Goal: Task Accomplishment & Management: Manage account settings

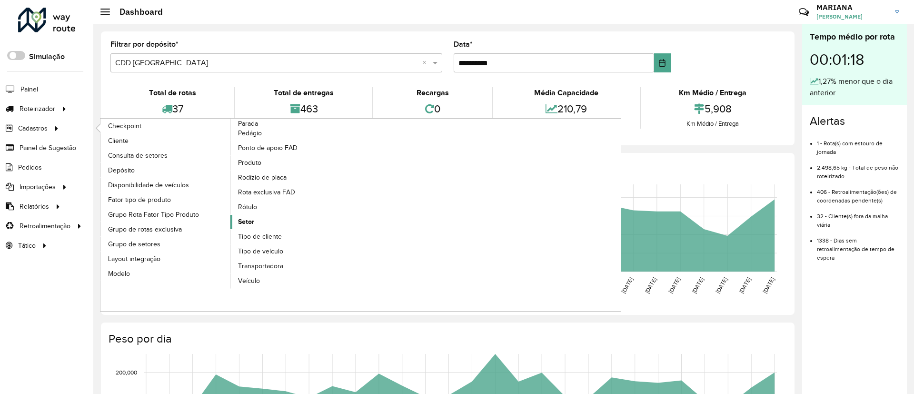
click at [253, 219] on span "Setor" at bounding box center [246, 222] width 16 height 10
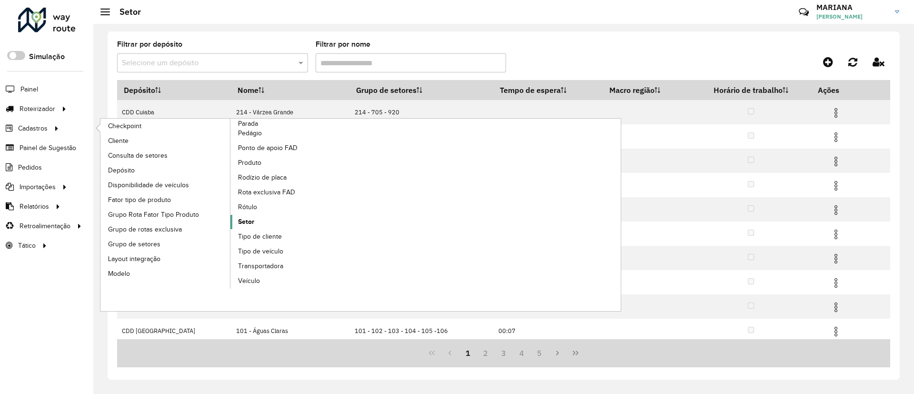
click at [249, 225] on span "Setor" at bounding box center [246, 222] width 16 height 10
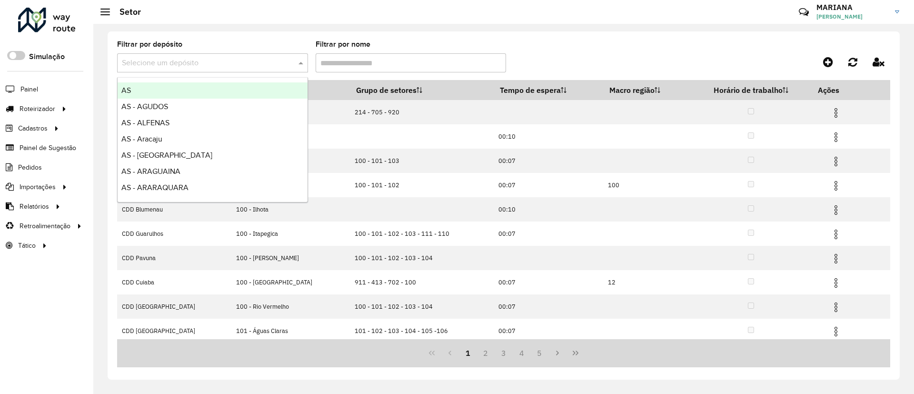
click at [189, 60] on input "text" at bounding box center [203, 63] width 162 height 11
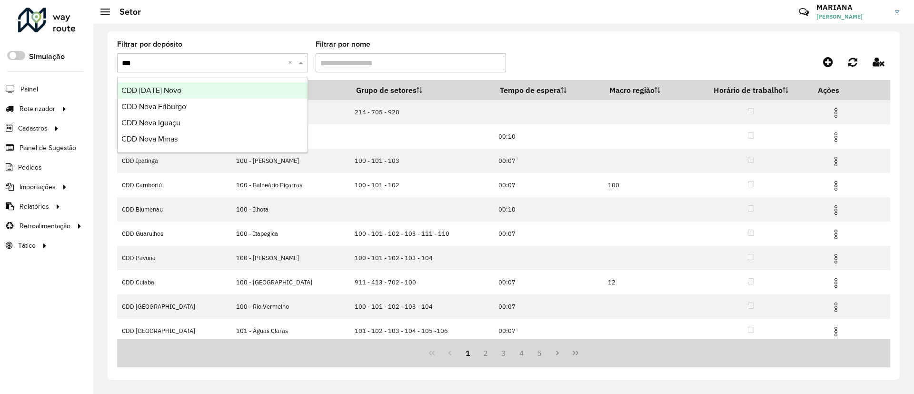
type input "****"
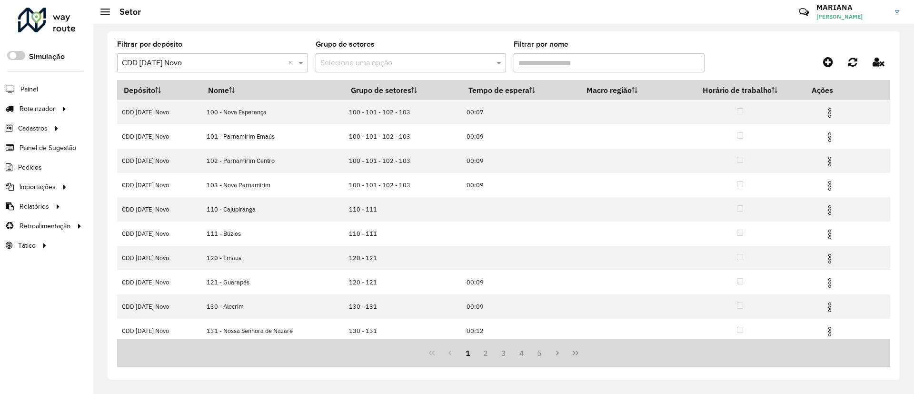
click at [557, 68] on input "Filtrar por nome" at bounding box center [609, 62] width 191 height 19
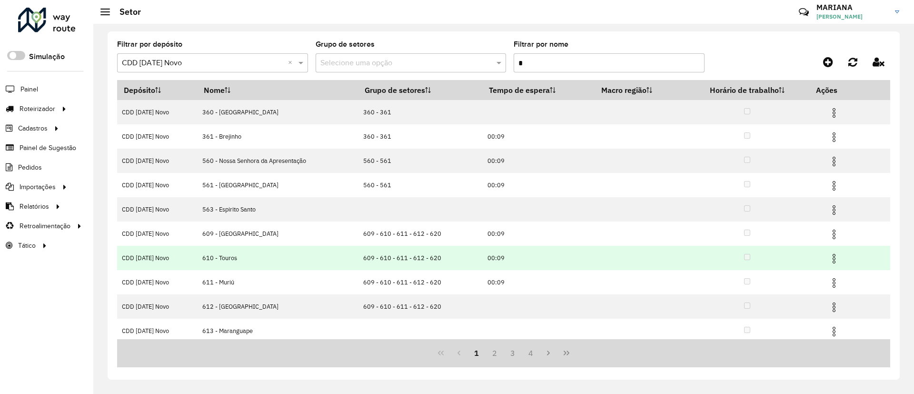
scroll to position [52, 0]
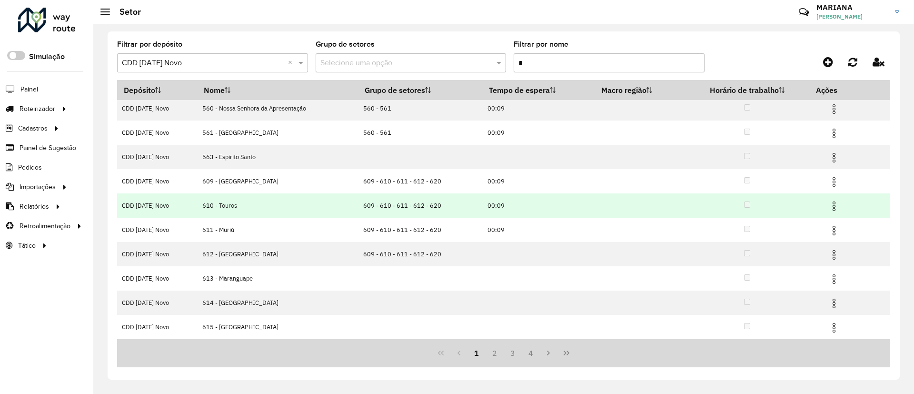
type input "*"
click at [833, 206] on img at bounding box center [833, 205] width 11 height 11
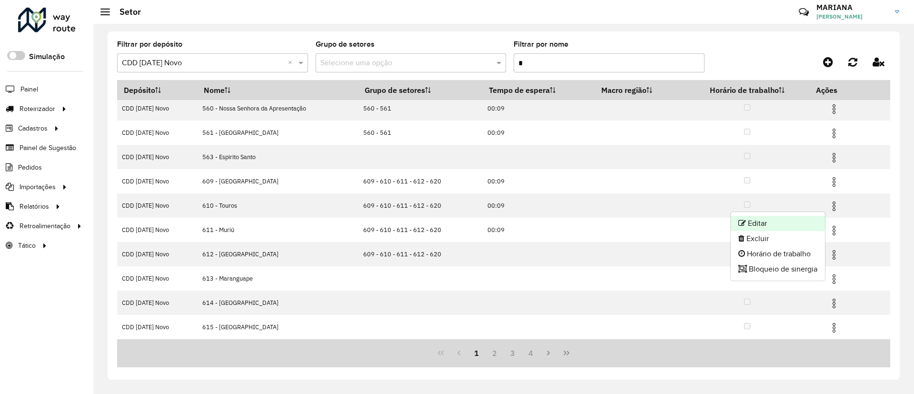
click at [799, 221] on li "Editar" at bounding box center [778, 223] width 94 height 15
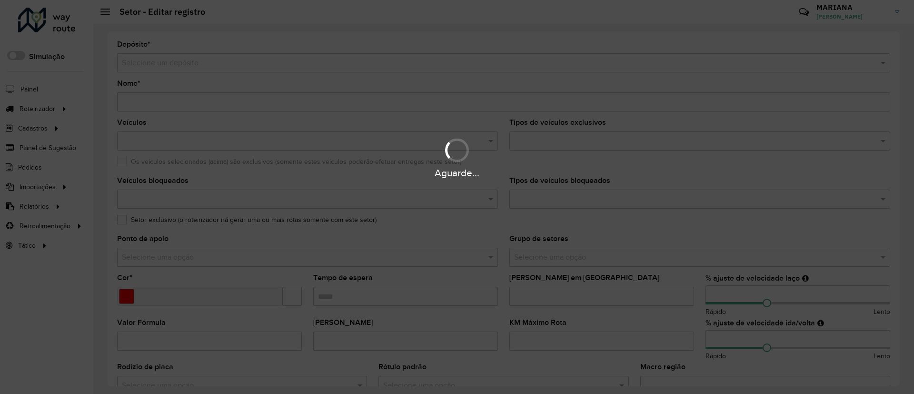
type input "**********"
type input "*******"
type input "*****"
type input "*"
type input "**"
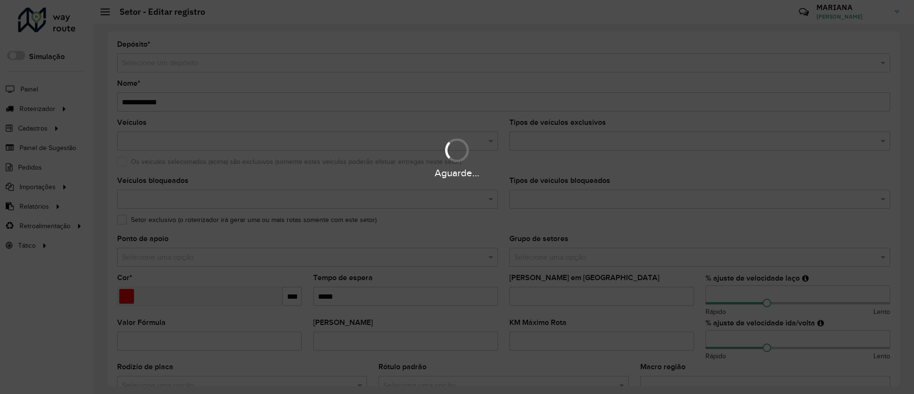
type input "**"
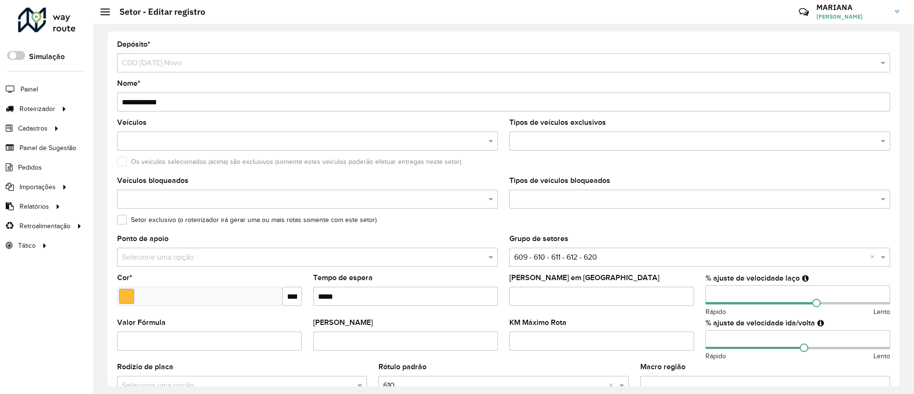
click at [139, 141] on input "text" at bounding box center [302, 141] width 367 height 11
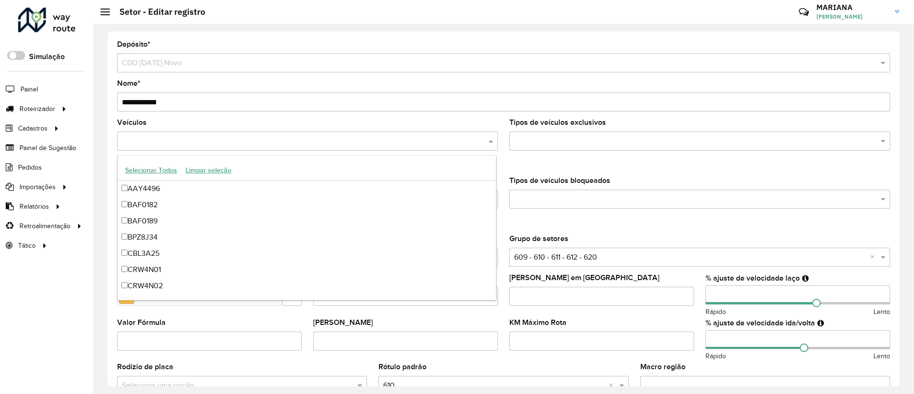
click at [529, 171] on formly-field "Os veículos selecionados (acima) são exclusivos (somente estes veículos poderão…" at bounding box center [503, 167] width 785 height 19
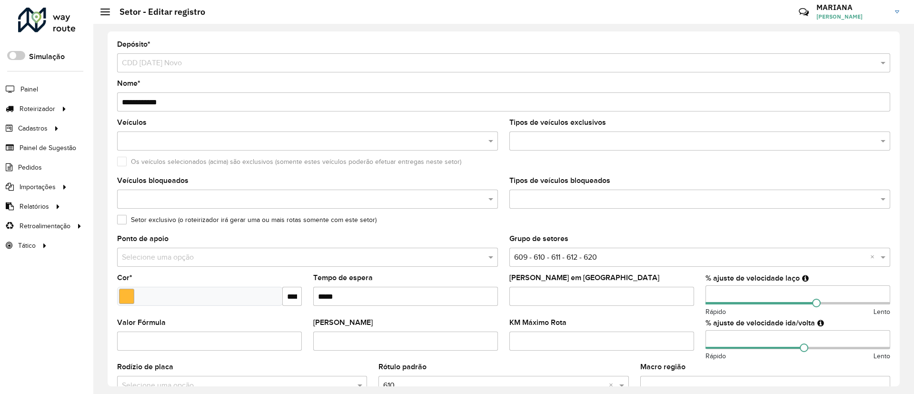
click at [439, 194] on input "text" at bounding box center [302, 199] width 367 height 11
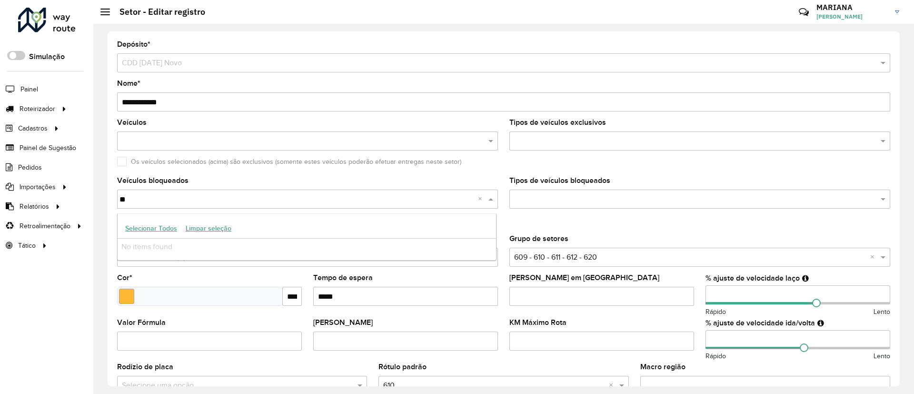
type input "*"
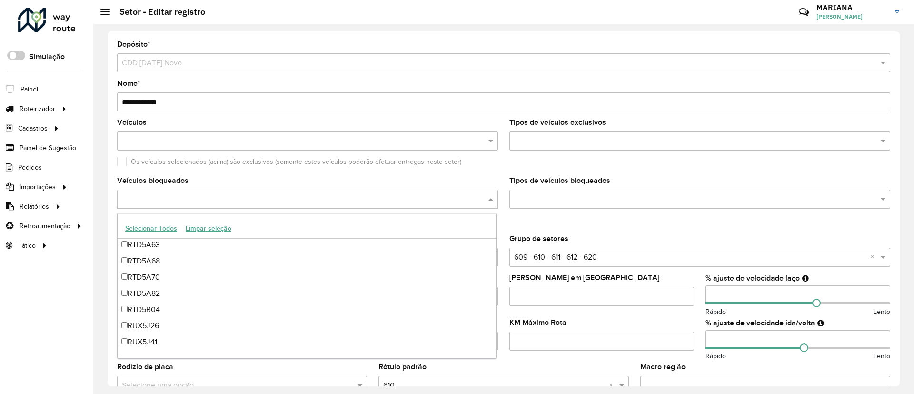
scroll to position [4110, 0]
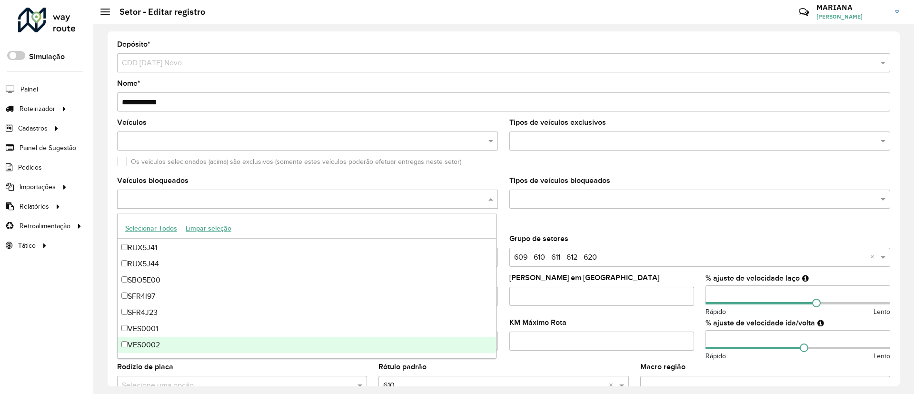
click at [126, 340] on div "VES0002" at bounding box center [307, 345] width 378 height 16
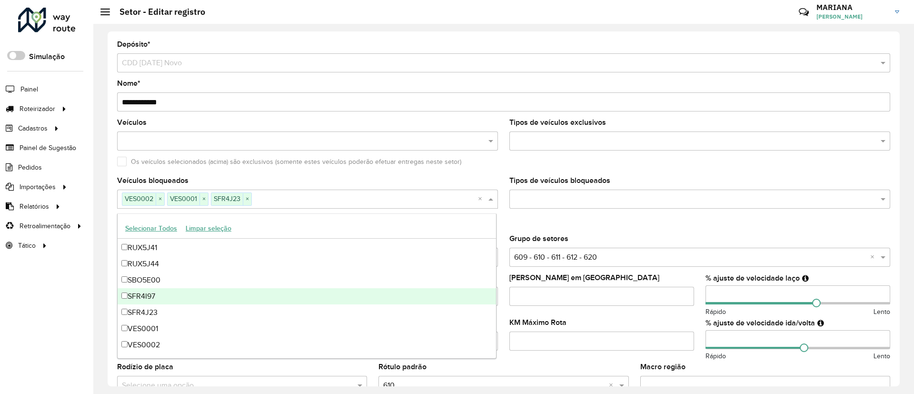
click at [124, 288] on div "SFR4I97" at bounding box center [307, 296] width 378 height 16
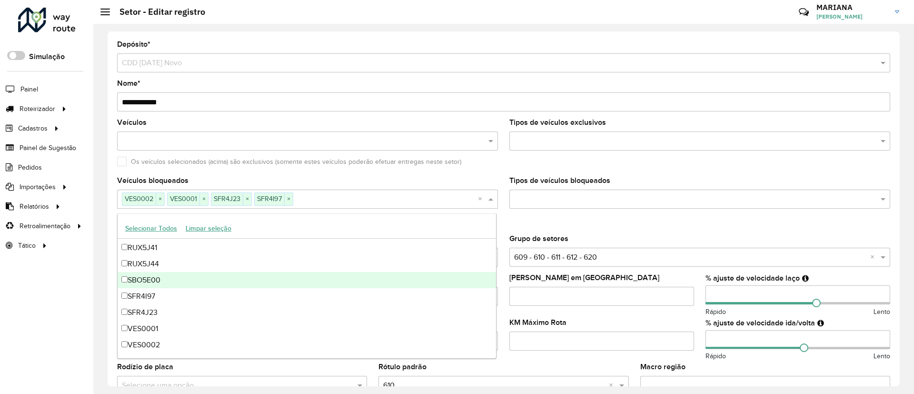
click at [126, 272] on div "SBO5E00" at bounding box center [307, 280] width 378 height 16
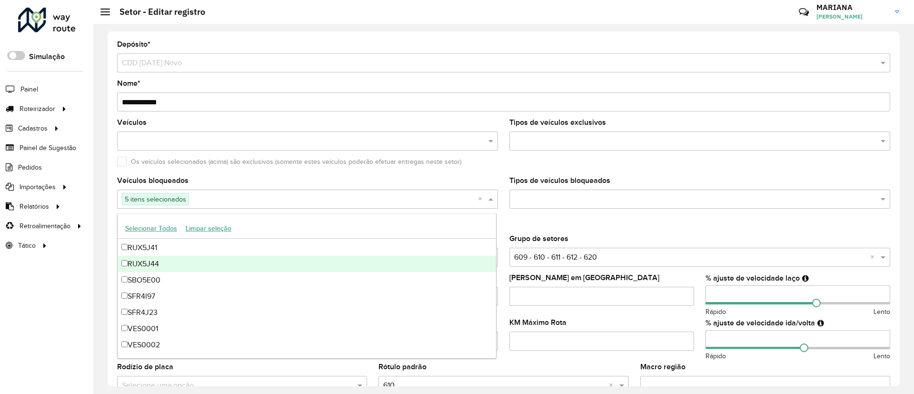
click at [125, 258] on div "RUX5J44" at bounding box center [307, 264] width 378 height 16
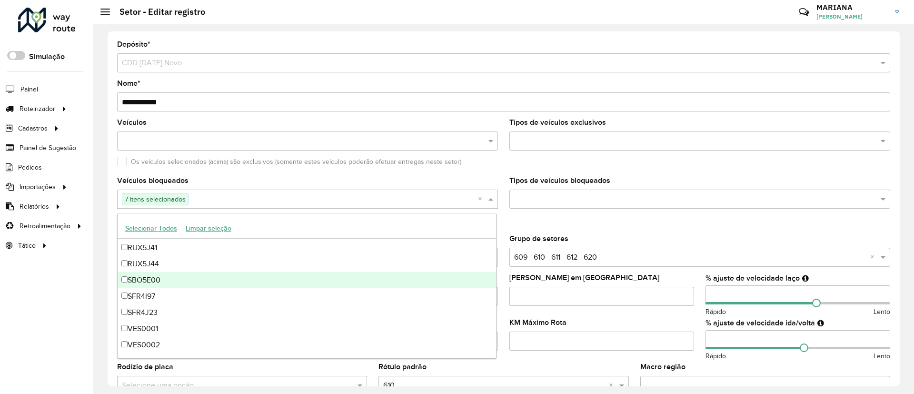
scroll to position [4039, 0]
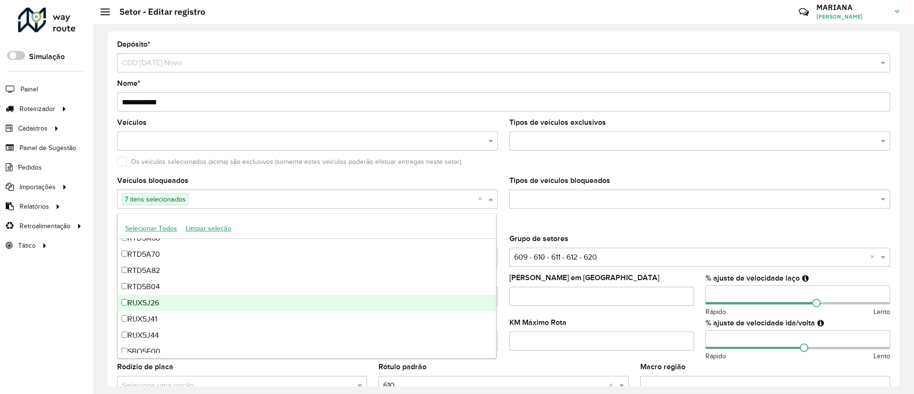
click at [129, 300] on div "RUX5J26" at bounding box center [307, 303] width 378 height 16
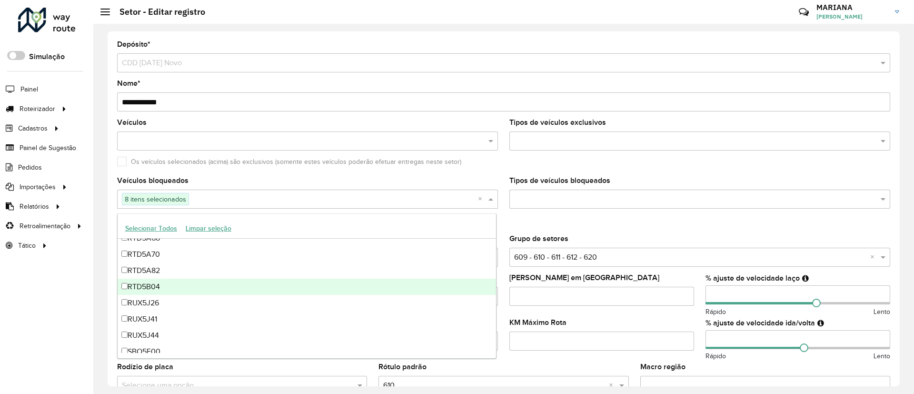
click at [130, 282] on div "RTD5B04" at bounding box center [307, 287] width 378 height 16
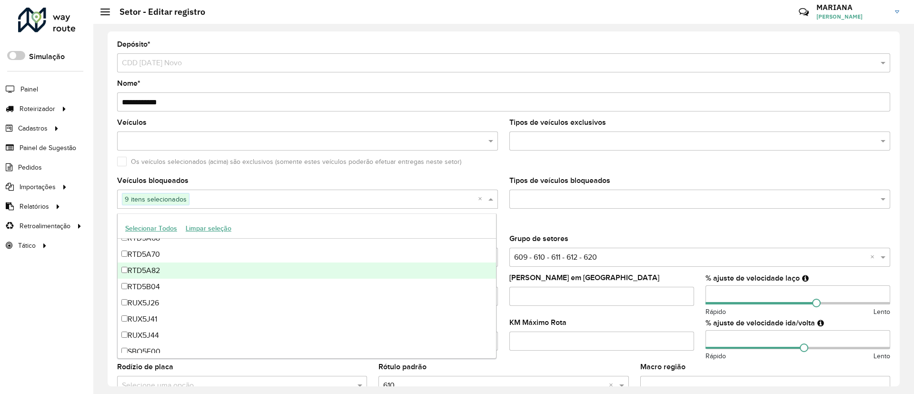
click at [132, 273] on div "RTD5A82" at bounding box center [307, 270] width 378 height 16
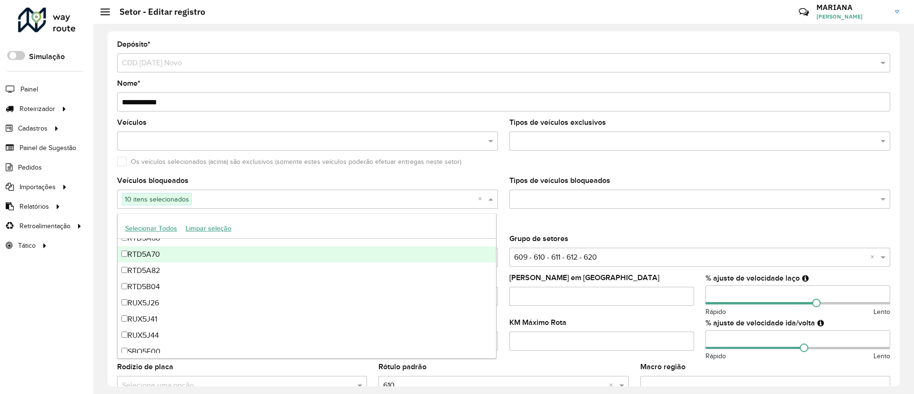
click at [132, 261] on div "RTD5A70" at bounding box center [307, 254] width 378 height 16
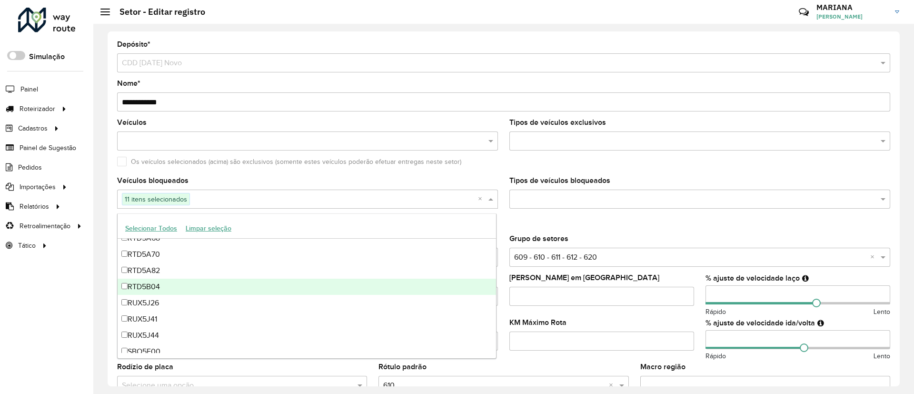
scroll to position [3968, 0]
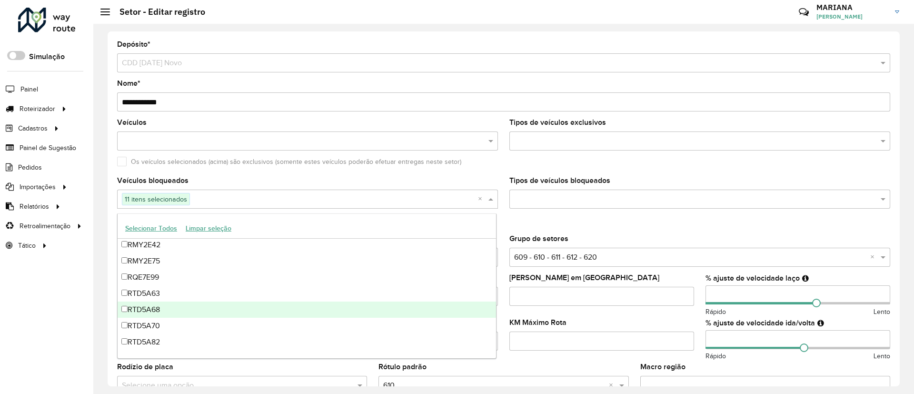
click at [141, 310] on div "RTD5A68" at bounding box center [307, 309] width 378 height 16
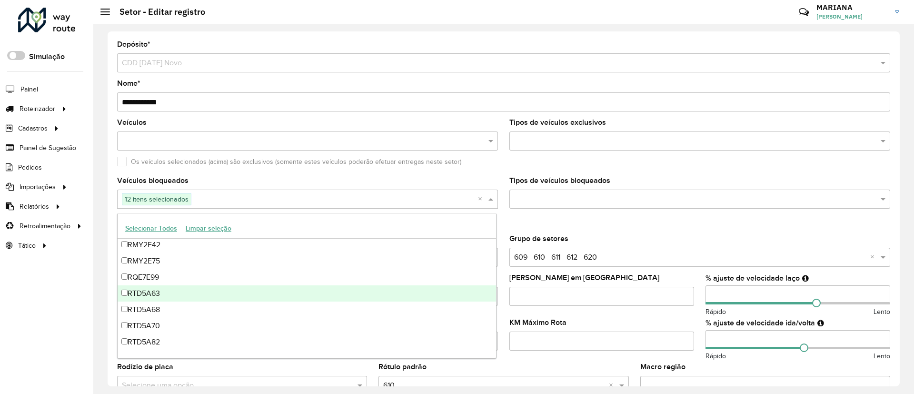
click at [142, 289] on div "RTD5A63" at bounding box center [307, 293] width 378 height 16
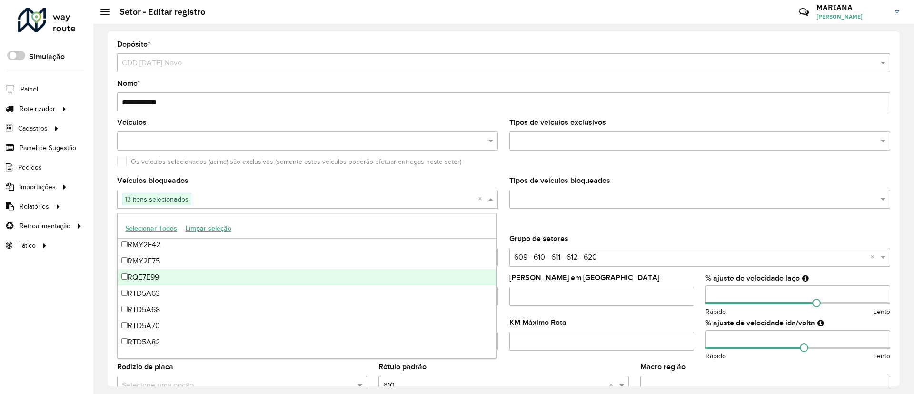
click at [139, 275] on div "RQE7E99" at bounding box center [307, 277] width 378 height 16
click at [137, 260] on div "RMY2E75" at bounding box center [307, 261] width 378 height 16
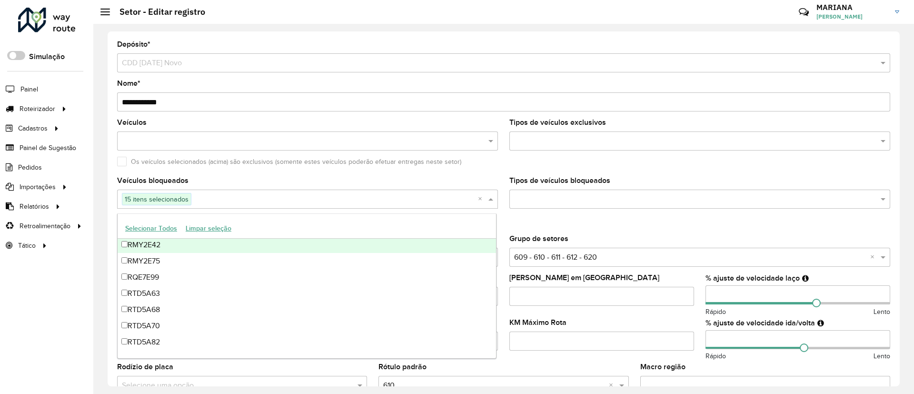
click at [138, 247] on div "RMY2E42" at bounding box center [307, 245] width 378 height 16
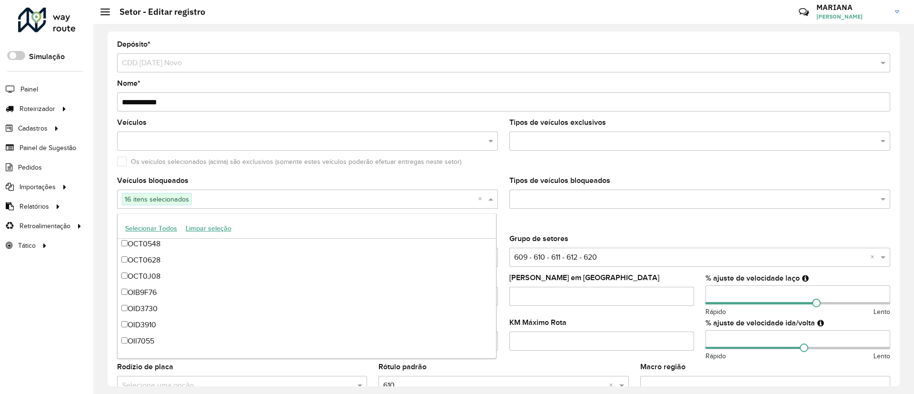
scroll to position [1611, 0]
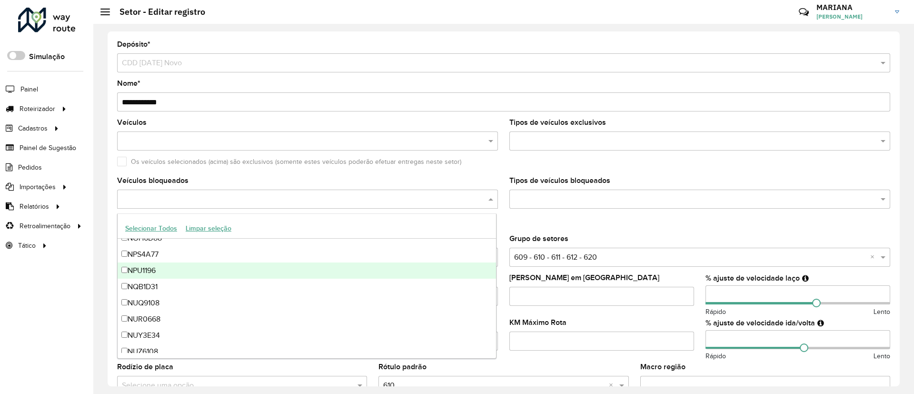
click at [526, 212] on formly-field "Tipos de veículos bloqueados" at bounding box center [700, 196] width 392 height 39
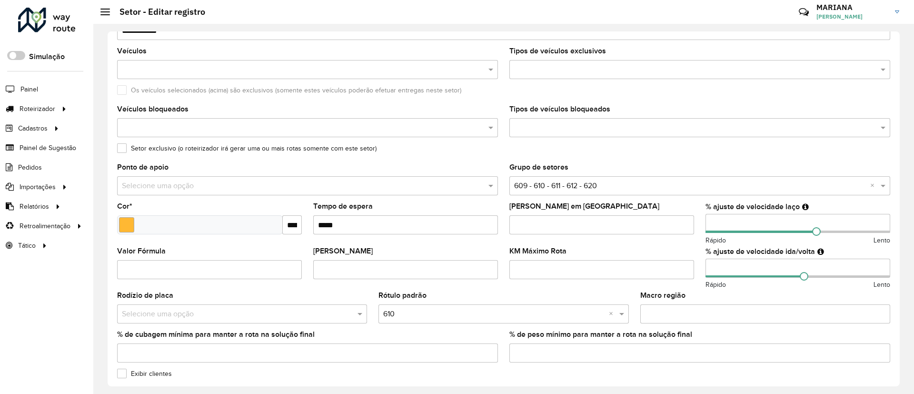
scroll to position [143, 0]
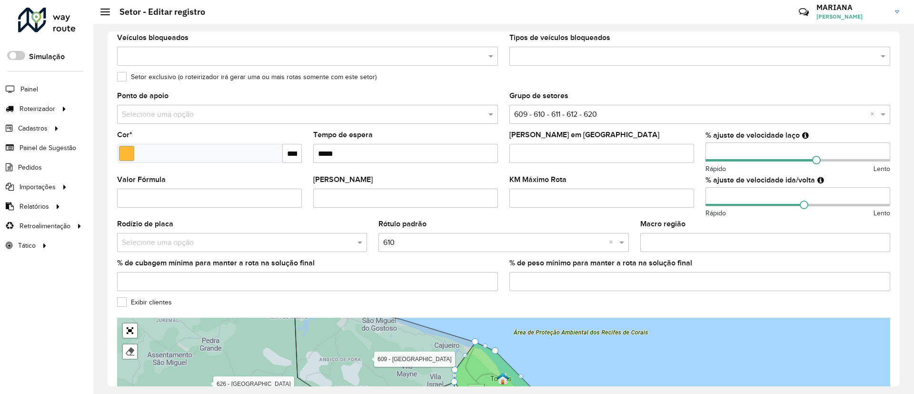
click at [306, 229] on div "Rodízio de placa Selecione uma opção" at bounding box center [242, 235] width 250 height 31
click at [306, 237] on input "text" at bounding box center [232, 242] width 221 height 11
click at [361, 247] on span at bounding box center [361, 242] width 12 height 11
type input "*"
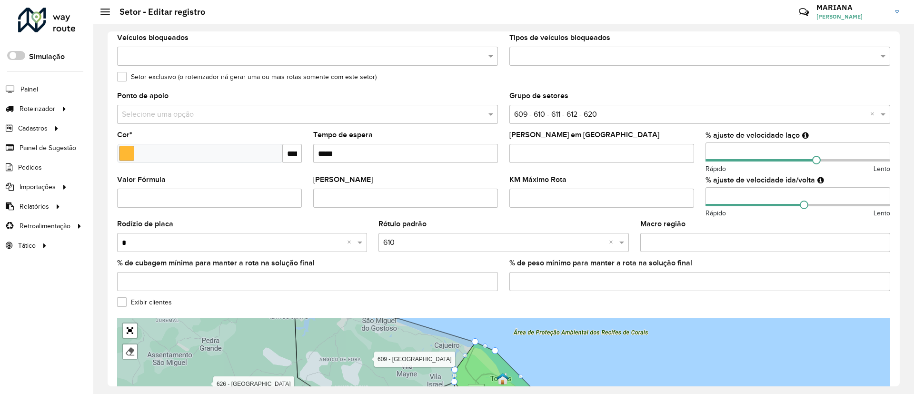
drag, startPoint x: 131, startPoint y: 241, endPoint x: 119, endPoint y: 241, distance: 11.9
click at [119, 241] on div "*" at bounding box center [242, 243] width 250 height 12
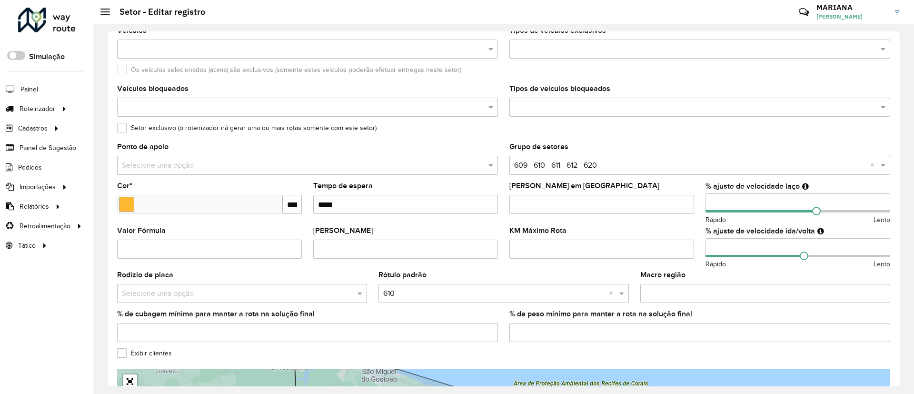
scroll to position [71, 0]
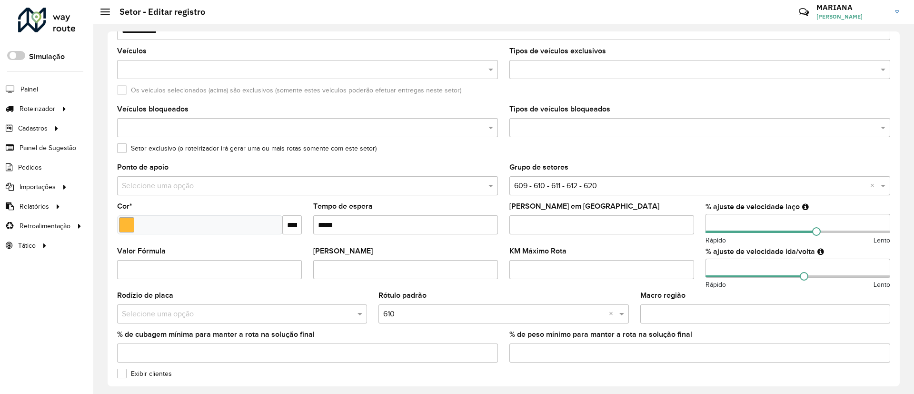
click at [165, 130] on input "text" at bounding box center [302, 127] width 367 height 11
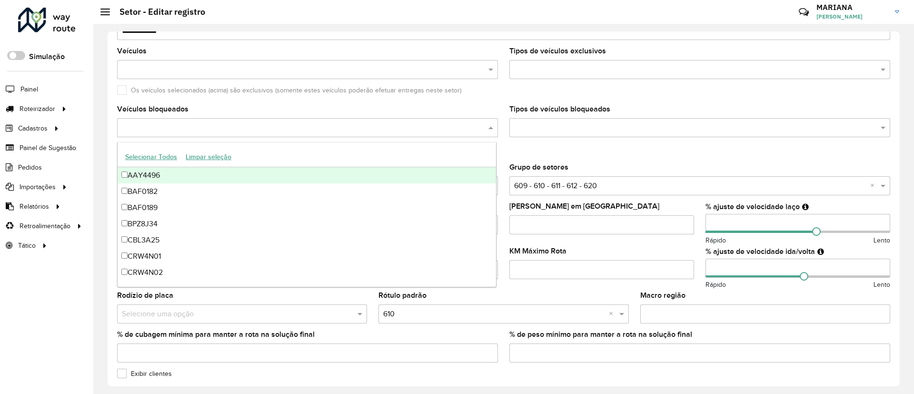
paste input "*******"
type input "*******"
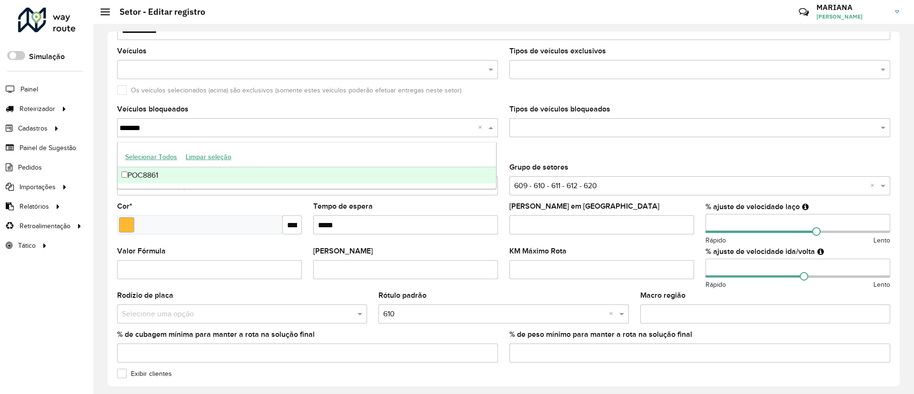
click at [136, 175] on div "POC8861" at bounding box center [307, 175] width 378 height 16
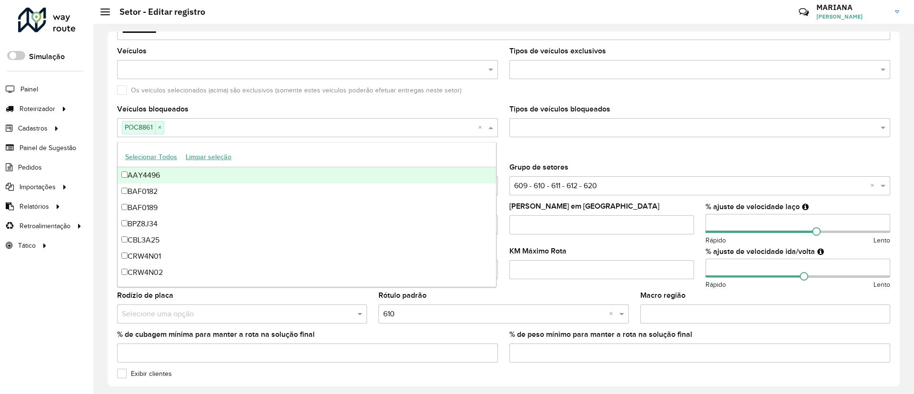
paste input "*******"
type input "*******"
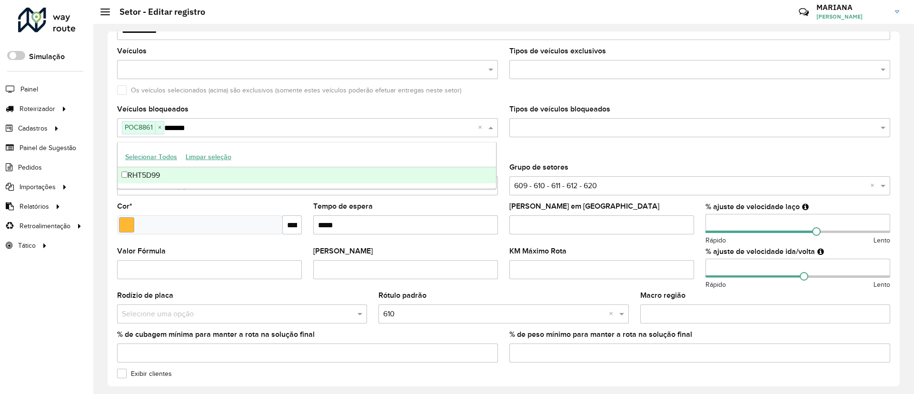
click at [141, 169] on div "RHT5D99" at bounding box center [307, 175] width 378 height 16
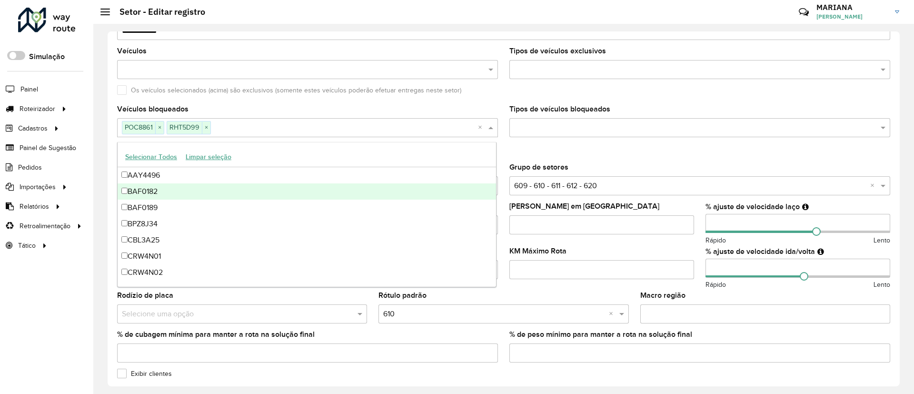
paste input "*******"
type input "*******"
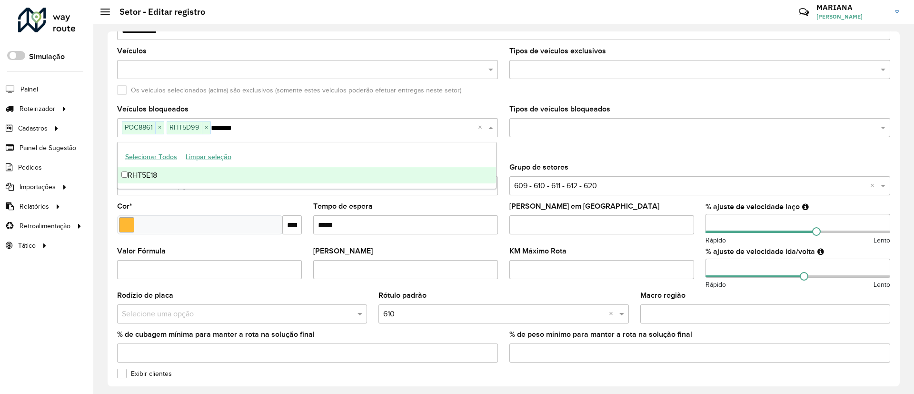
click at [158, 174] on div "RHT5E18" at bounding box center [307, 175] width 378 height 16
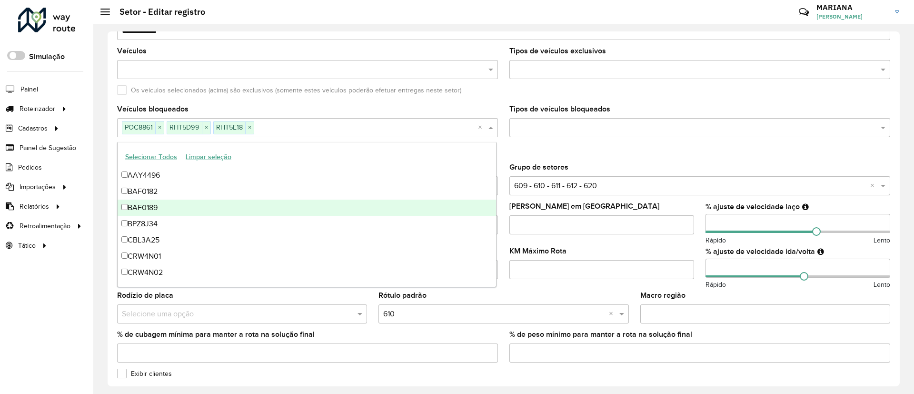
scroll to position [3690, 0]
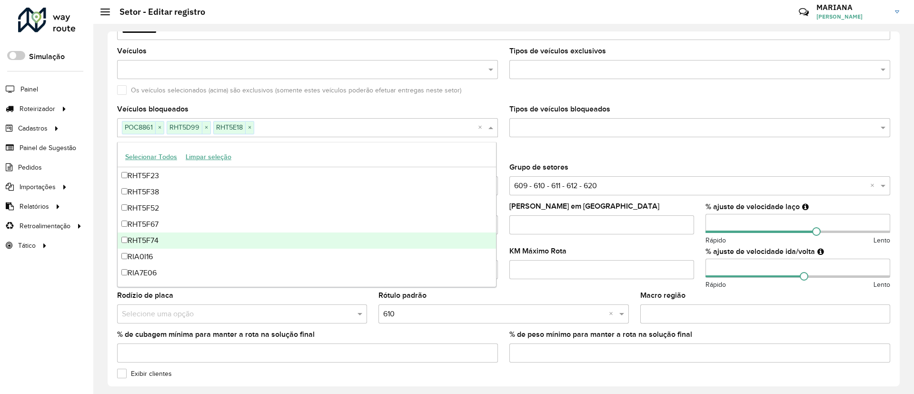
click at [171, 225] on div "RHT5F67" at bounding box center [307, 224] width 378 height 16
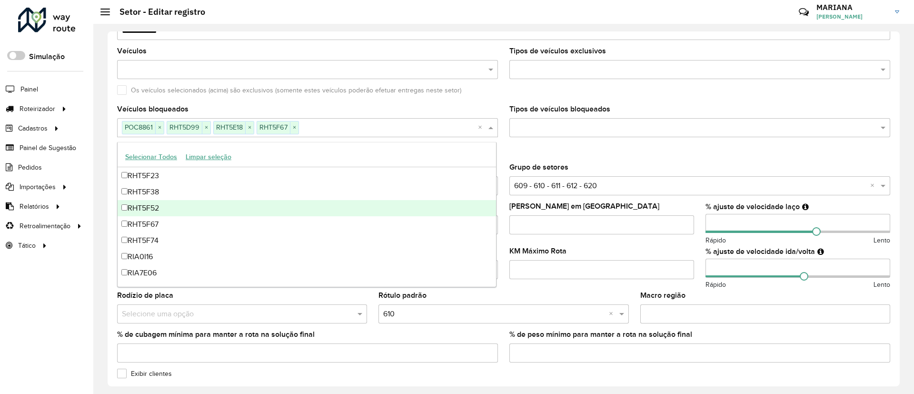
click at [152, 209] on div "RHT5F52" at bounding box center [307, 208] width 378 height 16
click at [148, 196] on div "RHT5F38" at bounding box center [307, 192] width 378 height 16
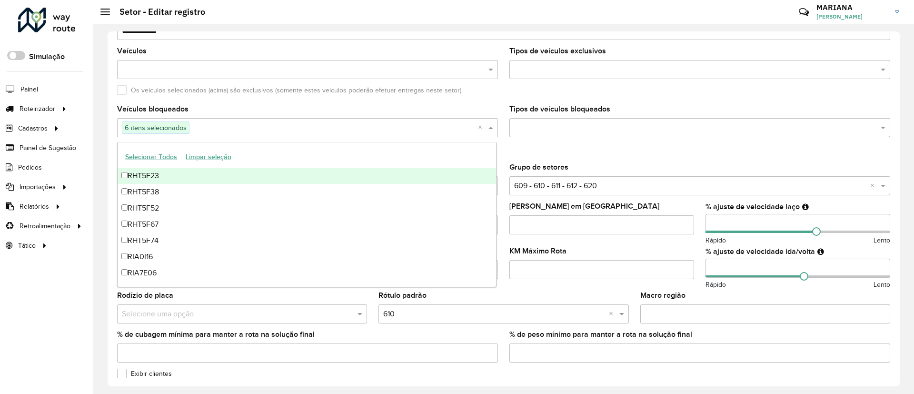
click at [145, 177] on div "RHT5F23" at bounding box center [307, 176] width 378 height 16
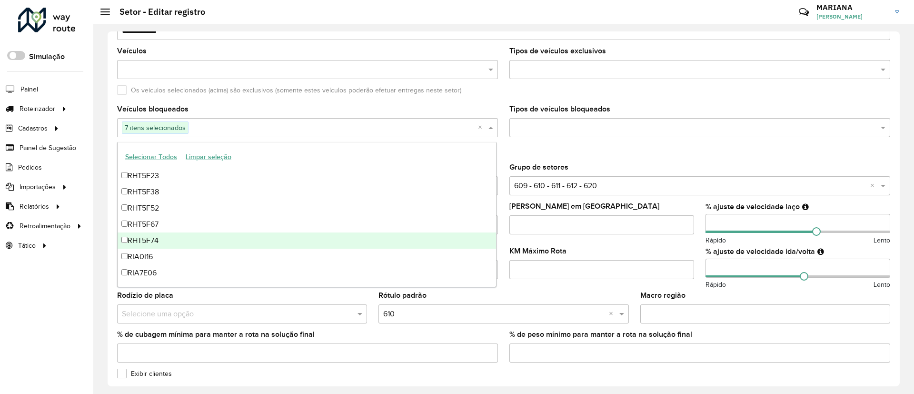
click at [153, 243] on div "RHT5F74" at bounding box center [307, 240] width 378 height 16
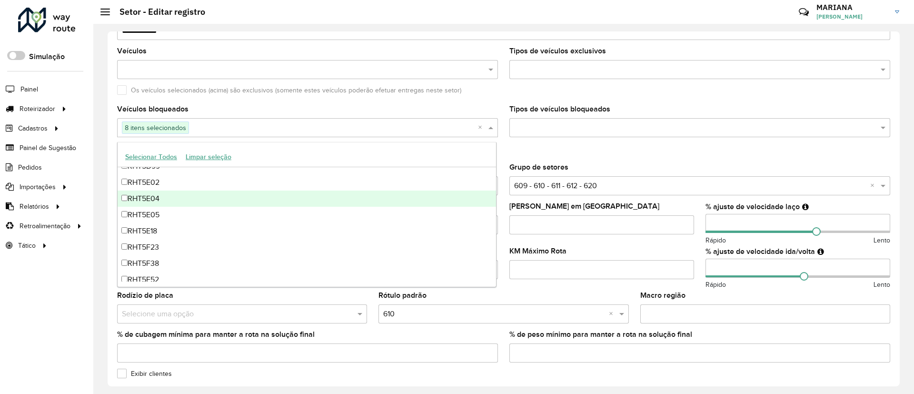
click at [179, 191] on div "RHT5E04" at bounding box center [307, 198] width 378 height 16
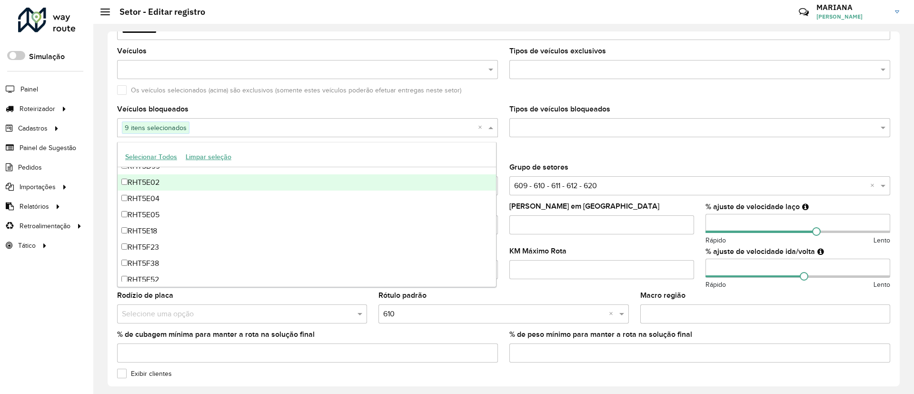
click at [174, 184] on div "RHT5E02" at bounding box center [307, 182] width 378 height 16
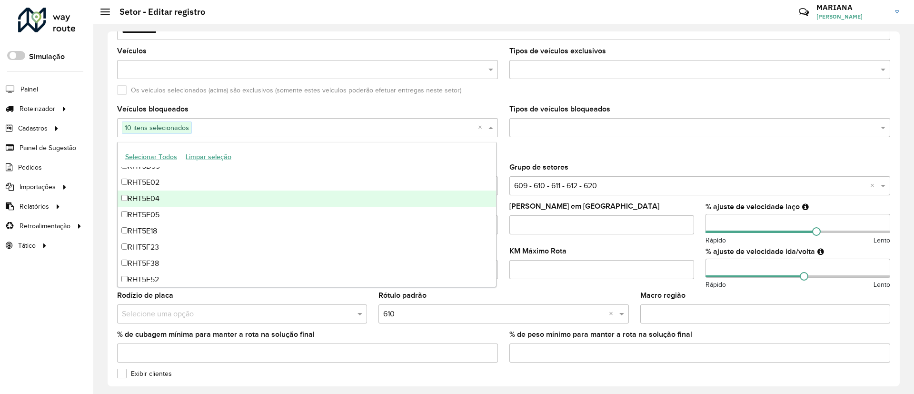
click at [173, 213] on div "RHT5E05" at bounding box center [307, 215] width 378 height 16
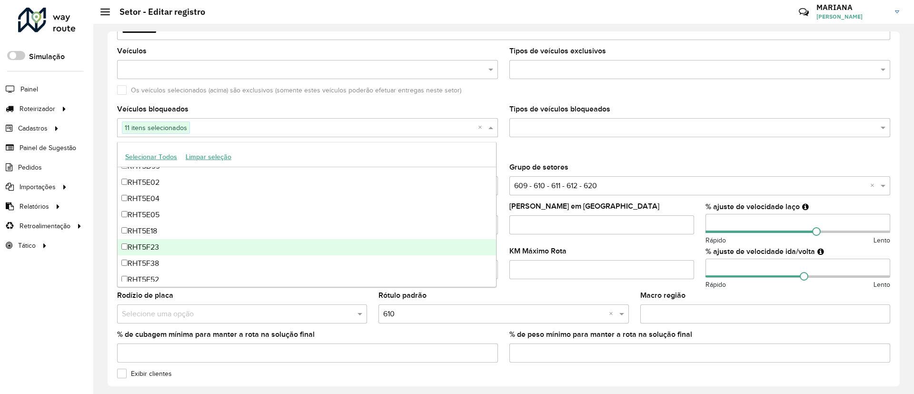
scroll to position [3547, 0]
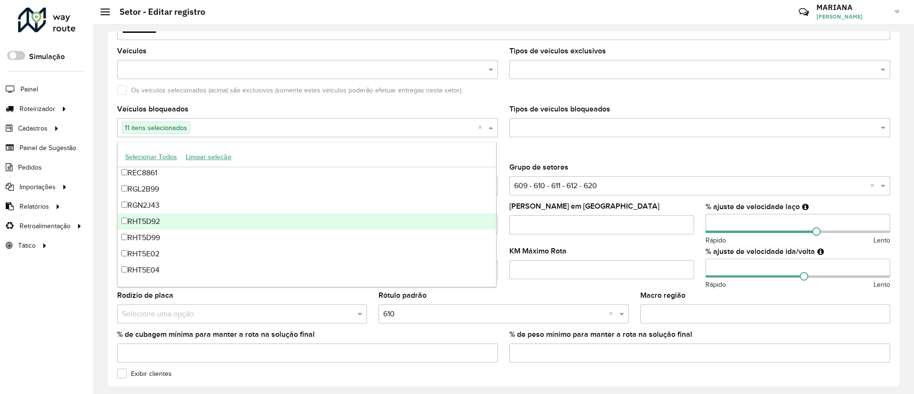
click at [171, 223] on div "RHT5D92" at bounding box center [307, 221] width 378 height 16
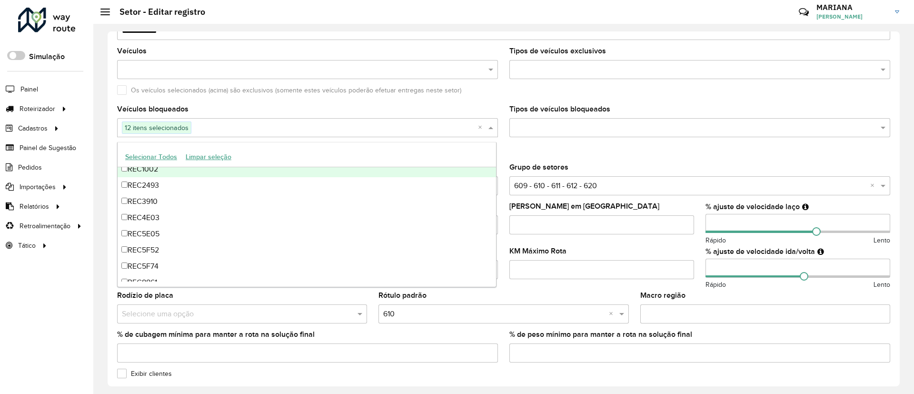
scroll to position [3404, 0]
click at [209, 128] on input "text" at bounding box center [334, 127] width 287 height 11
paste input "*******"
type input "*******"
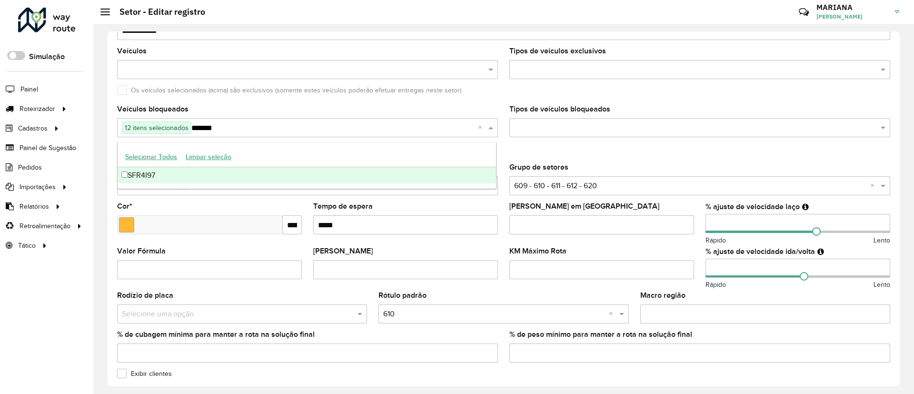
click at [147, 178] on div "SFR4I97" at bounding box center [307, 175] width 378 height 16
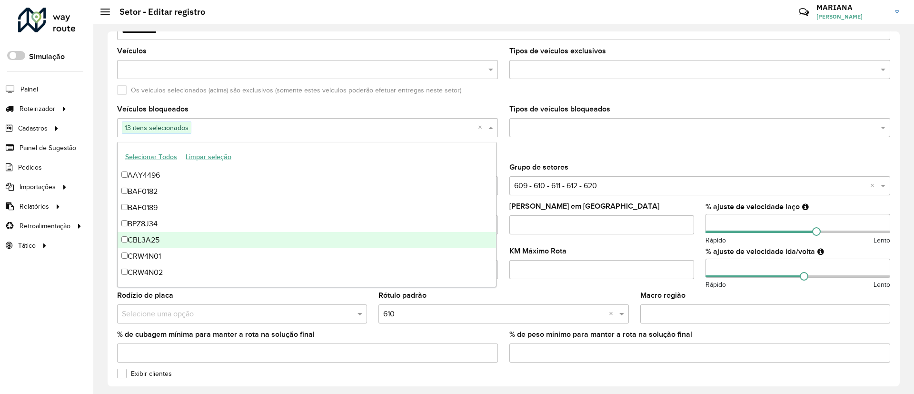
paste input "*******"
type input "*******"
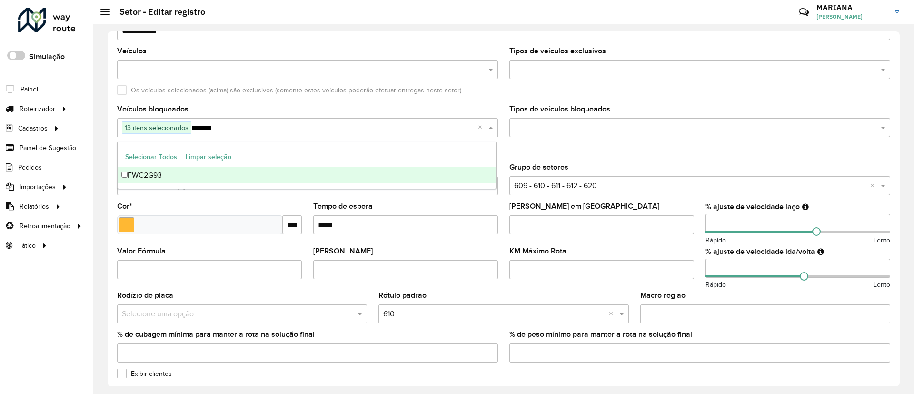
click at [179, 182] on div "FWC2G93" at bounding box center [307, 175] width 378 height 16
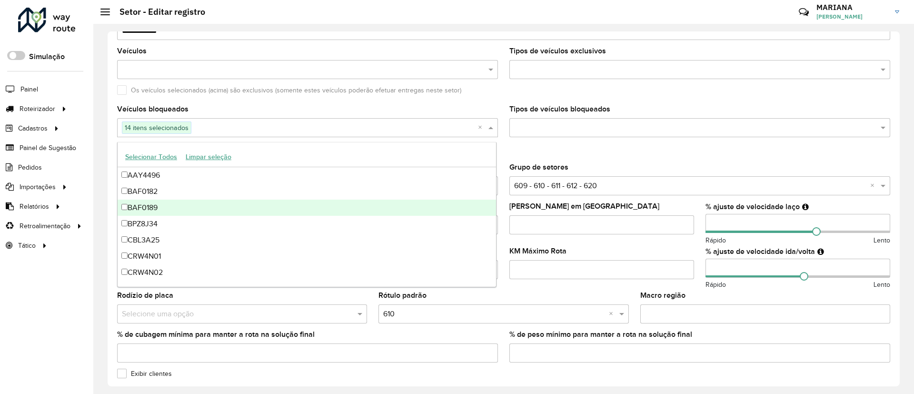
paste input "*******"
type input "*******"
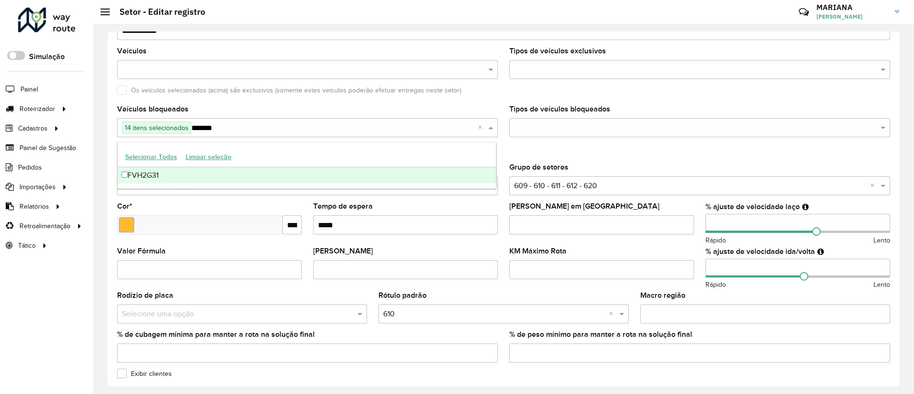
click at [139, 174] on div "FVH2G31" at bounding box center [307, 175] width 378 height 16
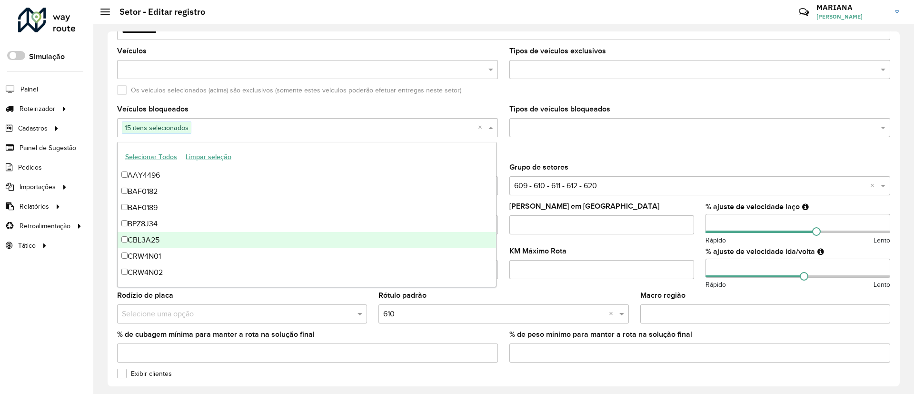
paste input "*******"
type input "*******"
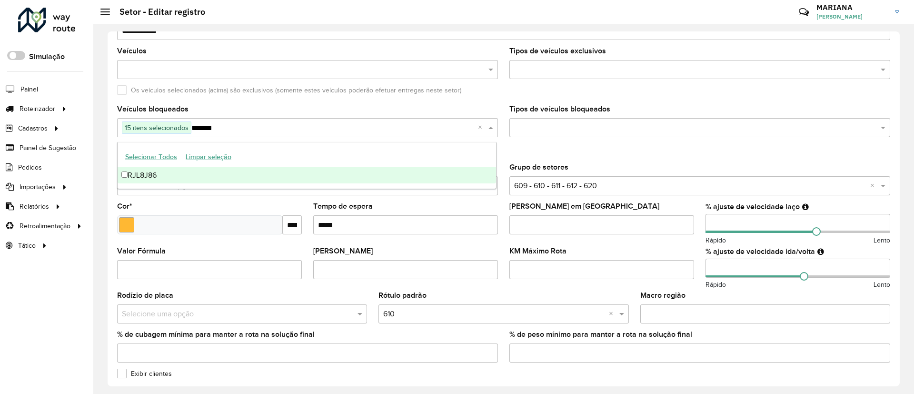
click at [155, 177] on div "RJL8J86" at bounding box center [307, 175] width 378 height 16
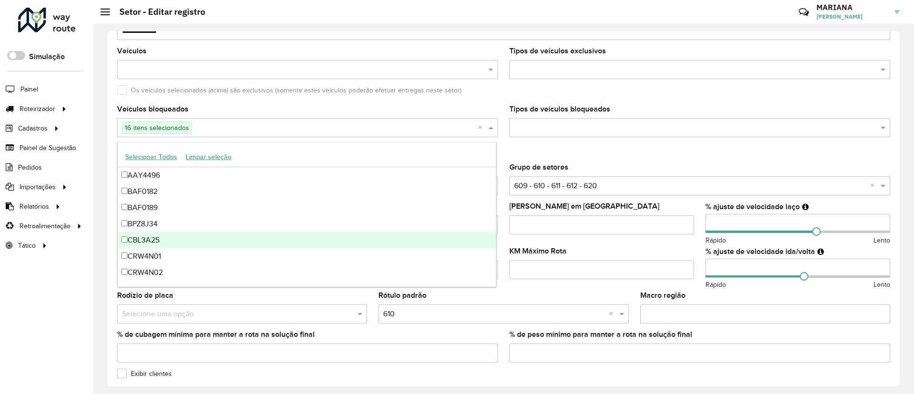
paste input "*******"
type input "*******"
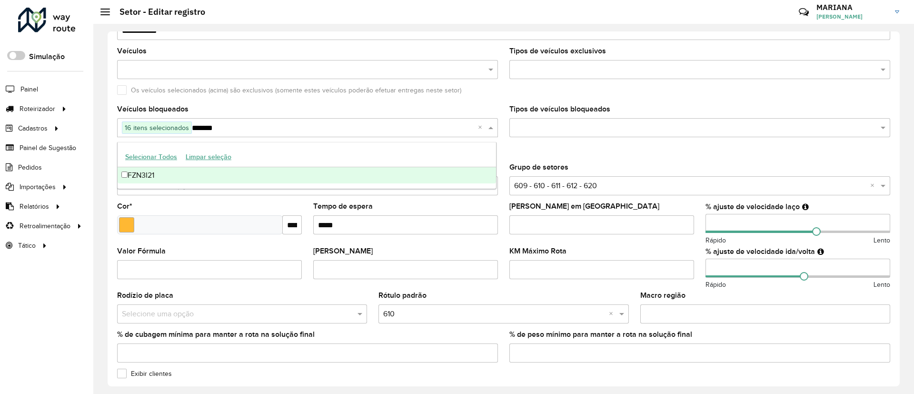
click at [155, 171] on div "FZN3I21" at bounding box center [307, 175] width 378 height 16
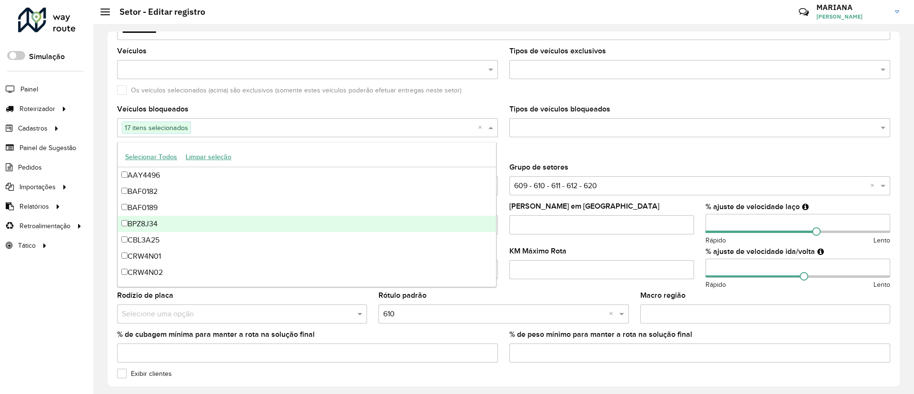
paste input "*******"
type input "*******"
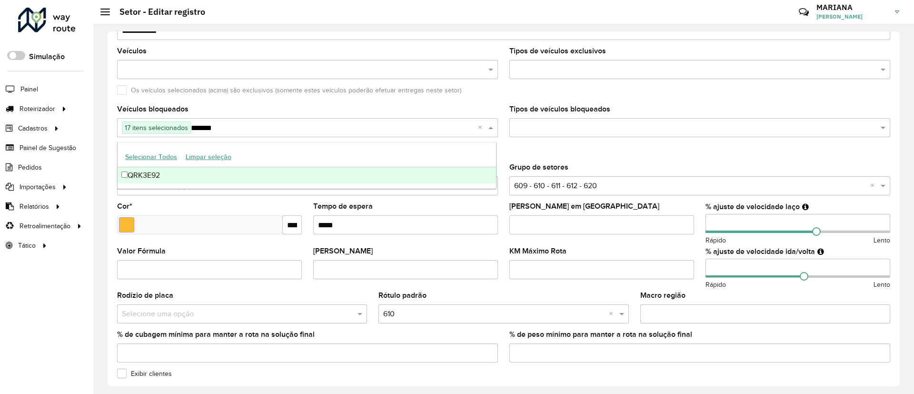
click at [169, 170] on div "QRK3E92" at bounding box center [307, 175] width 378 height 16
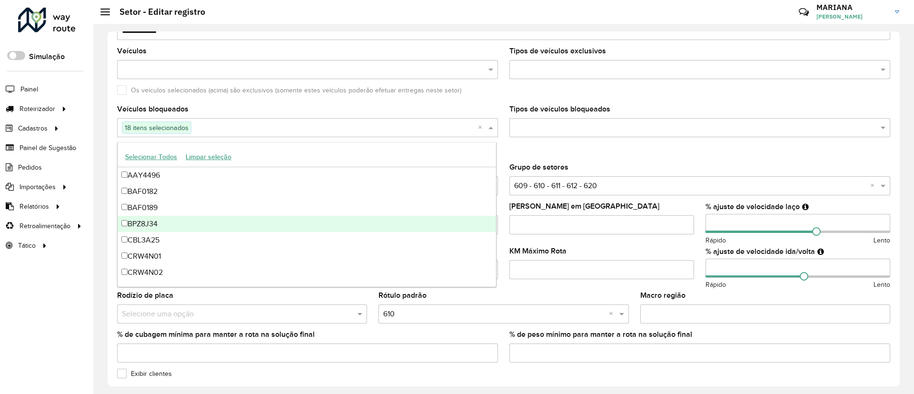
paste input "*******"
type input "*******"
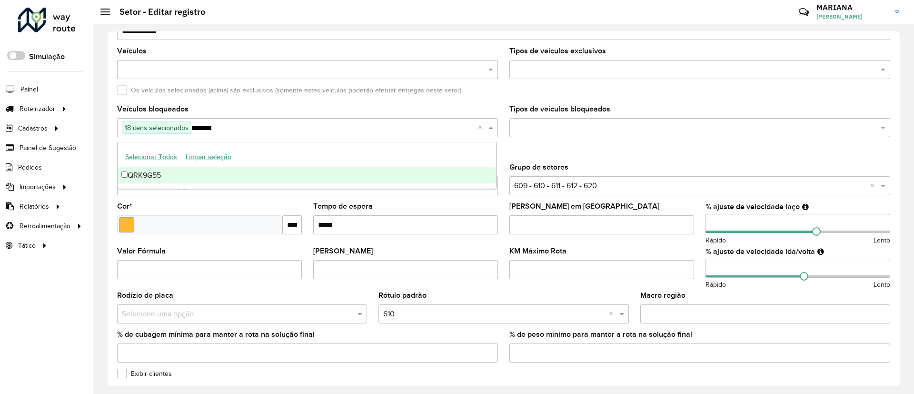
click at [142, 182] on div "QRK9G55" at bounding box center [307, 175] width 378 height 16
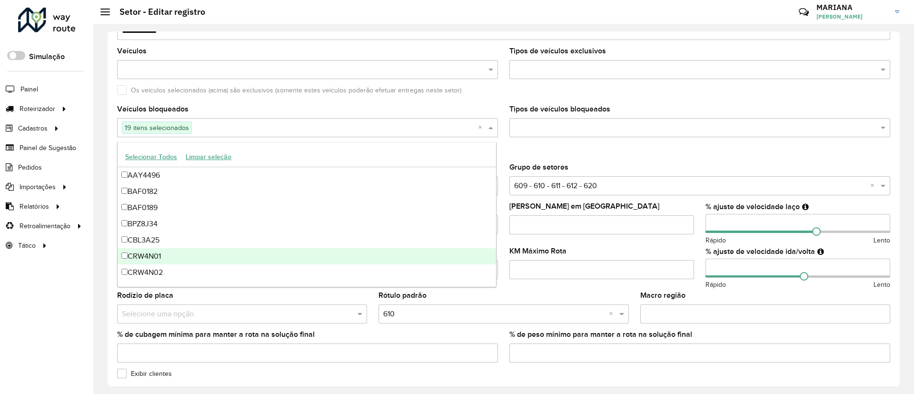
paste input "*******"
type input "*******"
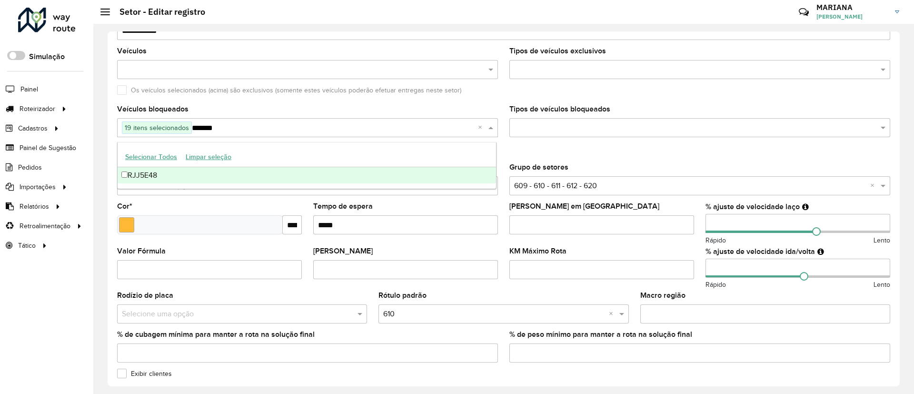
click at [155, 172] on div "RJJ5E48" at bounding box center [307, 175] width 378 height 16
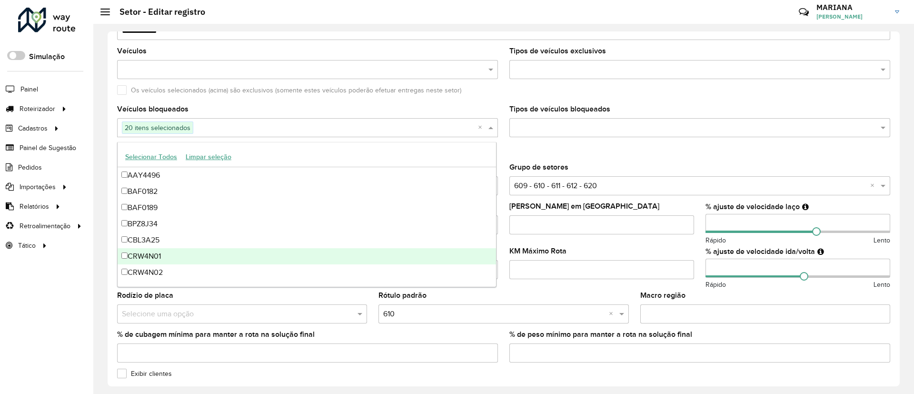
paste input "*******"
type input "*******"
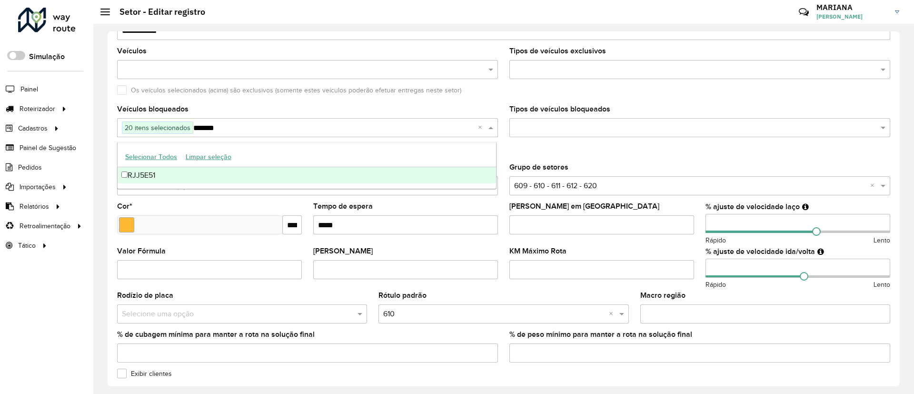
click at [134, 179] on div "RJJ5E51" at bounding box center [307, 175] width 378 height 16
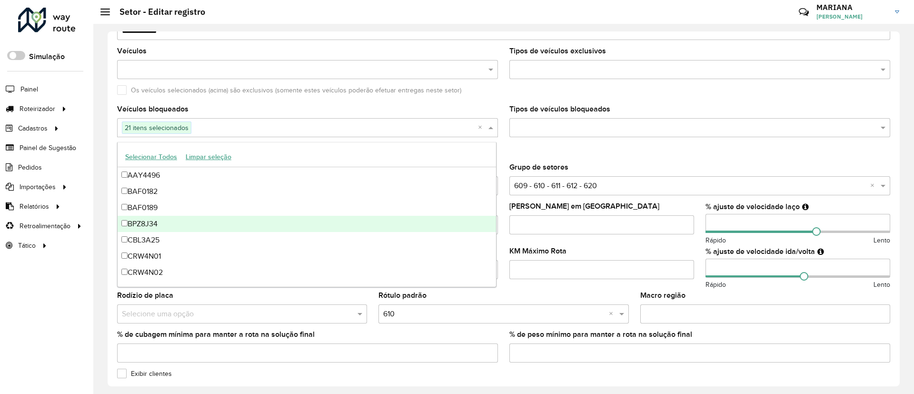
paste input "*******"
type input "*******"
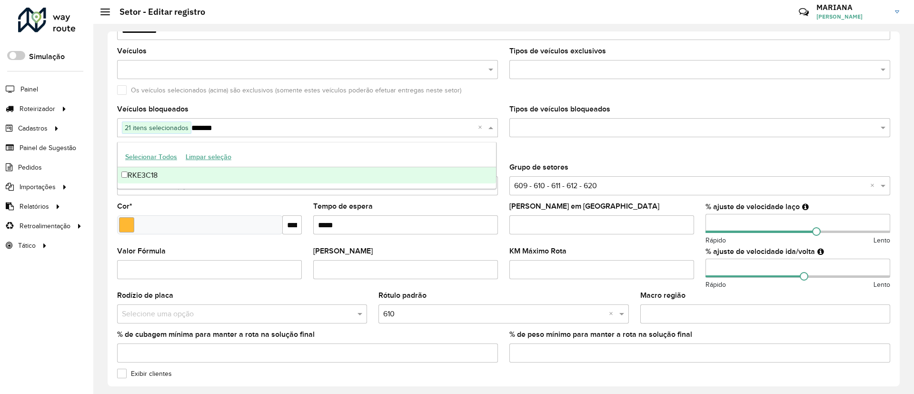
click at [150, 177] on div "RKE3C18" at bounding box center [307, 175] width 378 height 16
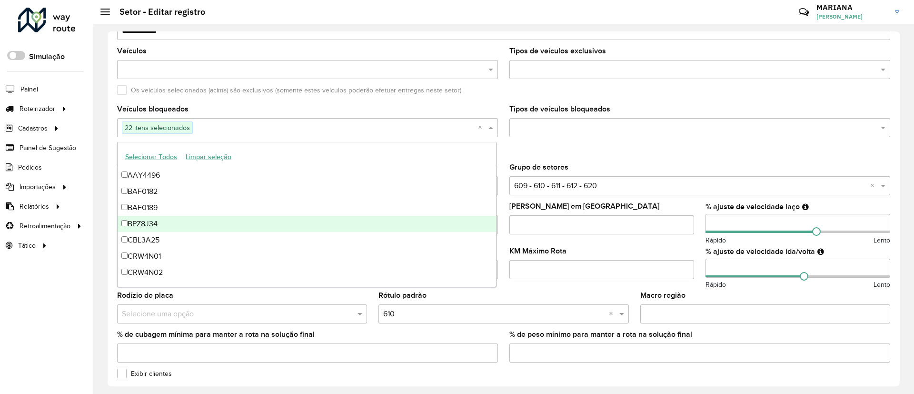
paste input "*******"
type input "*******"
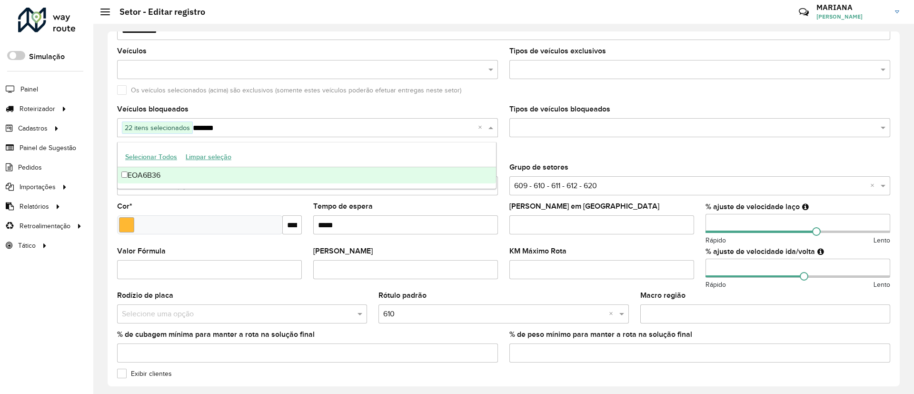
click at [169, 174] on div "EOA6B36" at bounding box center [307, 175] width 378 height 16
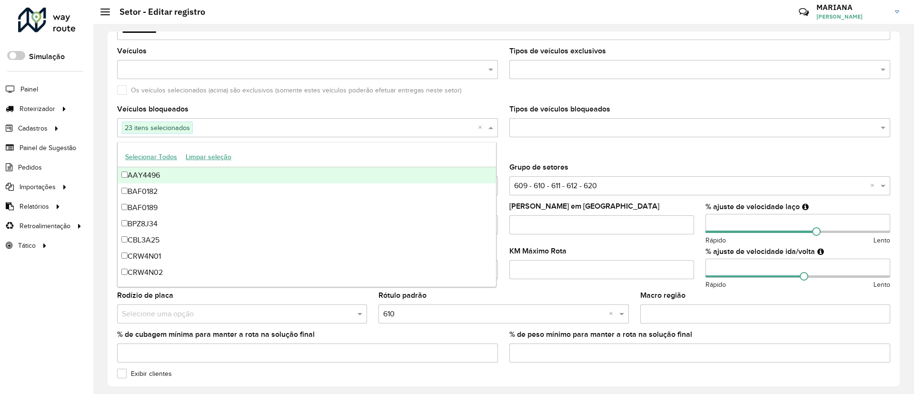
paste input "*******"
type input "*******"
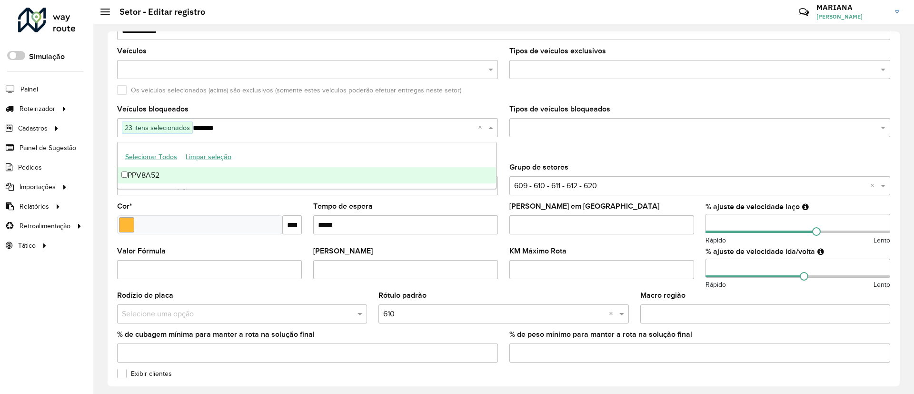
click at [157, 174] on div "PPV8A52" at bounding box center [307, 175] width 378 height 16
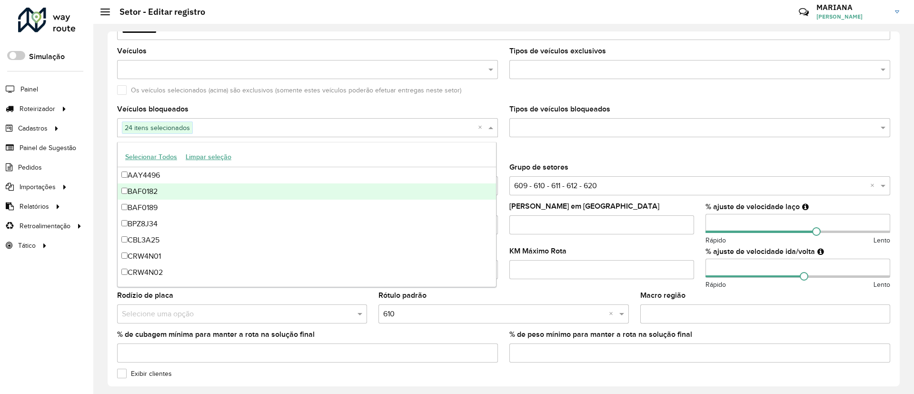
paste input "*******"
type input "*******"
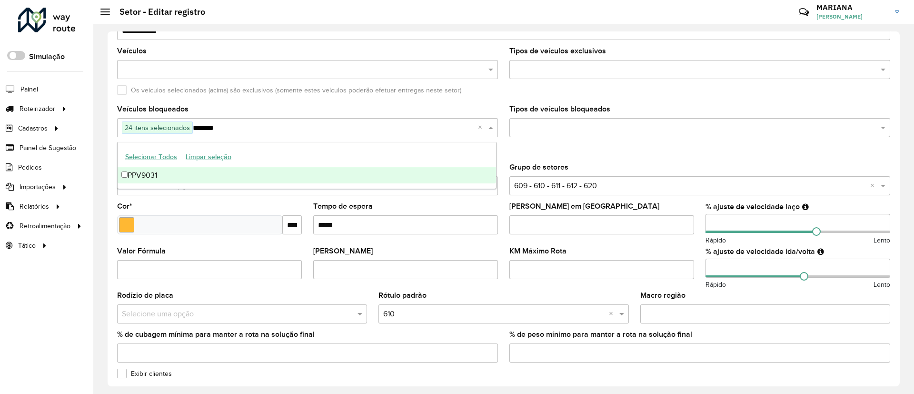
click at [141, 179] on div "PPV9031" at bounding box center [307, 175] width 378 height 16
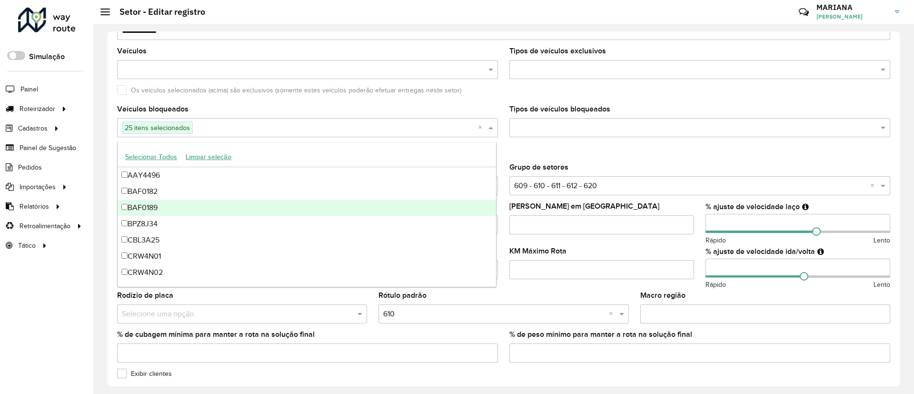
paste input "*******"
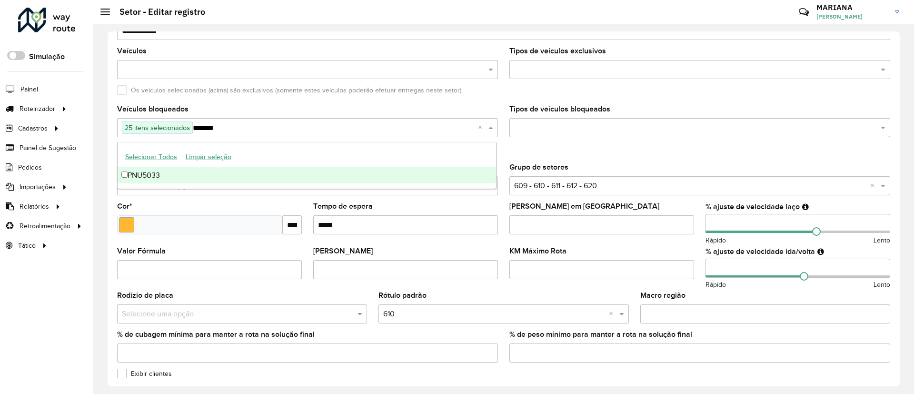
type input "*******"
click at [136, 170] on div "PNU5033" at bounding box center [307, 175] width 378 height 16
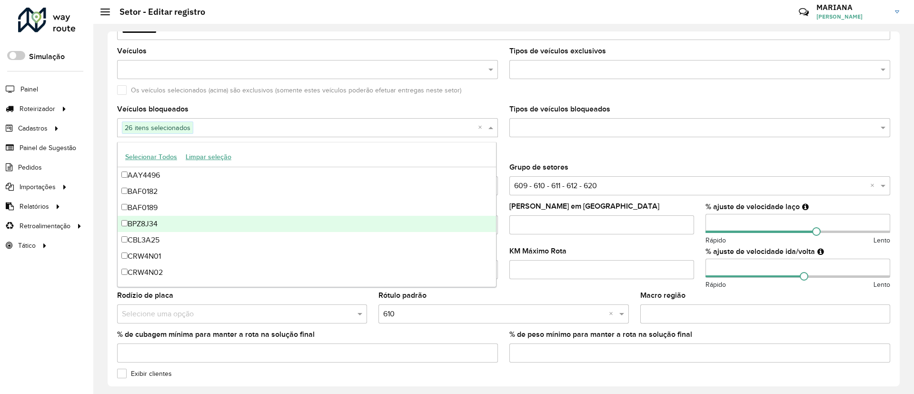
paste input "*******"
type input "*******"
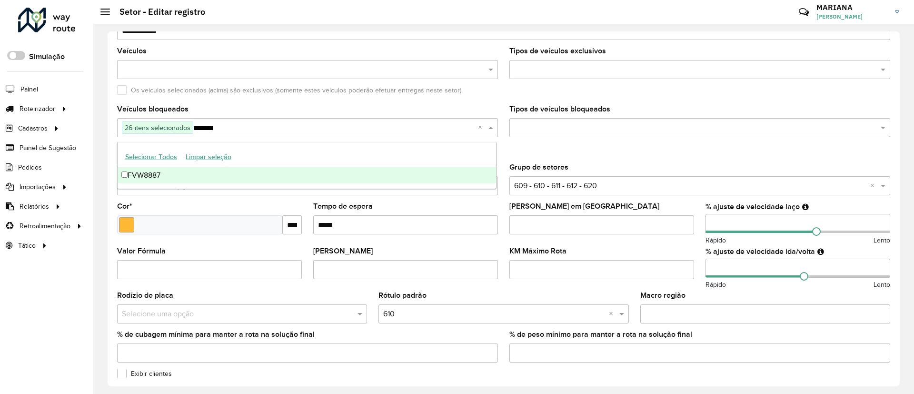
click at [131, 170] on div "FVW8887" at bounding box center [307, 175] width 378 height 16
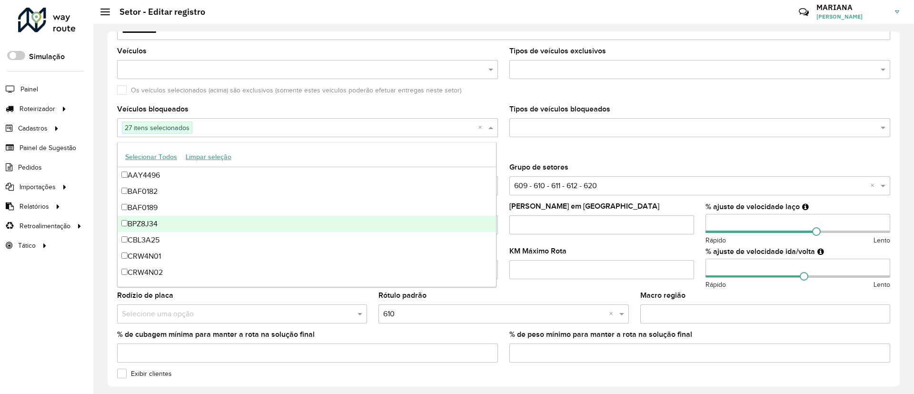
paste input "*******"
type input "*******"
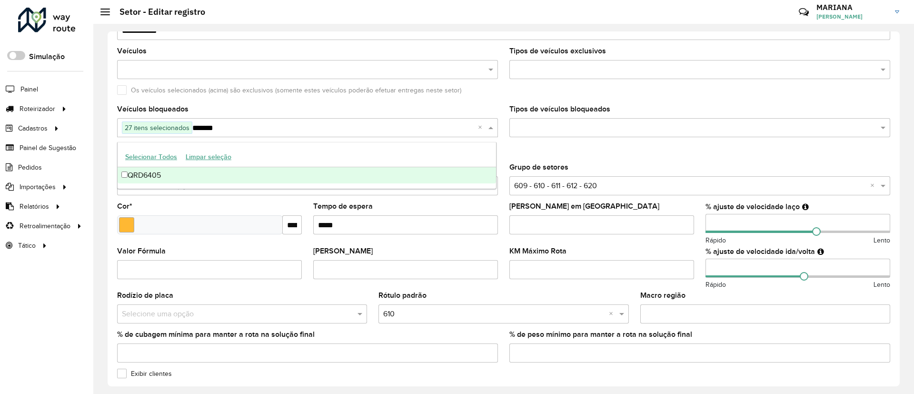
click at [144, 181] on div "QRD6405" at bounding box center [307, 175] width 378 height 16
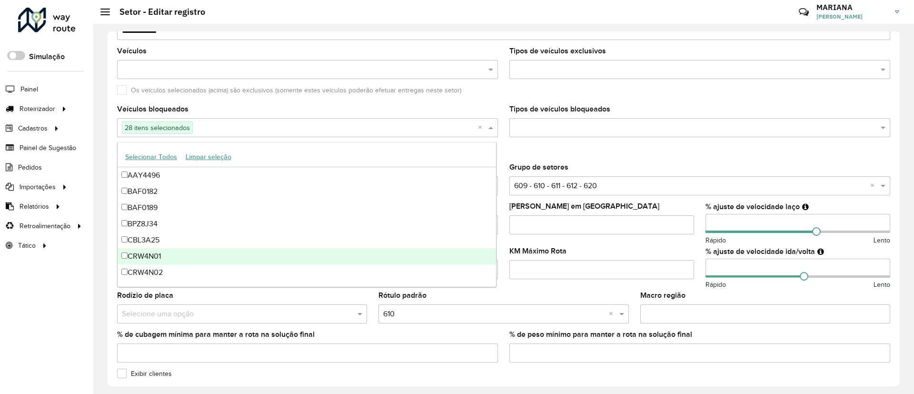
paste input "*******"
type input "*******"
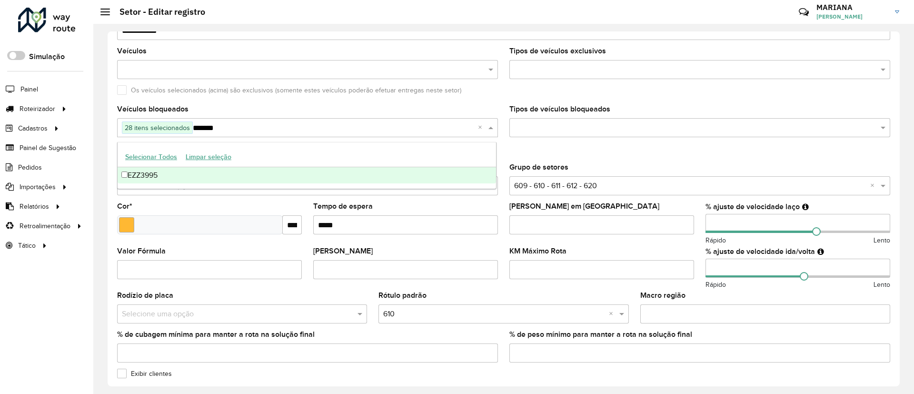
click at [128, 179] on div "EZZ3995" at bounding box center [307, 175] width 378 height 16
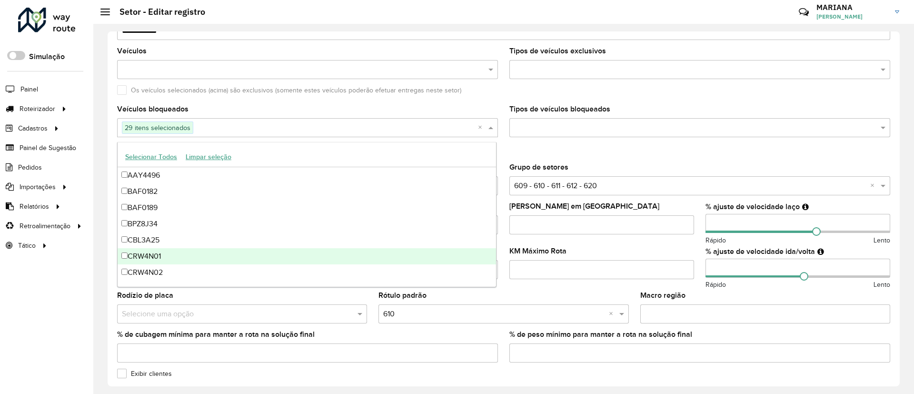
paste input "*******"
type input "*******"
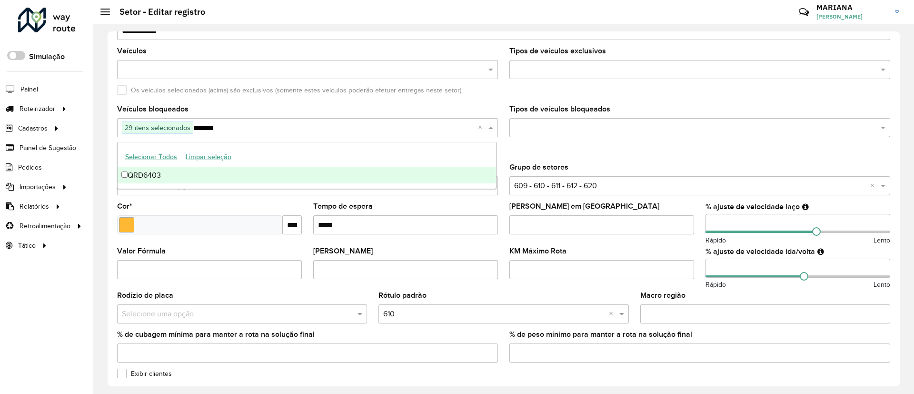
click at [162, 170] on div "QRD6403" at bounding box center [307, 175] width 378 height 16
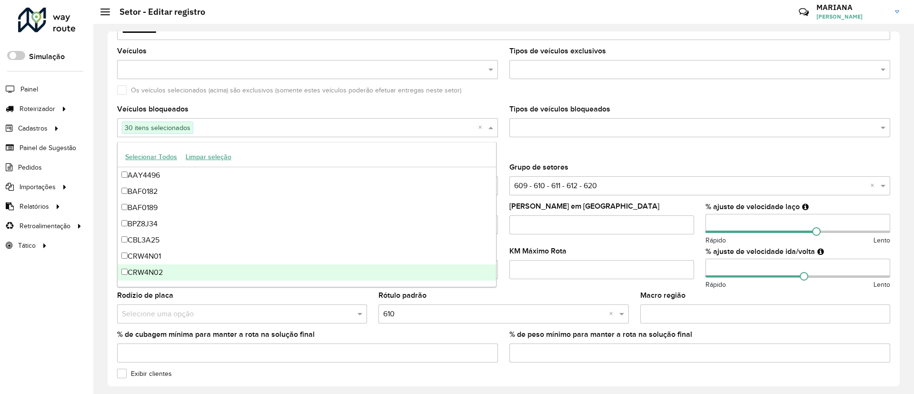
paste input "*******"
type input "*******"
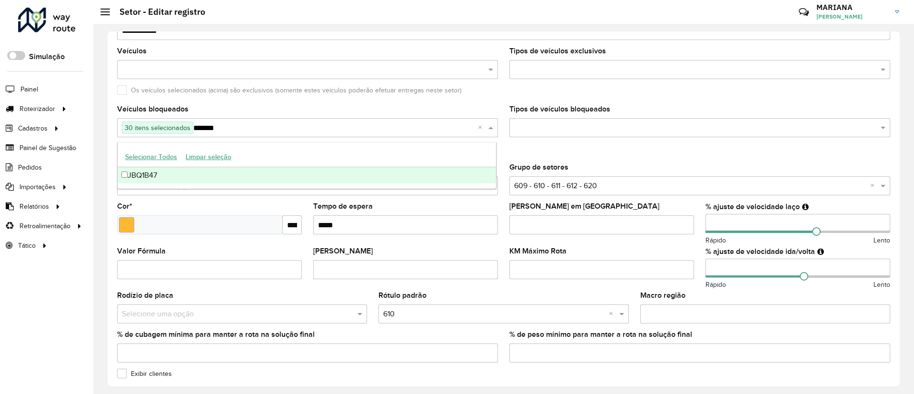
click at [150, 179] on div "JBQ1B47" at bounding box center [307, 175] width 378 height 16
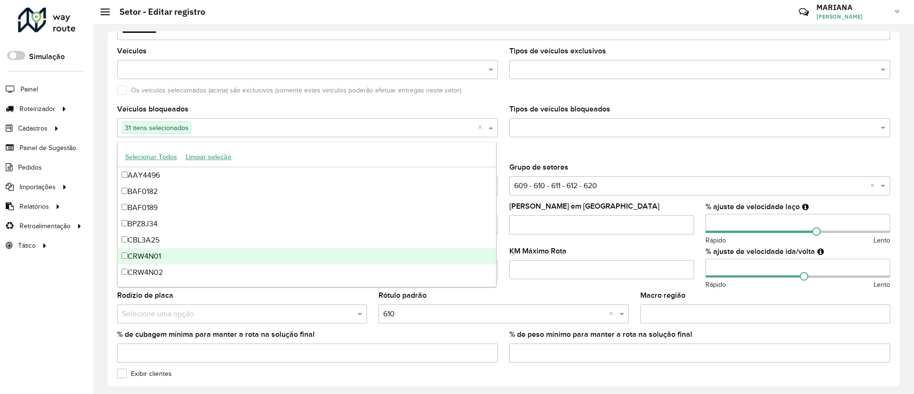
paste input "*******"
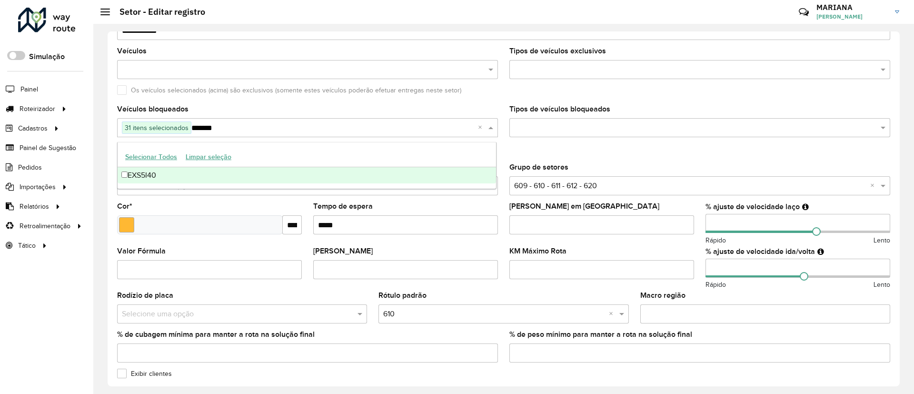
click at [129, 160] on button "Selecionar Todos" at bounding box center [151, 156] width 60 height 15
type input "*******"
click at [152, 176] on div "EXS5I40" at bounding box center [307, 175] width 378 height 16
click at [130, 174] on div "EXS5I40" at bounding box center [307, 175] width 378 height 16
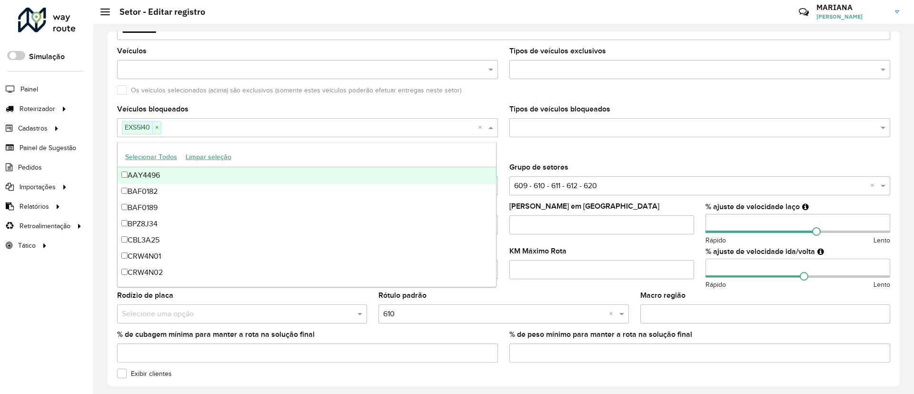
click at [106, 166] on div "**********" at bounding box center [503, 209] width 821 height 370
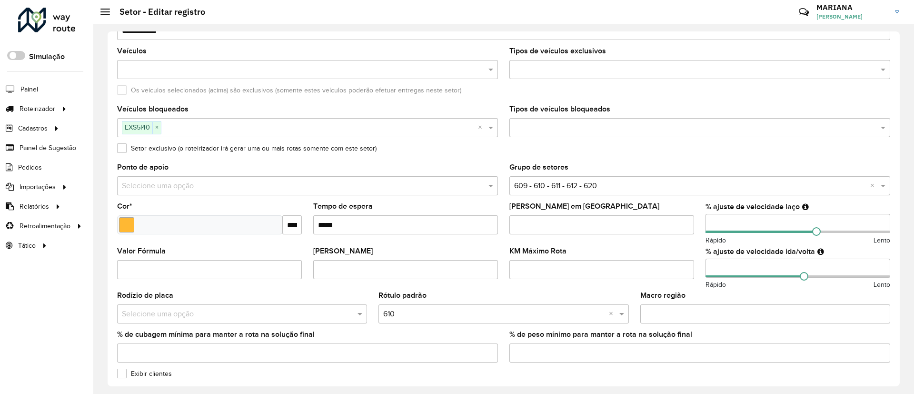
click at [189, 129] on input "text" at bounding box center [319, 127] width 317 height 11
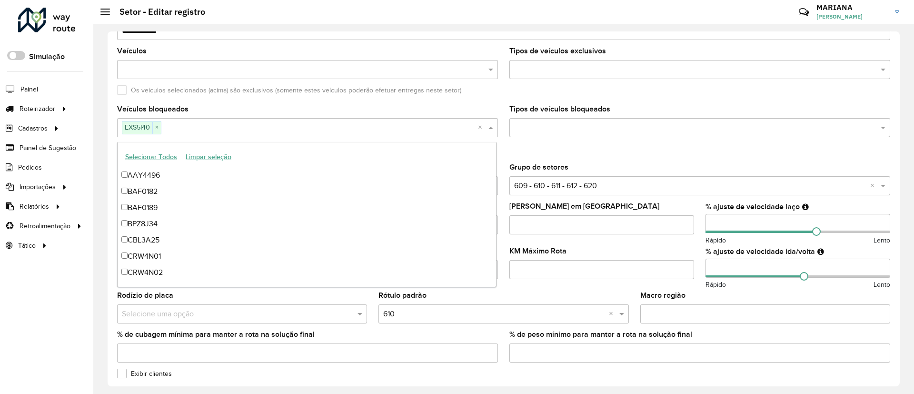
scroll to position [453, 0]
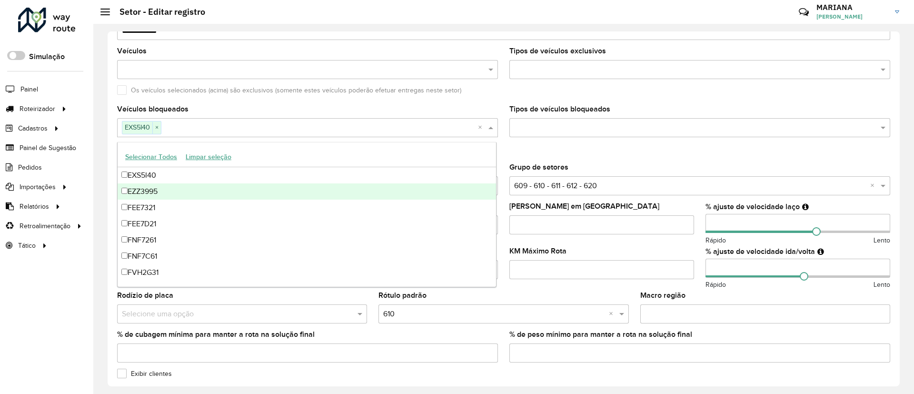
click at [160, 192] on div "EZZ3995" at bounding box center [307, 191] width 378 height 16
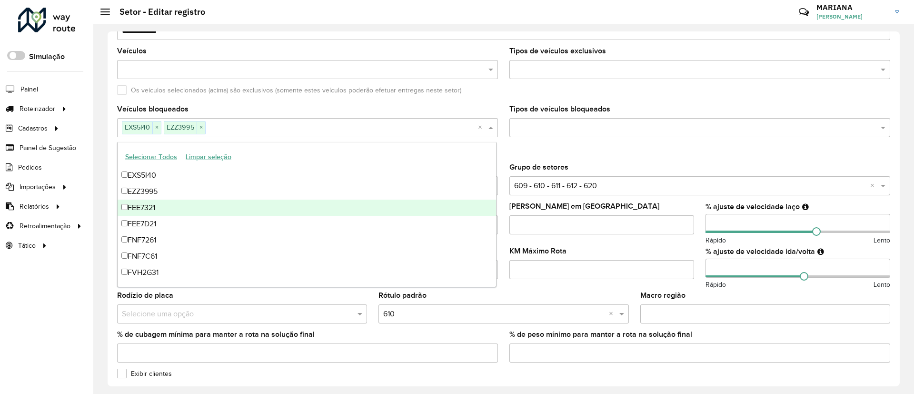
click at [160, 210] on div "FEE7321" at bounding box center [307, 207] width 378 height 16
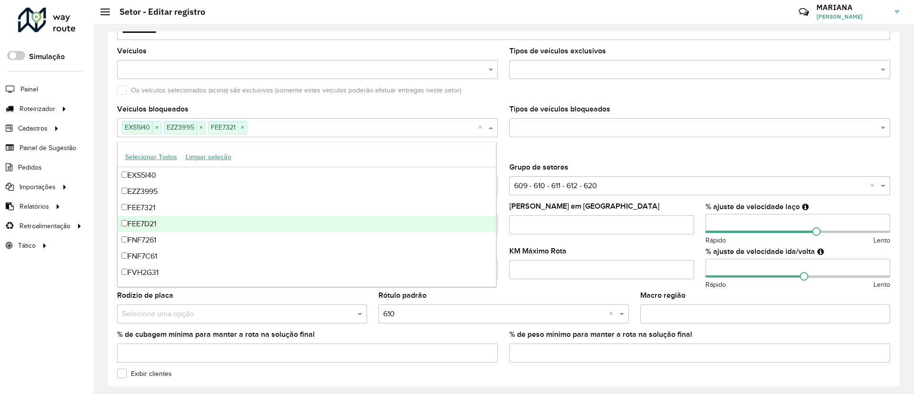
click at [160, 227] on div "FEE7D21" at bounding box center [307, 224] width 378 height 16
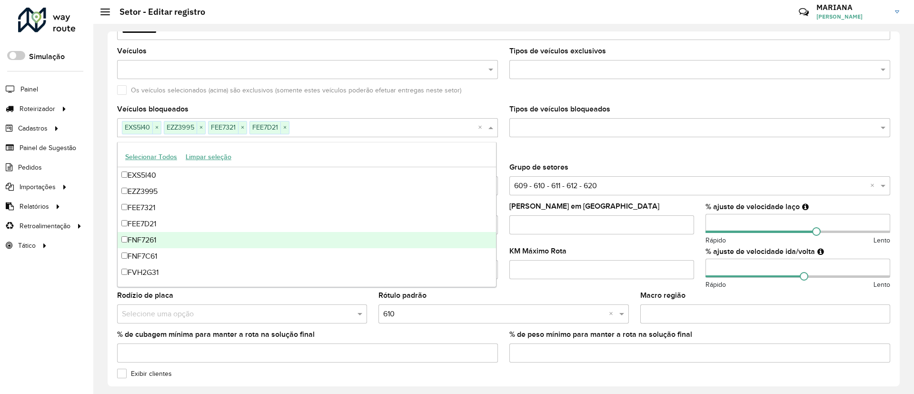
click at [157, 251] on div "FNF7C61" at bounding box center [307, 256] width 378 height 16
click at [150, 239] on div "FNF7261" at bounding box center [307, 240] width 378 height 16
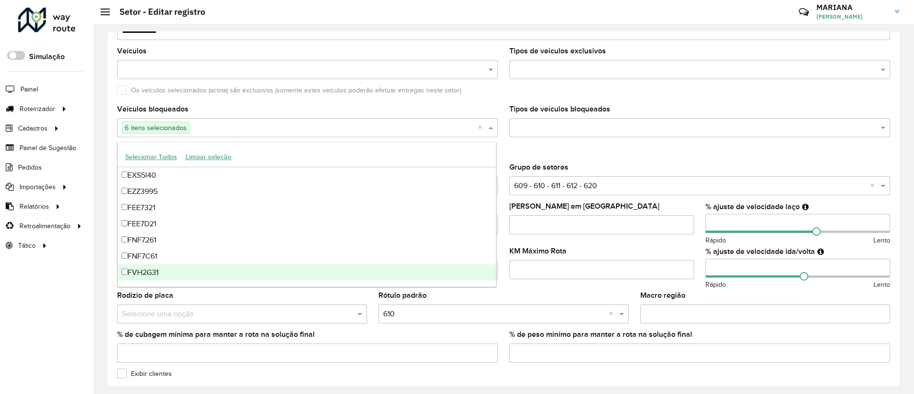
click at [149, 271] on div "FVH2G31" at bounding box center [307, 272] width 378 height 16
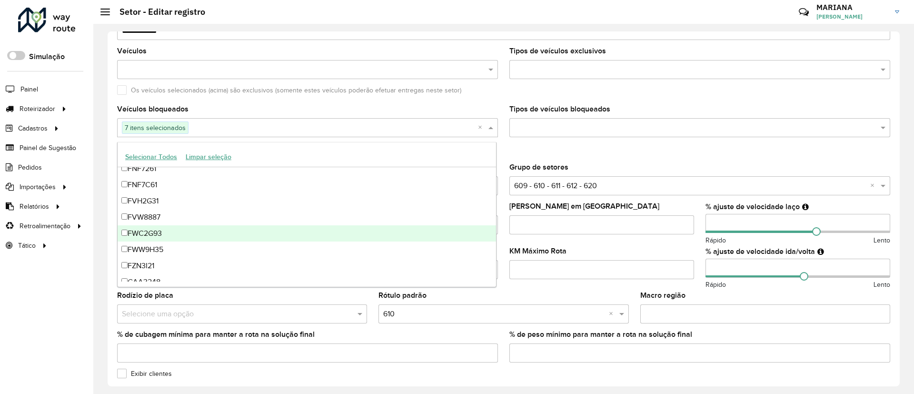
scroll to position [596, 0]
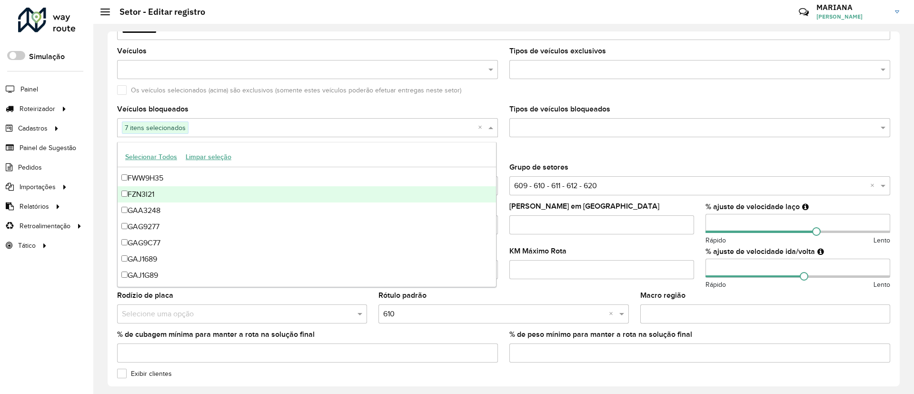
click at [172, 199] on div "FZN3I21" at bounding box center [307, 194] width 378 height 16
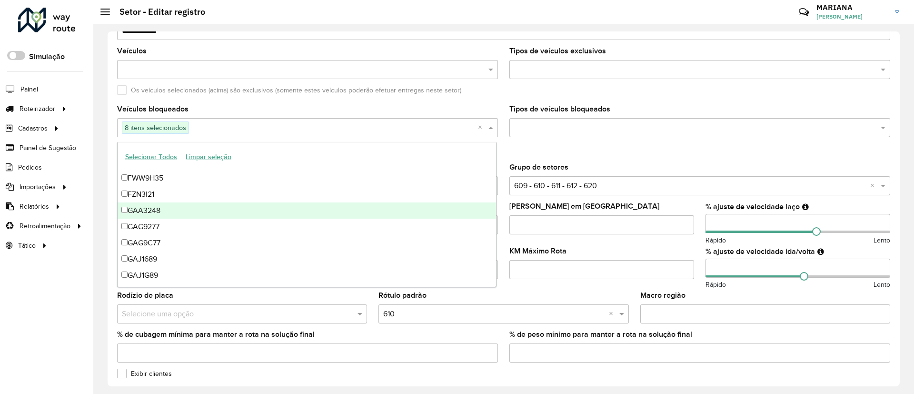
click at [172, 209] on div "GAA3248" at bounding box center [307, 210] width 378 height 16
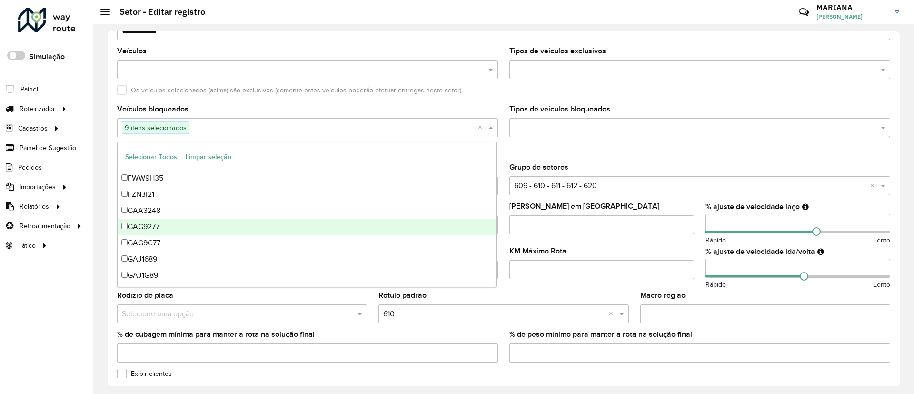
click at [172, 222] on div "GAG9277" at bounding box center [307, 227] width 378 height 16
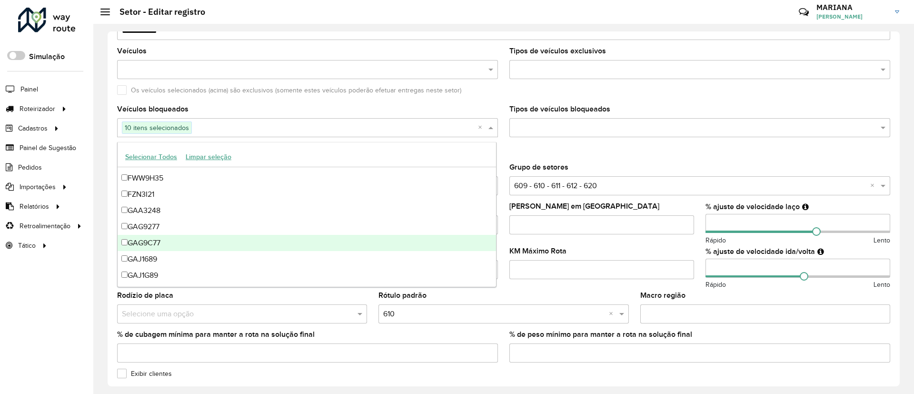
click at [172, 243] on div "GAG9C77" at bounding box center [307, 243] width 378 height 16
click at [169, 262] on div "GAJ1689" at bounding box center [307, 259] width 378 height 16
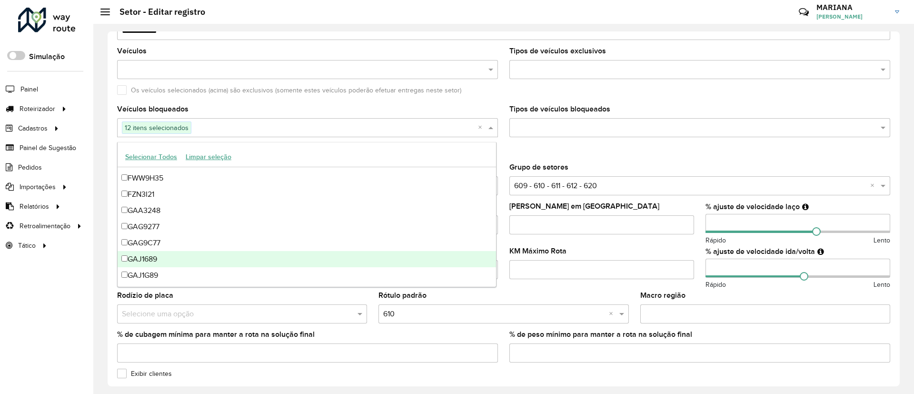
click at [169, 276] on div "GAJ1G89" at bounding box center [307, 275] width 378 height 16
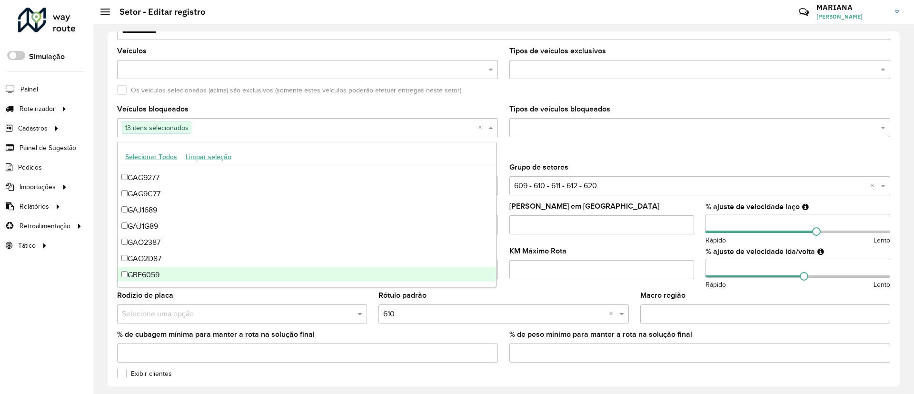
scroll to position [667, 0]
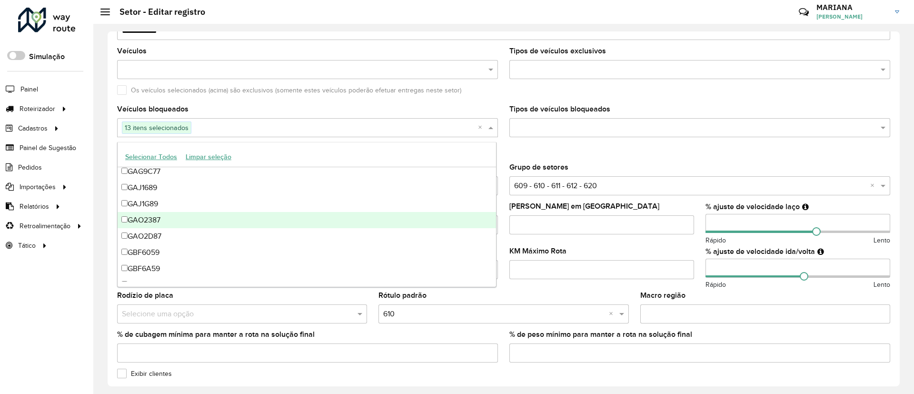
click at [188, 221] on div "GAO2387" at bounding box center [307, 220] width 378 height 16
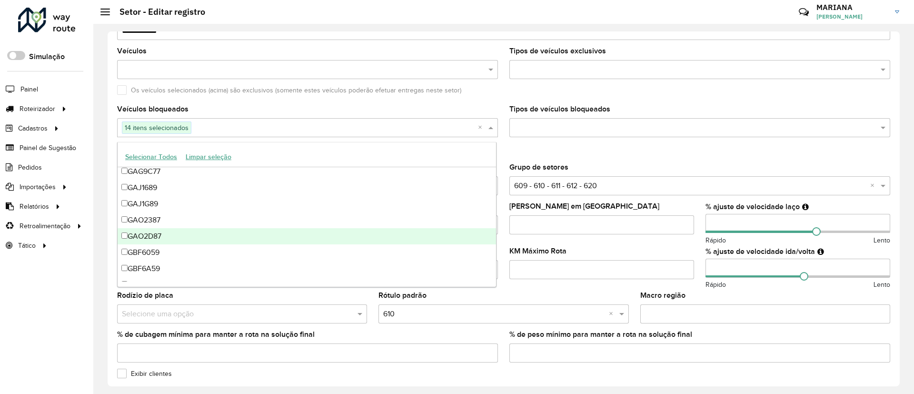
click at [206, 235] on div "GAO2D87" at bounding box center [307, 236] width 378 height 16
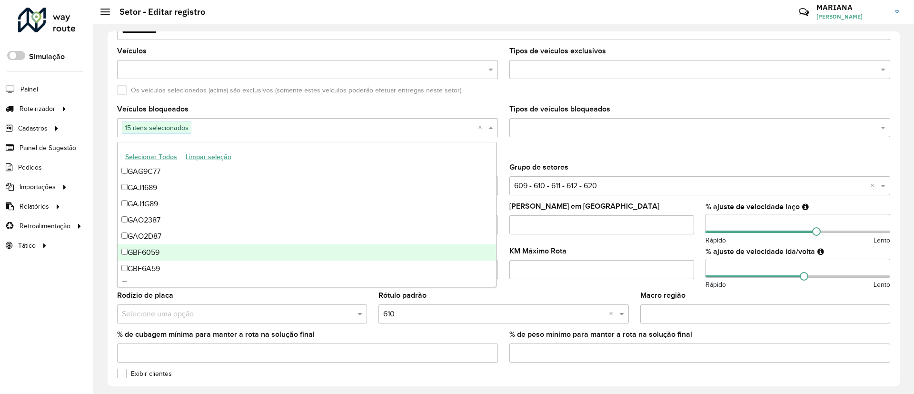
click at [201, 255] on div "GBF6059" at bounding box center [307, 252] width 378 height 16
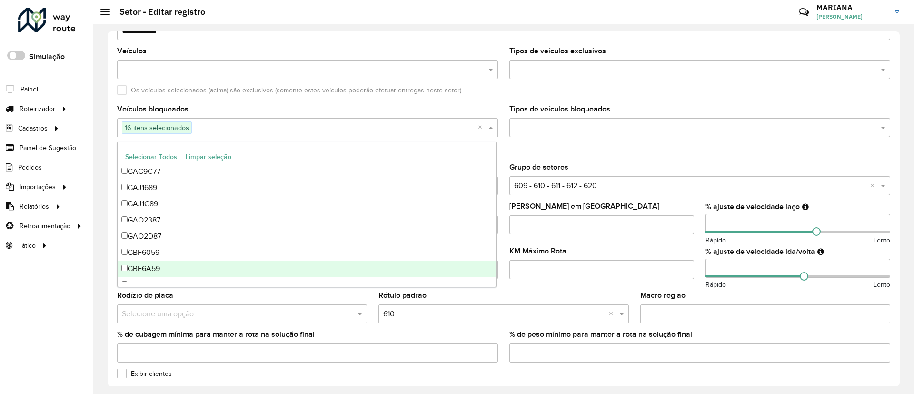
click at [196, 274] on div "GBF6A59" at bounding box center [307, 268] width 378 height 16
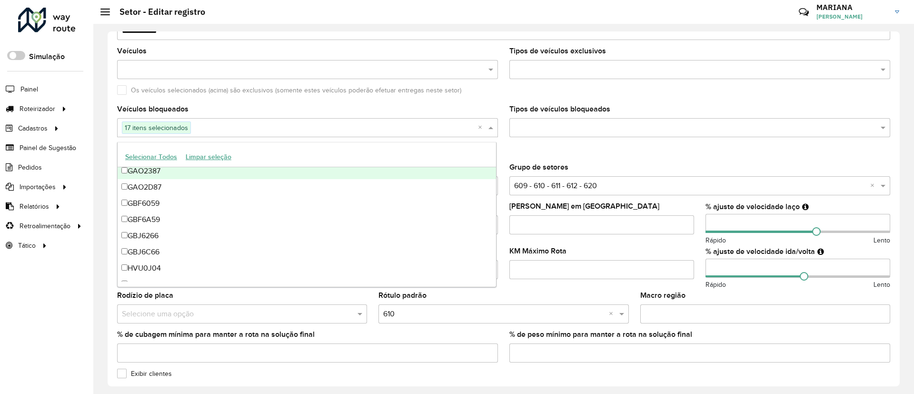
scroll to position [739, 0]
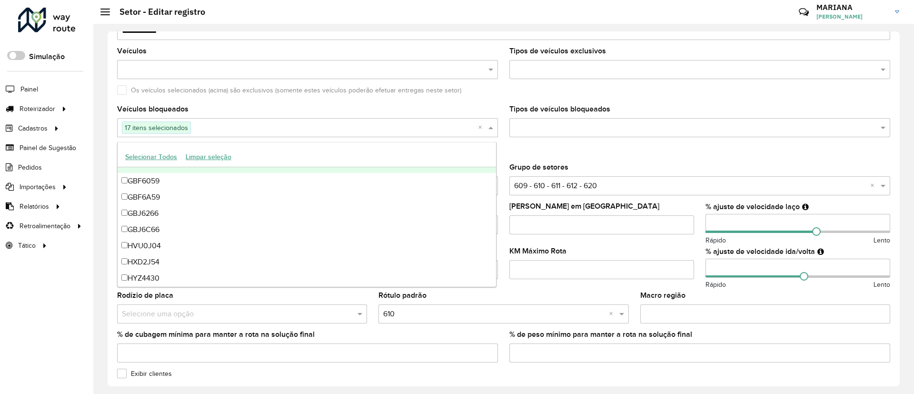
click at [137, 160] on button "Selecionar Todos" at bounding box center [151, 156] width 60 height 15
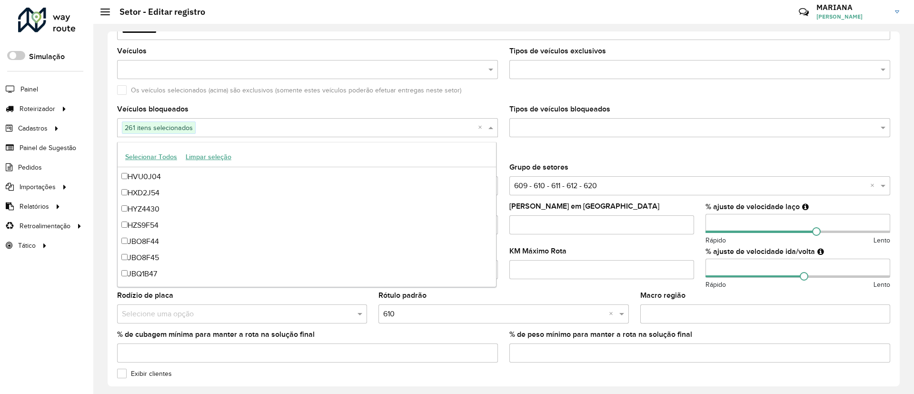
scroll to position [786, 0]
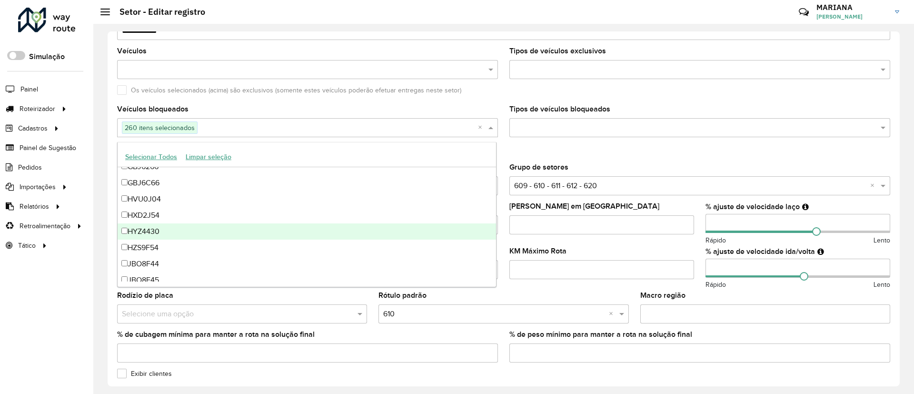
click at [124, 234] on div "HYZ4430" at bounding box center [307, 231] width 378 height 16
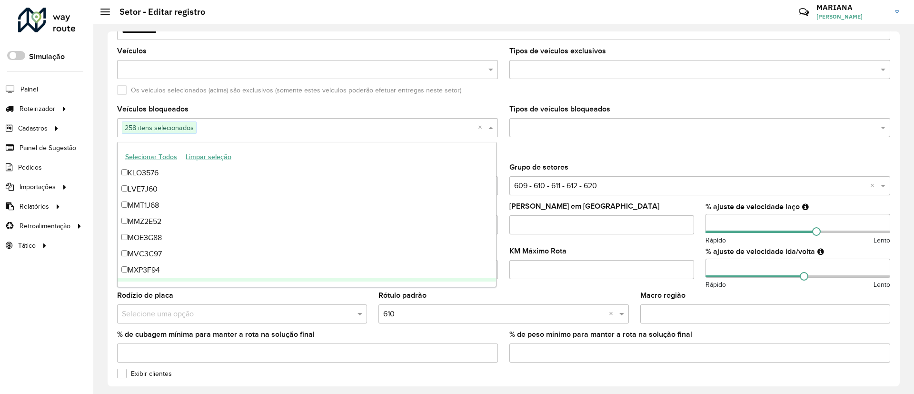
scroll to position [1000, 0]
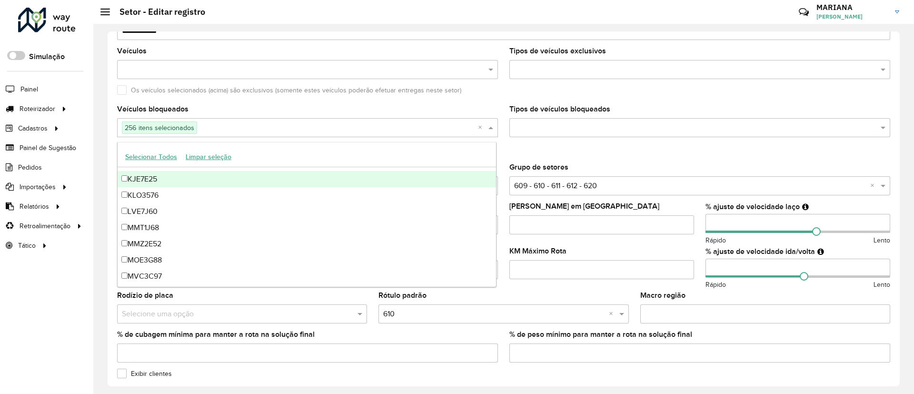
click at [120, 178] on div "KJE7E25" at bounding box center [307, 179] width 378 height 16
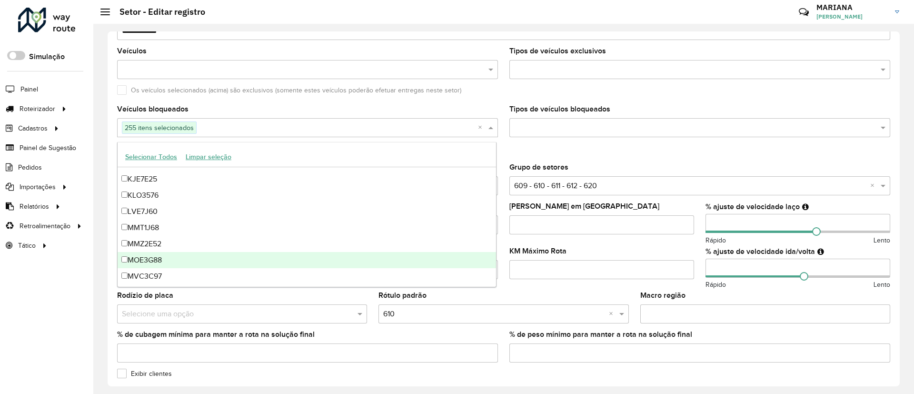
scroll to position [1071, 0]
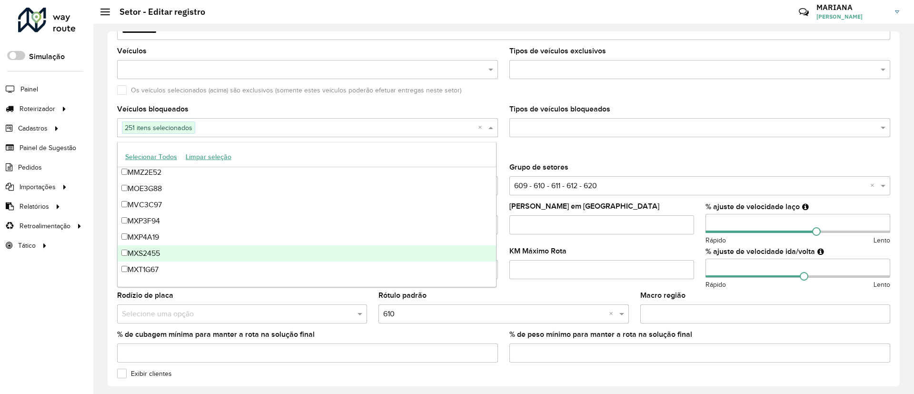
click at [125, 248] on div "MXS2455" at bounding box center [307, 253] width 378 height 16
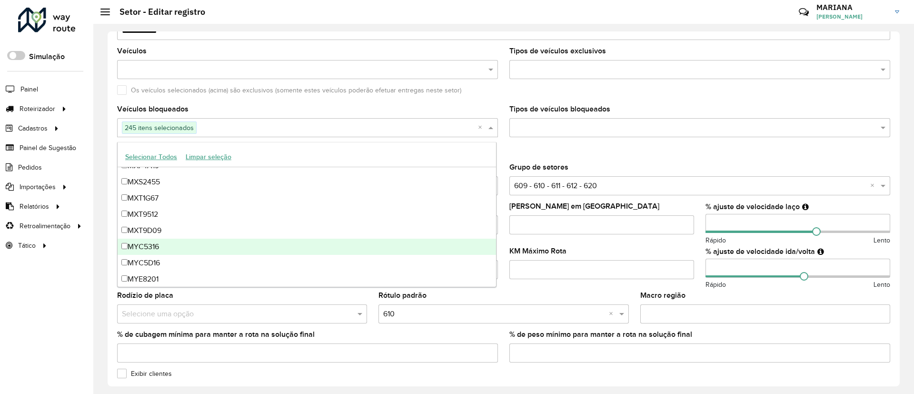
scroll to position [1214, 0]
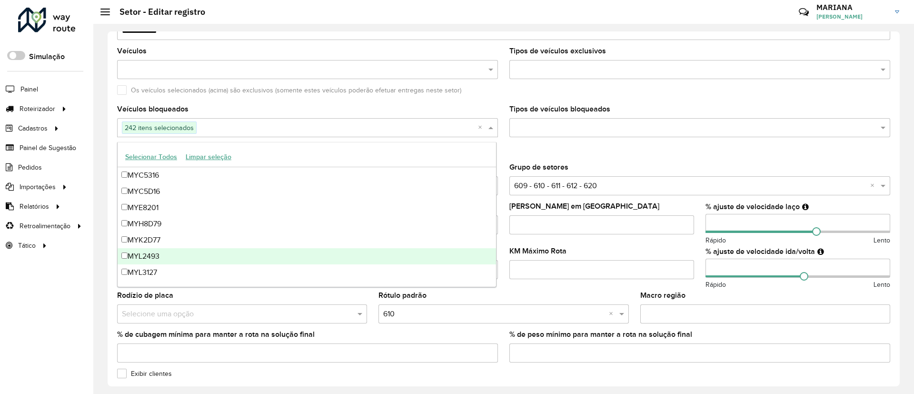
click at [126, 251] on div "MYL2493" at bounding box center [307, 256] width 378 height 16
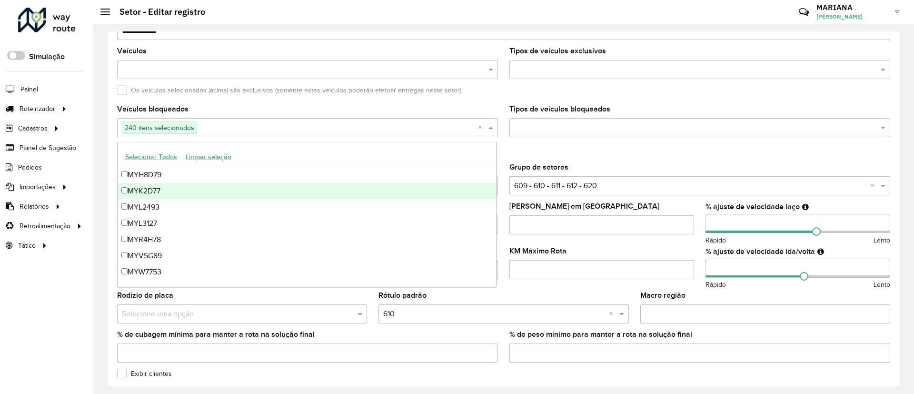
scroll to position [1285, 0]
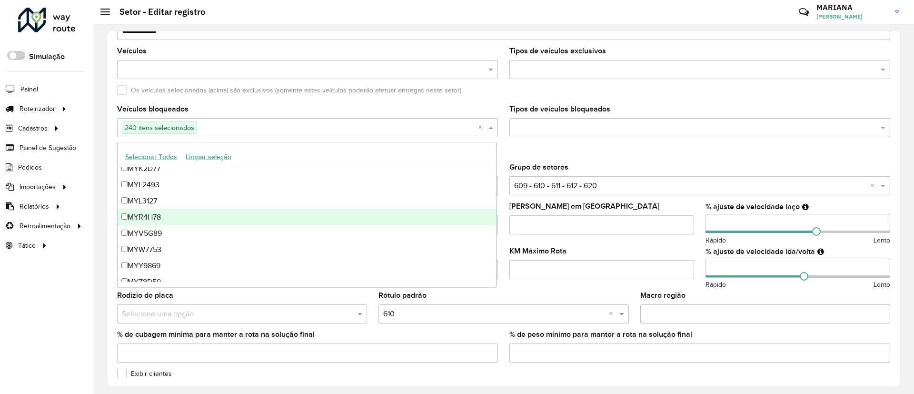
click at [129, 219] on div "MYR4H78" at bounding box center [307, 217] width 378 height 16
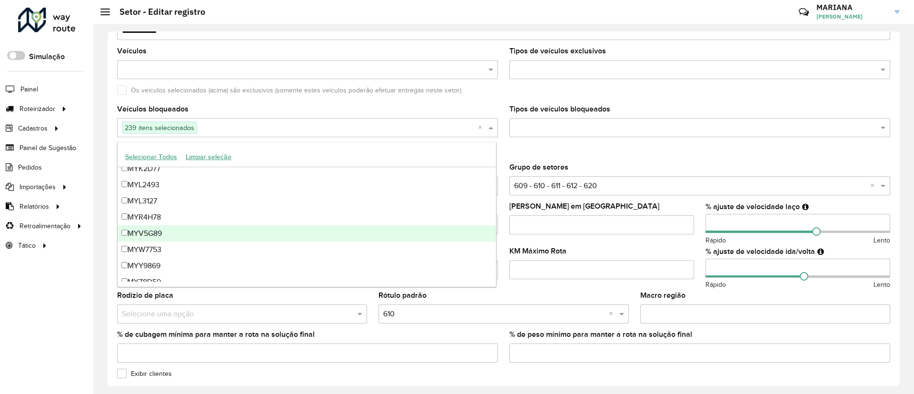
click at [129, 231] on div "MYV5G89" at bounding box center [307, 233] width 378 height 16
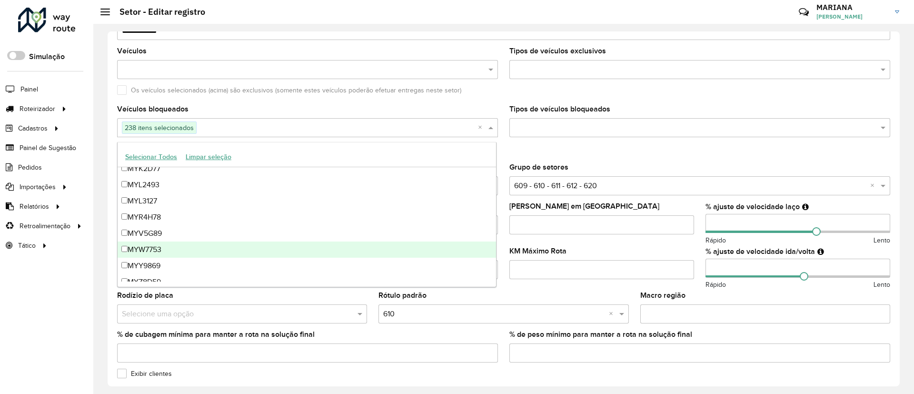
click at [128, 249] on div "MYW7753" at bounding box center [307, 249] width 378 height 16
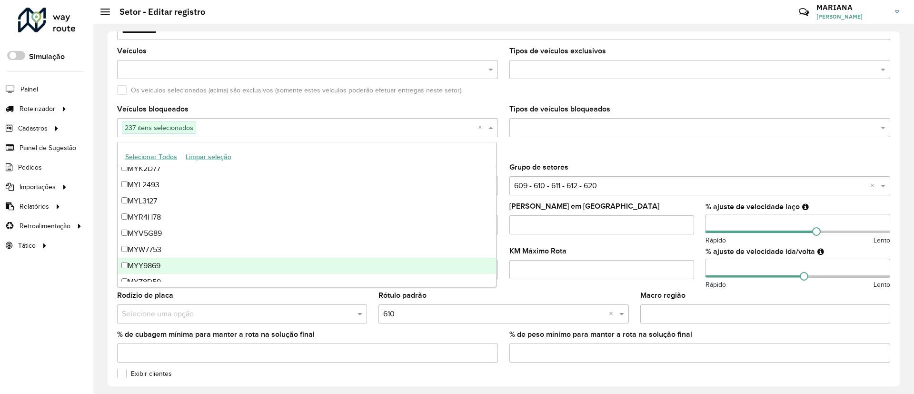
click at [129, 265] on div "MYY9869" at bounding box center [307, 266] width 378 height 16
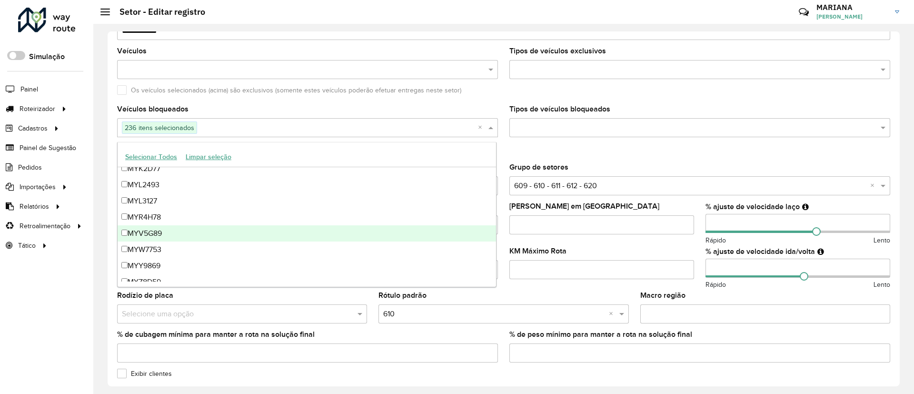
scroll to position [1357, 0]
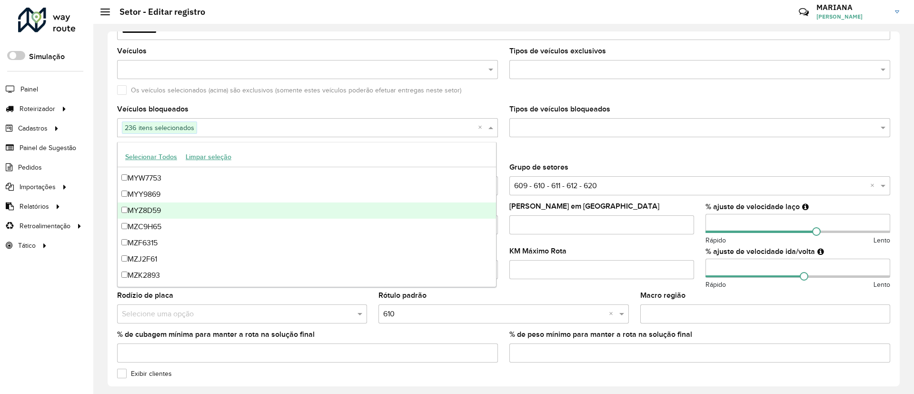
click at [152, 218] on div "MYZ8D59" at bounding box center [307, 210] width 378 height 16
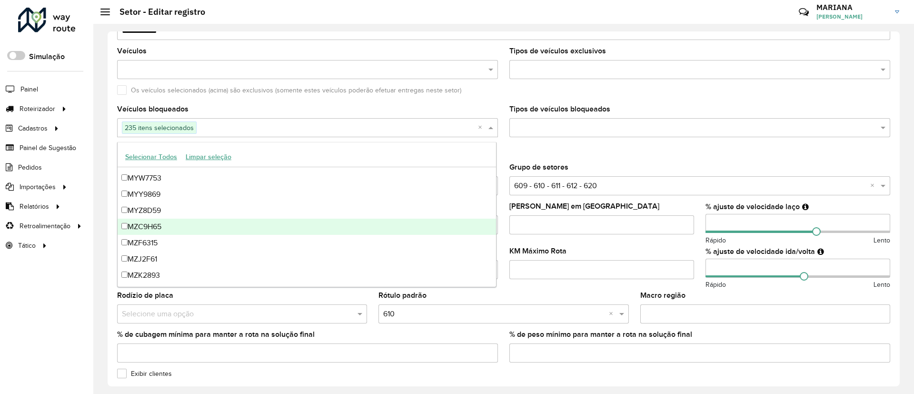
click at [150, 229] on div "MZC9H65" at bounding box center [307, 227] width 378 height 16
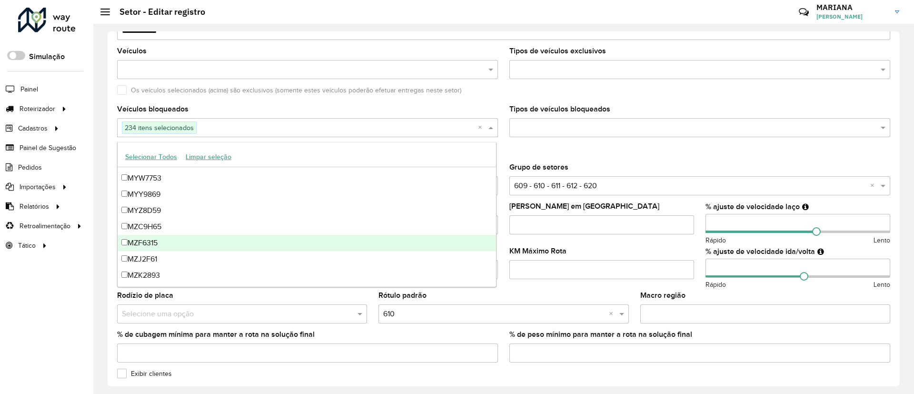
click at [143, 244] on div "MZF6315" at bounding box center [307, 243] width 378 height 16
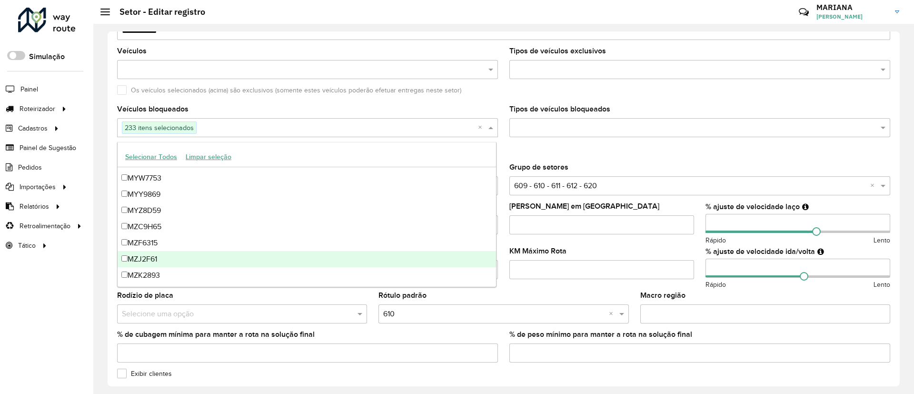
drag, startPoint x: 141, startPoint y: 258, endPoint x: 139, endPoint y: 271, distance: 13.4
click at [142, 260] on div "MZJ2F61" at bounding box center [307, 259] width 378 height 16
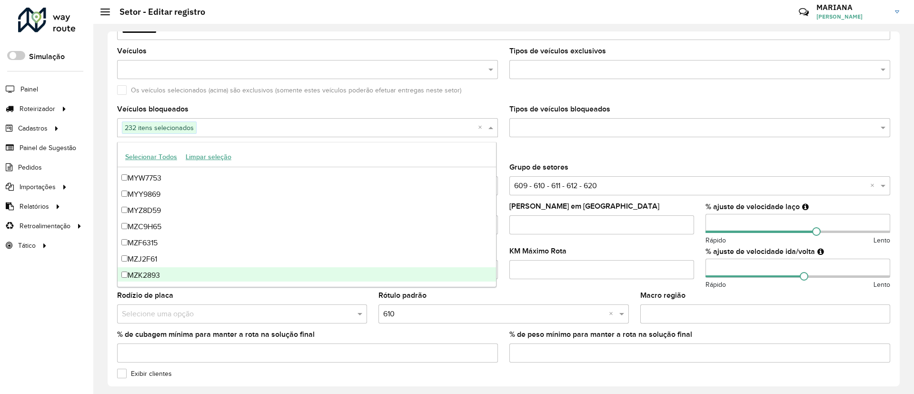
click at [139, 274] on div "MZK2893" at bounding box center [307, 275] width 378 height 16
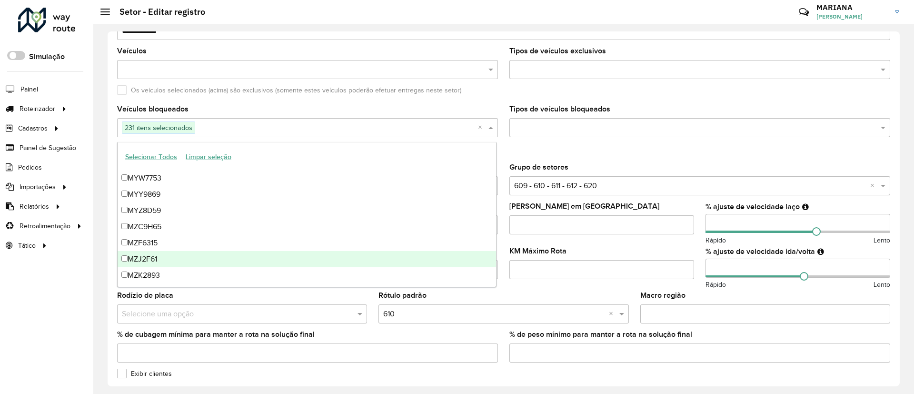
scroll to position [1428, 0]
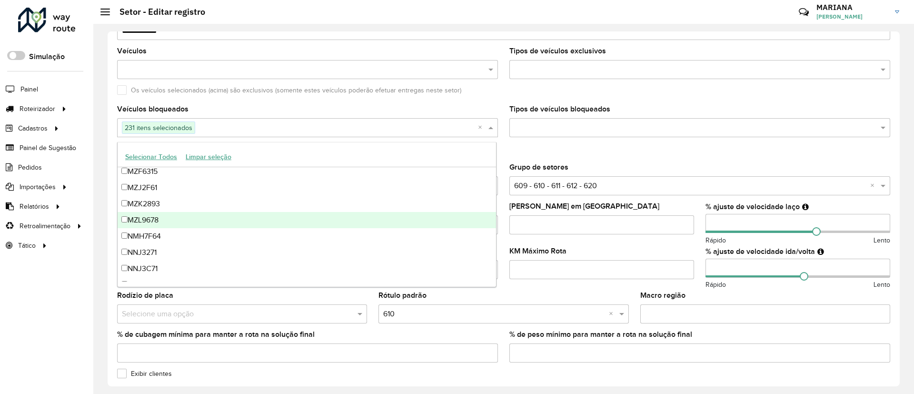
click at [165, 224] on div "MZL9678" at bounding box center [307, 220] width 378 height 16
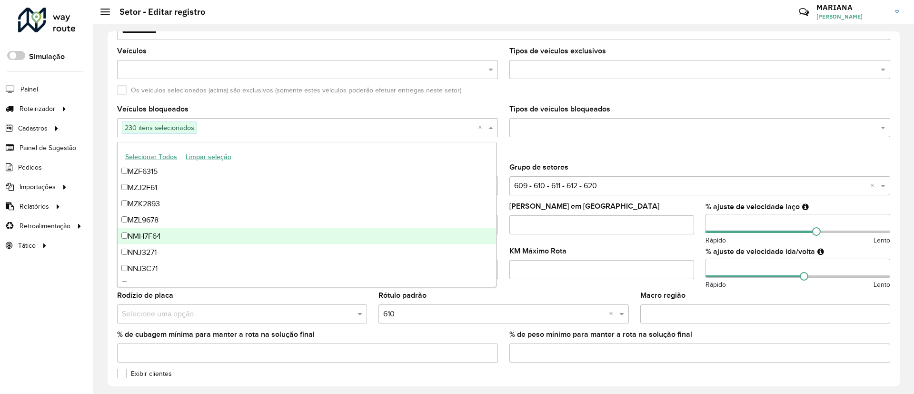
click at [163, 237] on div "NMH7F64" at bounding box center [307, 236] width 378 height 16
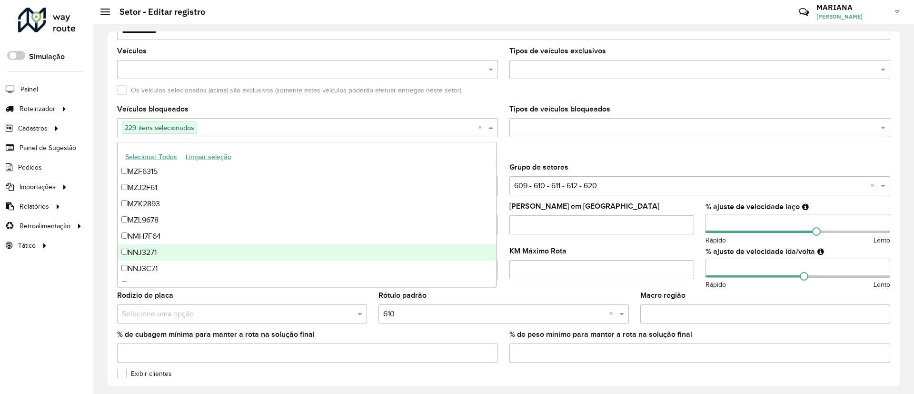
click at [160, 252] on div "NNJ3271" at bounding box center [307, 252] width 378 height 16
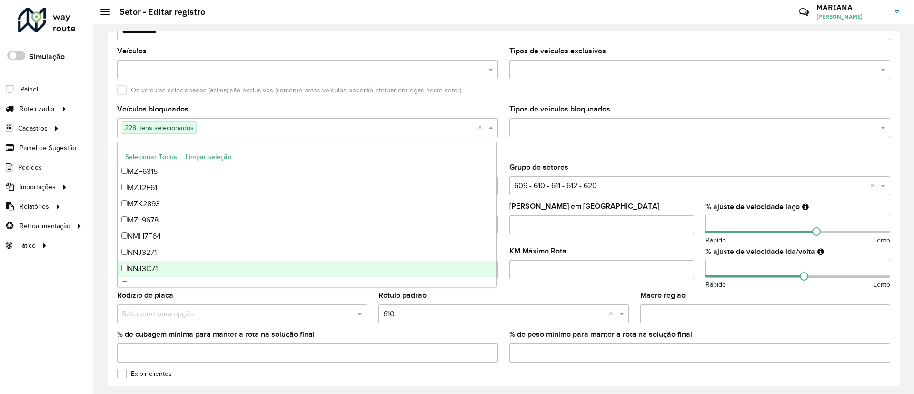
click at [159, 266] on div "NNJ3C71" at bounding box center [307, 268] width 378 height 16
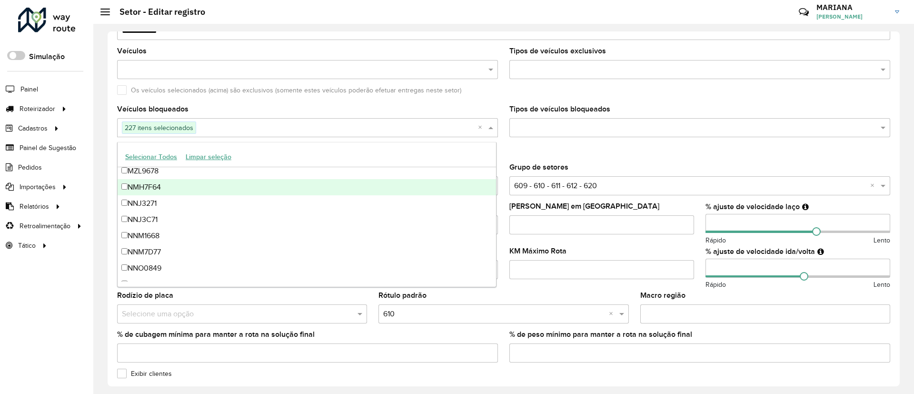
scroll to position [1500, 0]
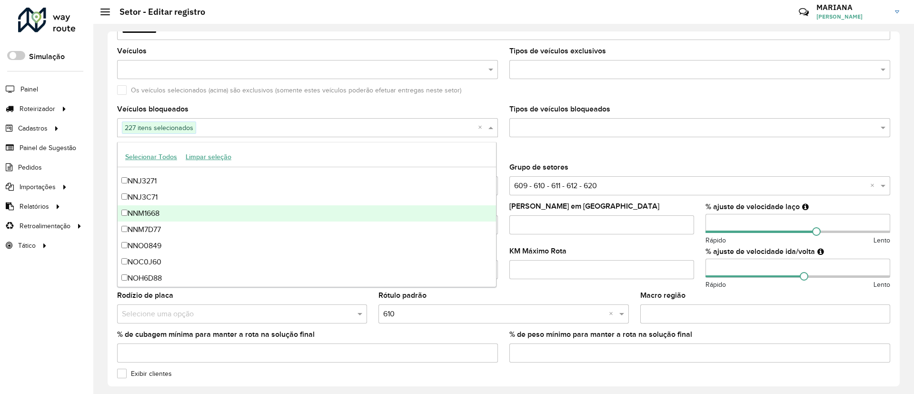
click at [177, 210] on div "NNM1668" at bounding box center [307, 213] width 378 height 16
click at [170, 229] on div "NNM7D77" at bounding box center [307, 229] width 378 height 16
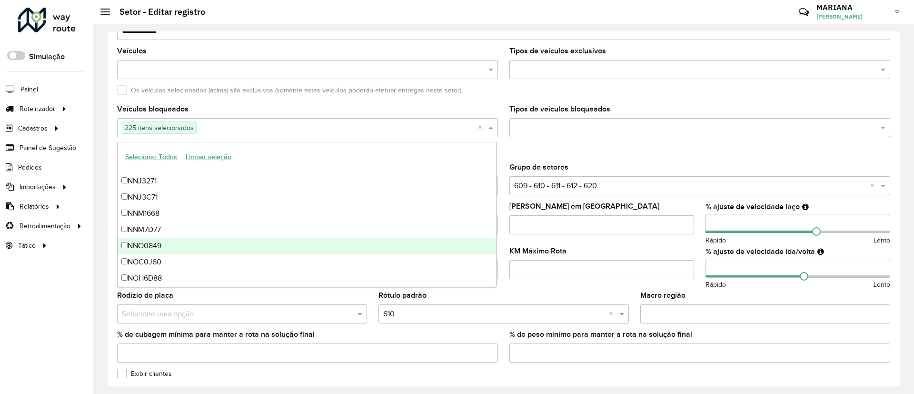
click at [166, 249] on div "NNO0849" at bounding box center [307, 246] width 378 height 16
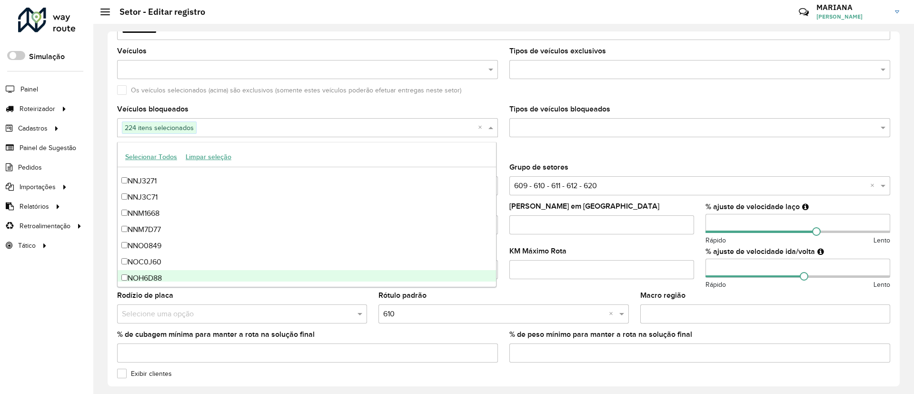
click at [165, 270] on div "NOH6D88" at bounding box center [307, 278] width 378 height 16
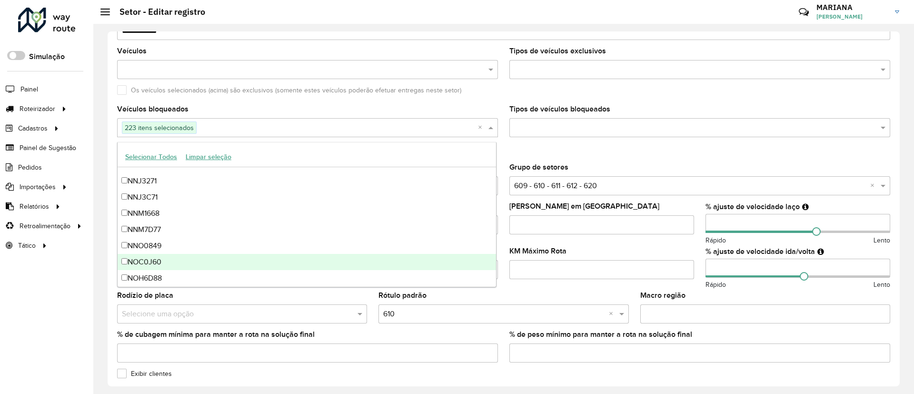
click at [159, 259] on div "NOC0J60" at bounding box center [307, 262] width 378 height 16
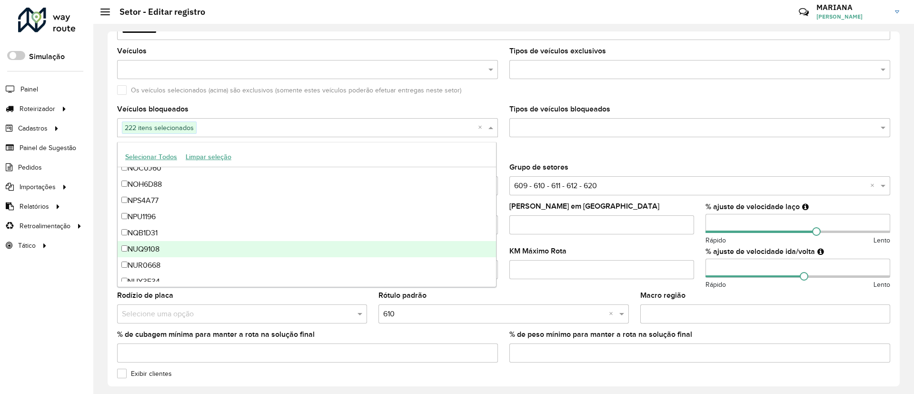
scroll to position [1571, 0]
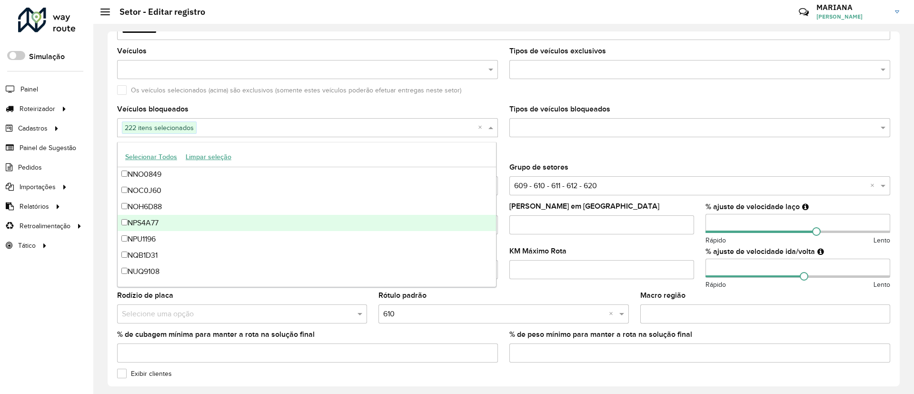
click at [171, 226] on div "NPS4A77" at bounding box center [307, 223] width 378 height 16
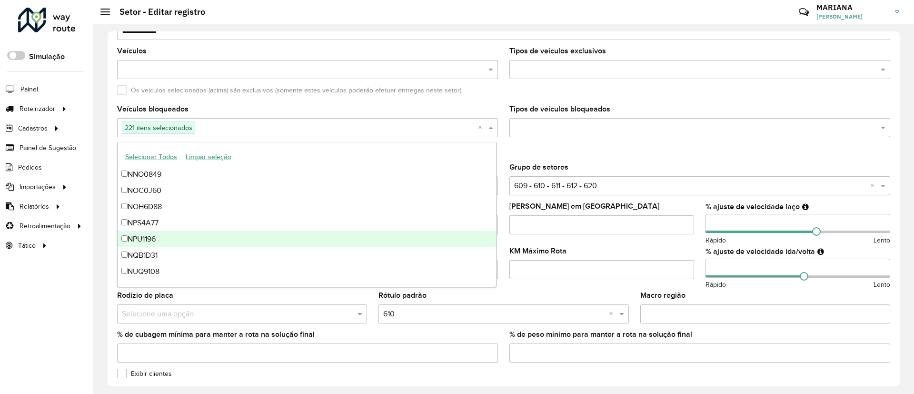
click at [159, 240] on div "NPU1196" at bounding box center [307, 239] width 378 height 16
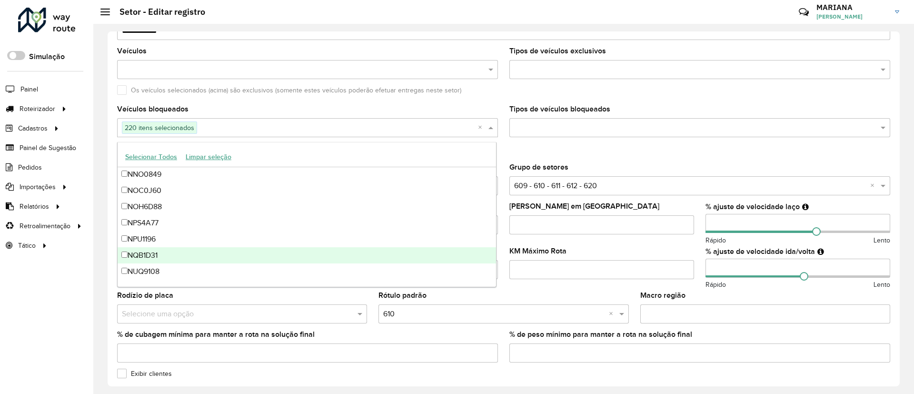
click at [151, 257] on div "NQB1D31" at bounding box center [307, 255] width 378 height 16
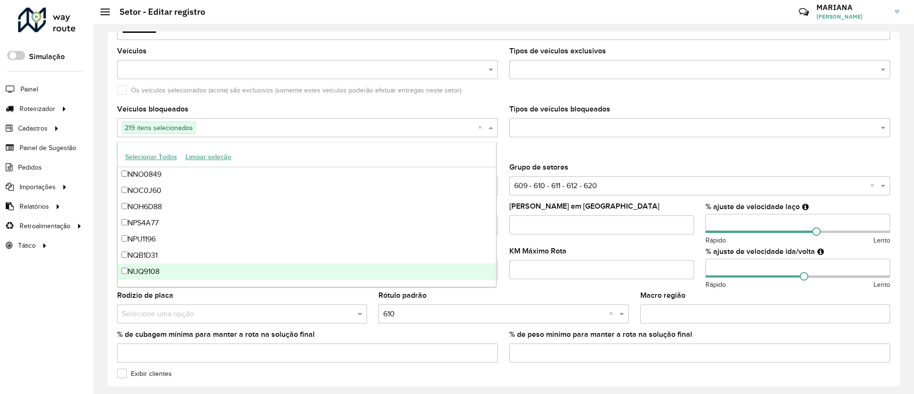
click at [145, 277] on div "NUQ9108" at bounding box center [307, 271] width 378 height 16
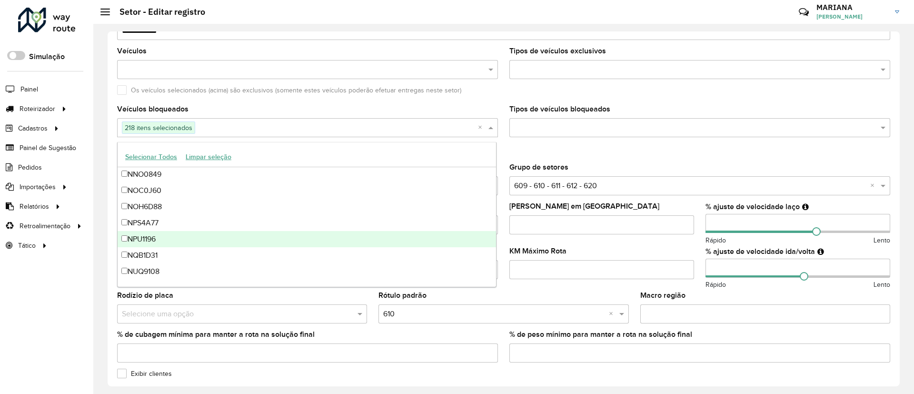
scroll to position [1642, 0]
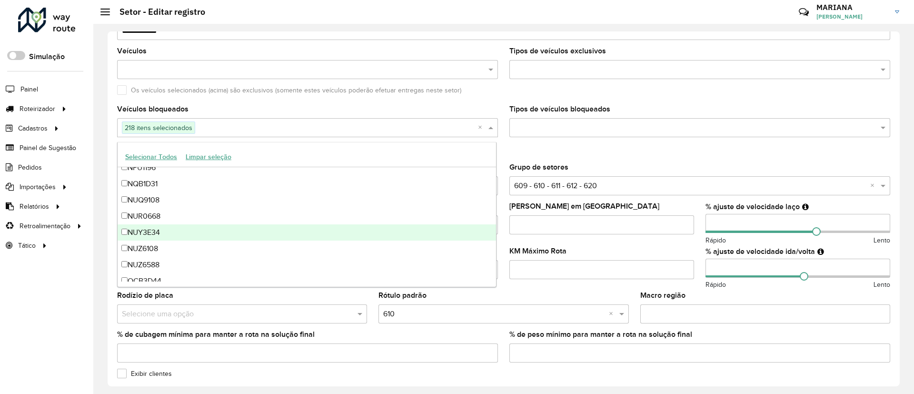
click at [160, 223] on div "NUR0668" at bounding box center [307, 216] width 378 height 16
click at [160, 232] on div "NUY3E34" at bounding box center [307, 232] width 378 height 16
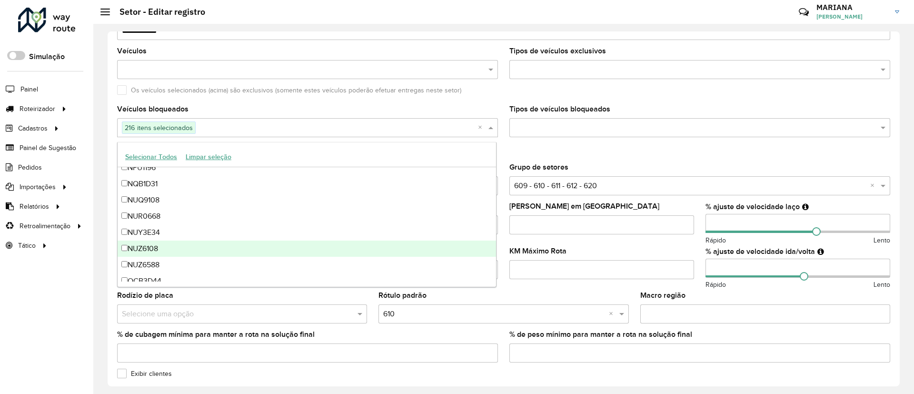
click at [159, 251] on div "NUZ6108" at bounding box center [307, 248] width 378 height 16
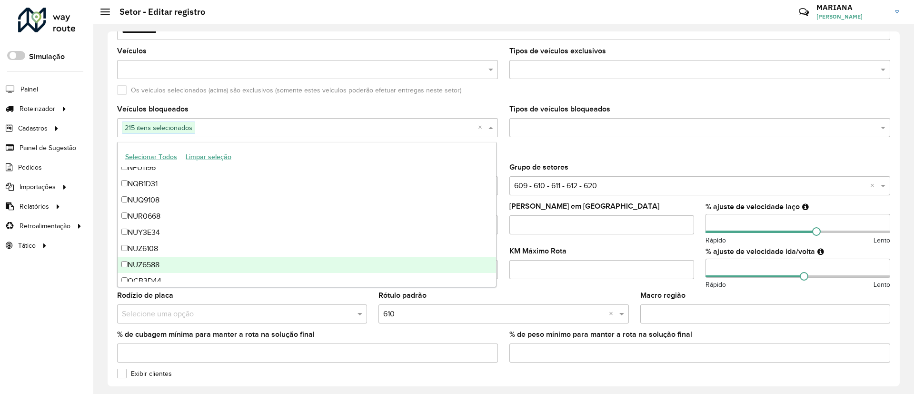
click at [149, 272] on div "NUZ6588" at bounding box center [307, 265] width 378 height 16
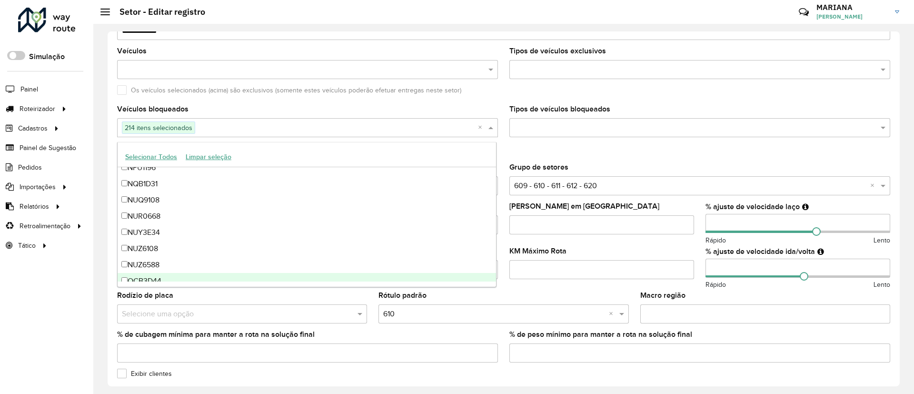
click at [149, 278] on div "OCB3D44" at bounding box center [307, 281] width 378 height 16
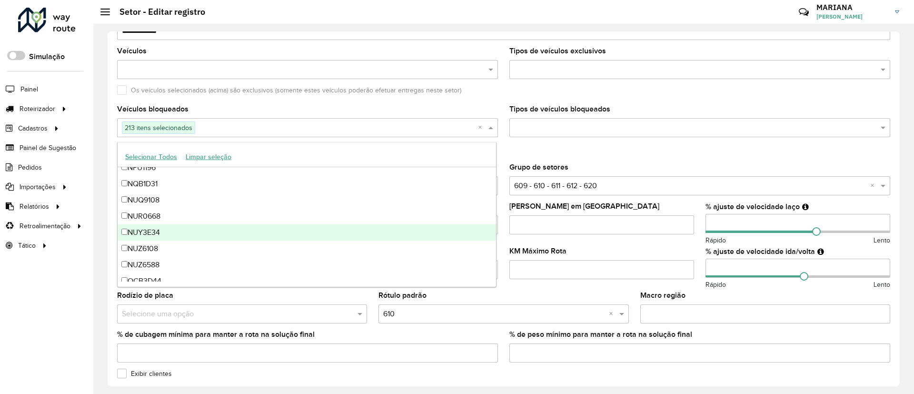
scroll to position [1714, 0]
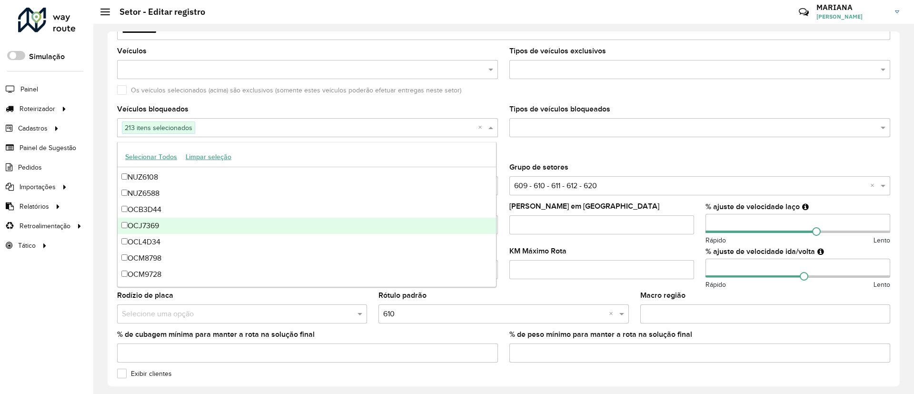
click at [167, 223] on div "OCJ7369" at bounding box center [307, 226] width 378 height 16
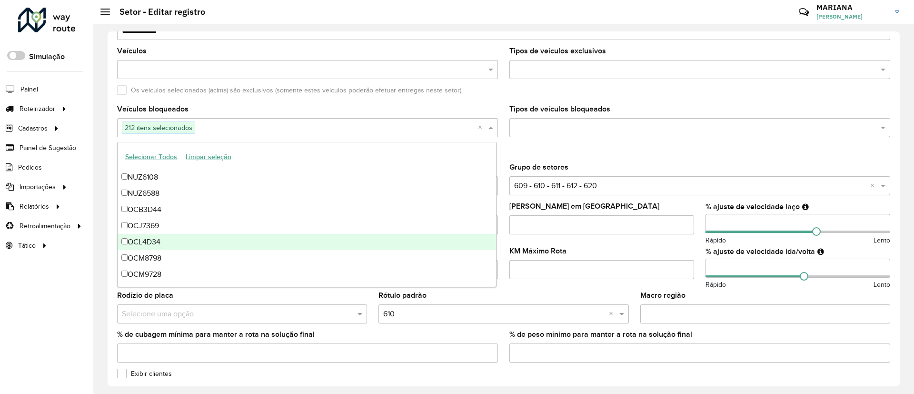
click at [159, 241] on div "OCL4D34" at bounding box center [307, 242] width 378 height 16
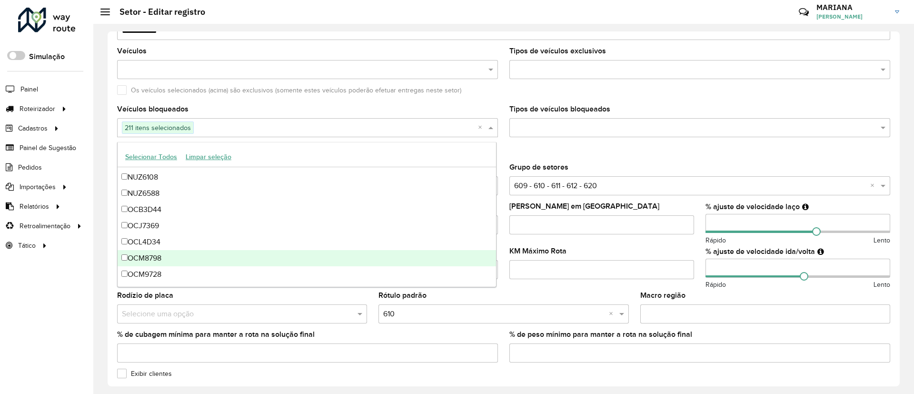
click at [152, 261] on div "OCM8798" at bounding box center [307, 258] width 378 height 16
click at [151, 276] on div "OCM9728" at bounding box center [307, 274] width 378 height 16
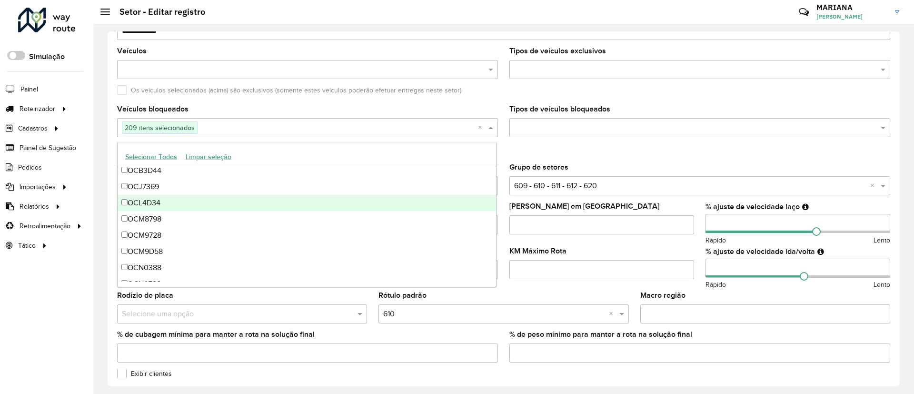
scroll to position [1785, 0]
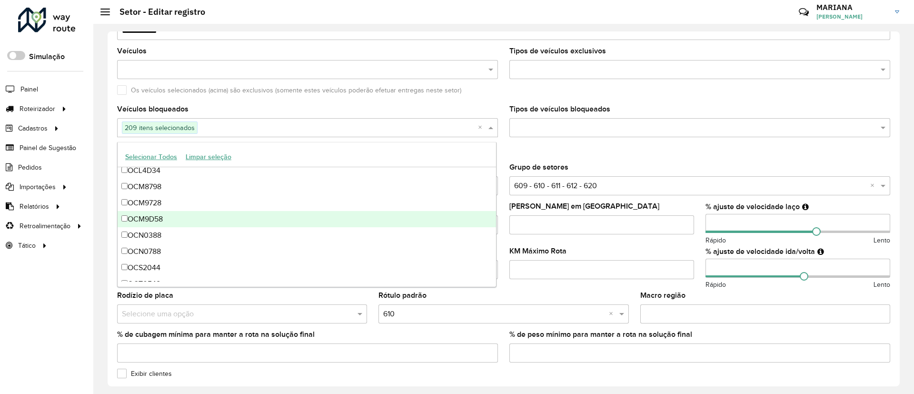
click at [161, 223] on div "OCM9D58" at bounding box center [307, 219] width 378 height 16
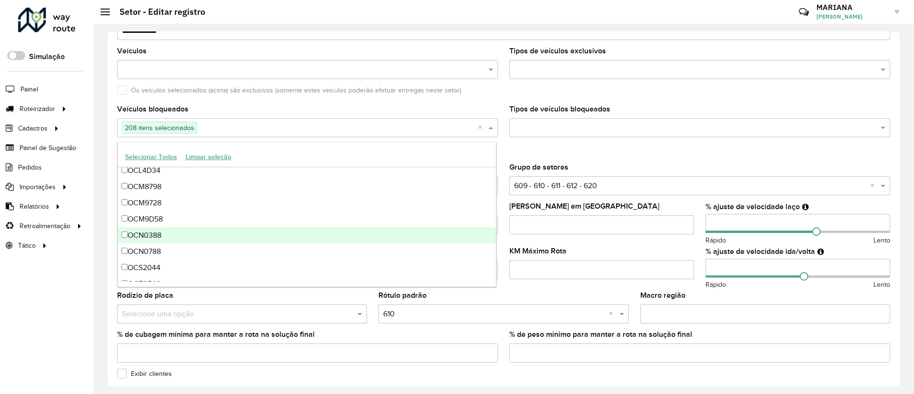
click at [160, 238] on div "OCN0388" at bounding box center [307, 235] width 378 height 16
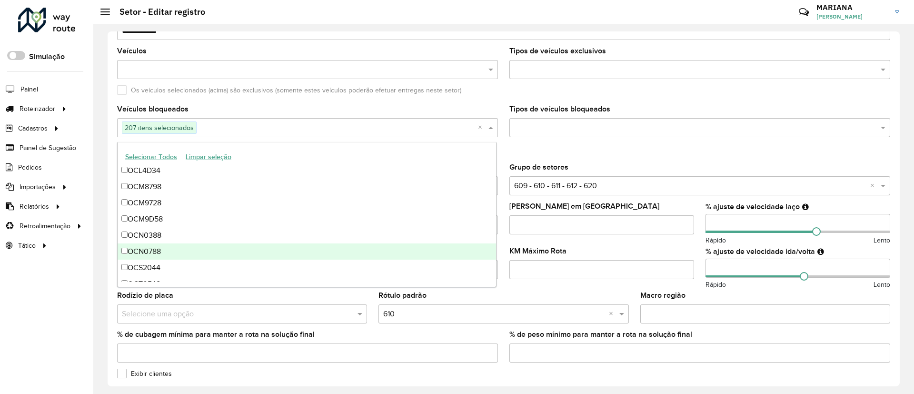
click at [152, 255] on div "OCN0788" at bounding box center [307, 251] width 378 height 16
click at [152, 268] on div "OCS2044" at bounding box center [307, 267] width 378 height 16
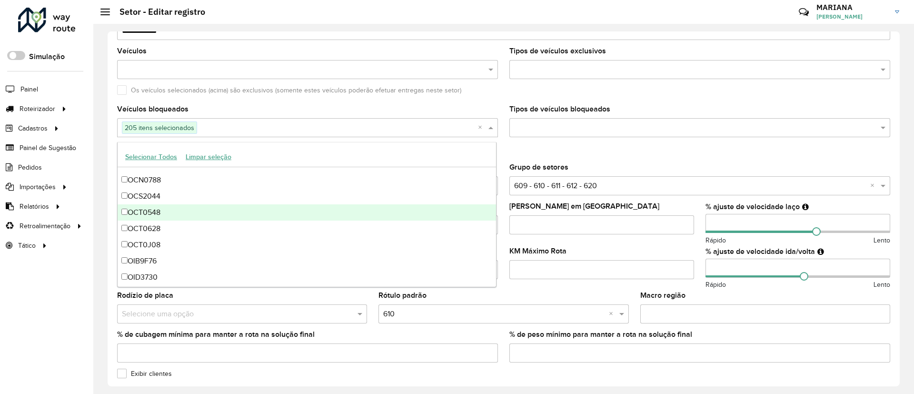
click at [165, 212] on div "OCT0548" at bounding box center [307, 212] width 378 height 16
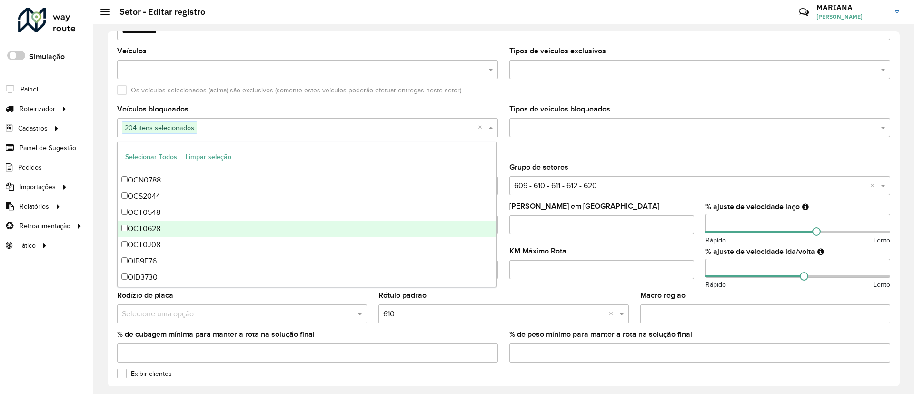
click at [159, 229] on div "OCT0628" at bounding box center [307, 228] width 378 height 16
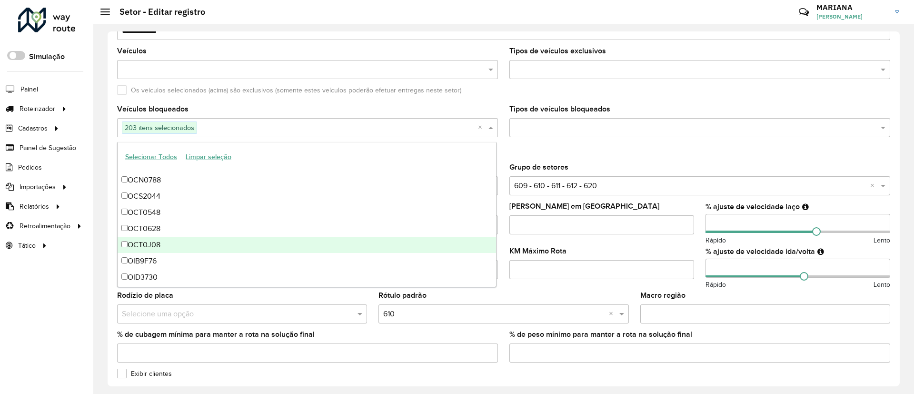
click at [155, 249] on div "OCT0J08" at bounding box center [307, 245] width 378 height 16
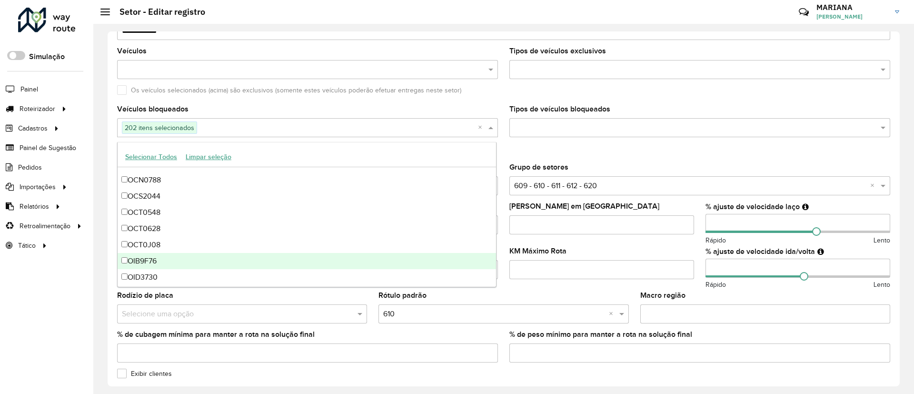
click at [150, 266] on div "OIB9F76" at bounding box center [307, 261] width 378 height 16
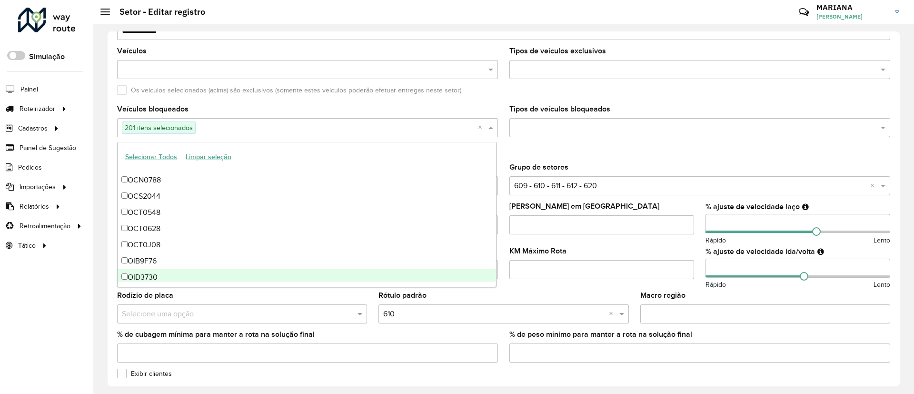
click at [152, 271] on div "OID3730" at bounding box center [307, 277] width 378 height 16
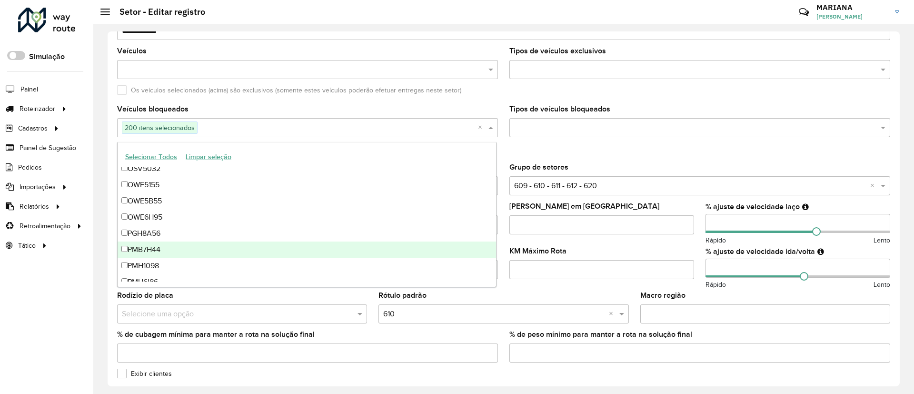
scroll to position [2285, 0]
click at [161, 252] on div "PGH8A56" at bounding box center [307, 253] width 378 height 16
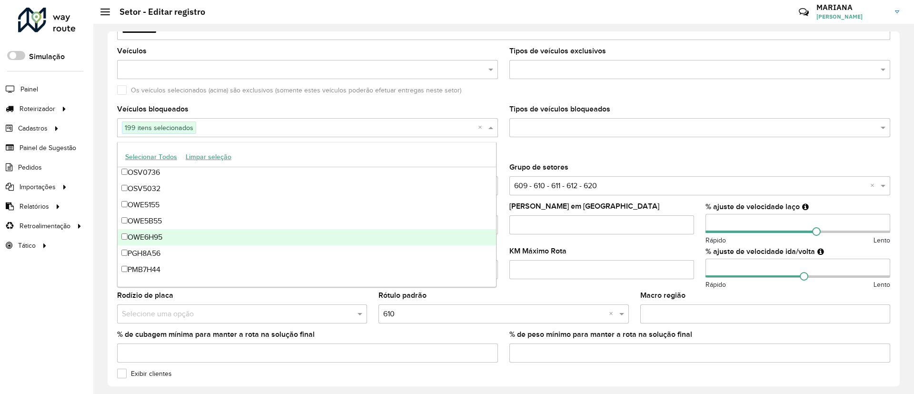
click at [158, 234] on div "OWE6H95" at bounding box center [307, 237] width 378 height 16
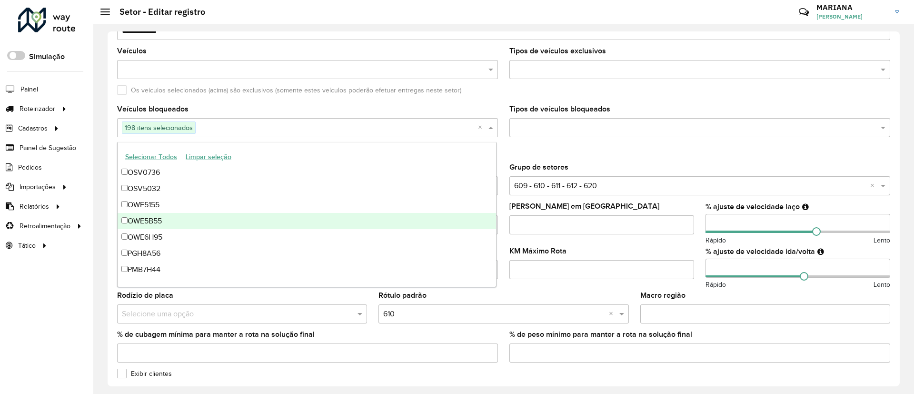
click at [154, 219] on div "OWE5B55" at bounding box center [307, 221] width 378 height 16
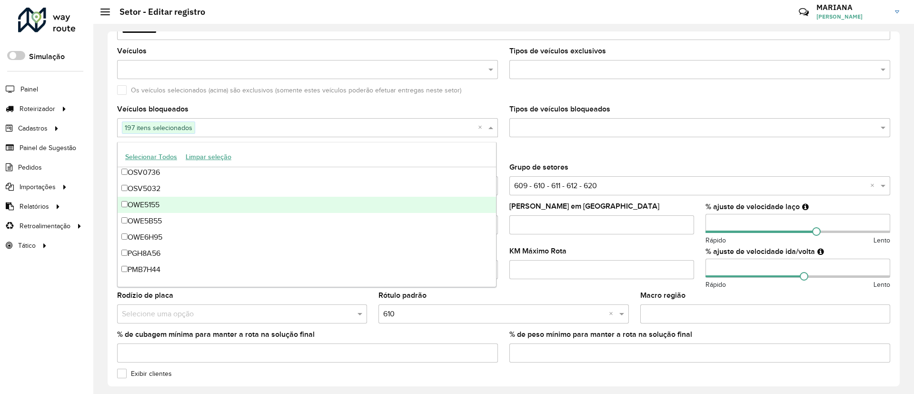
click at [153, 205] on div "OWE5155" at bounding box center [307, 205] width 378 height 16
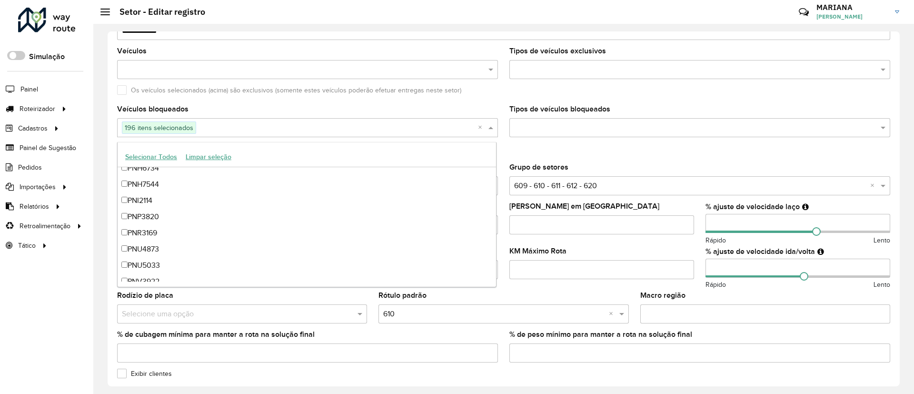
scroll to position [2571, 0]
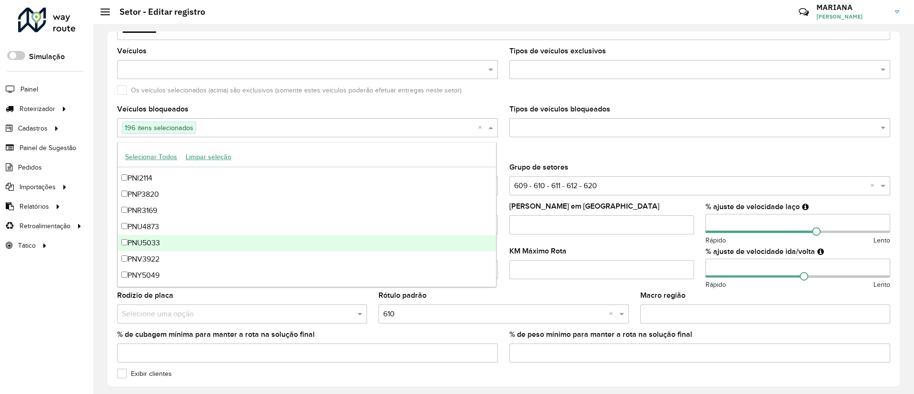
click at [172, 237] on div "PNU5033" at bounding box center [307, 243] width 378 height 16
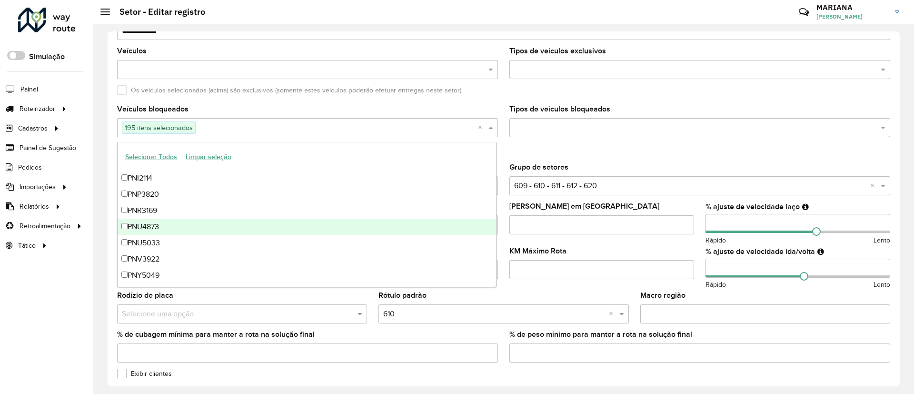
click at [169, 228] on div "PNU4873" at bounding box center [307, 227] width 378 height 16
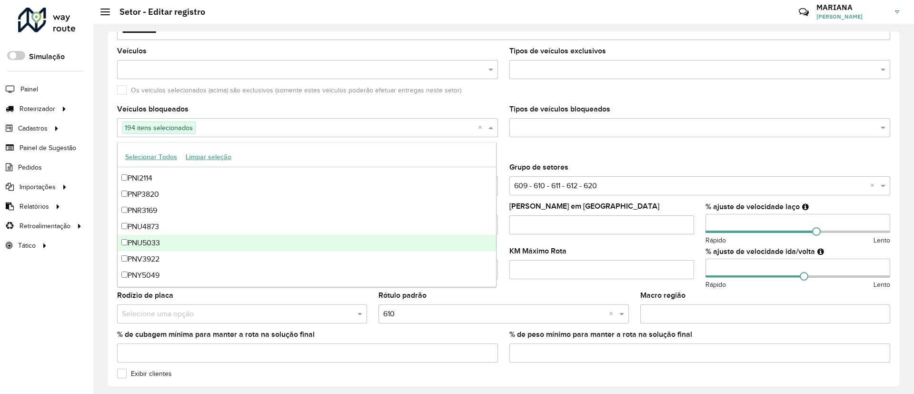
click at [174, 239] on div "PNU5033" at bounding box center [307, 243] width 378 height 16
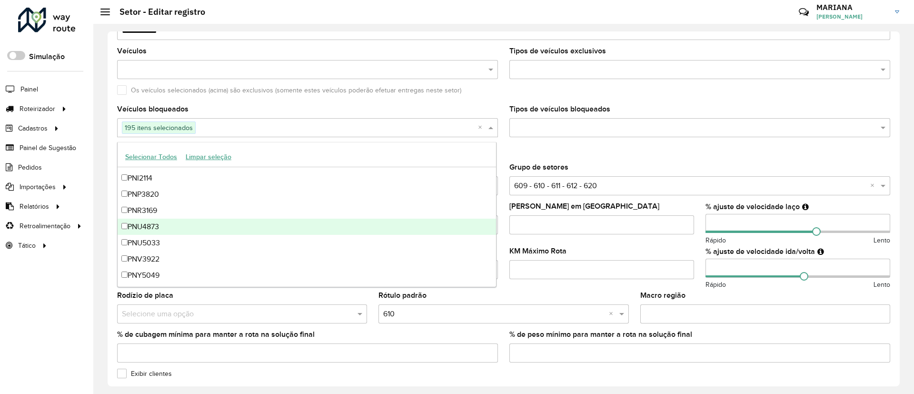
click at [174, 230] on div "PNU4873" at bounding box center [307, 227] width 378 height 16
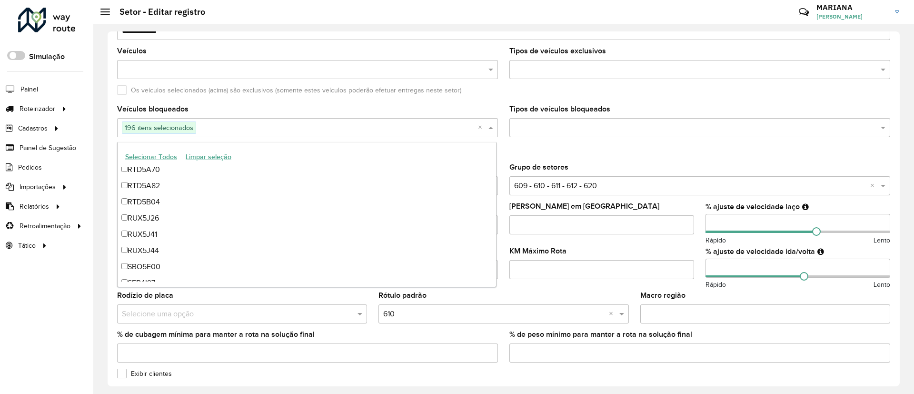
scroll to position [4039, 0]
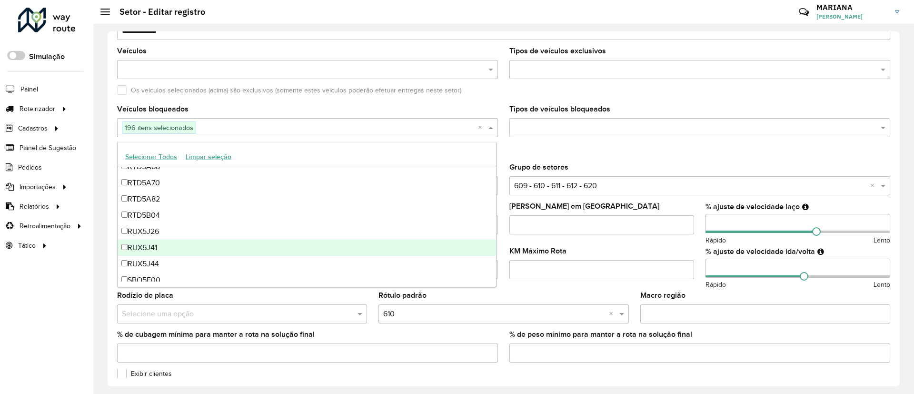
click at [583, 294] on div "Rótulo padrão Selecione uma opção × 610 ×" at bounding box center [503, 307] width 250 height 31
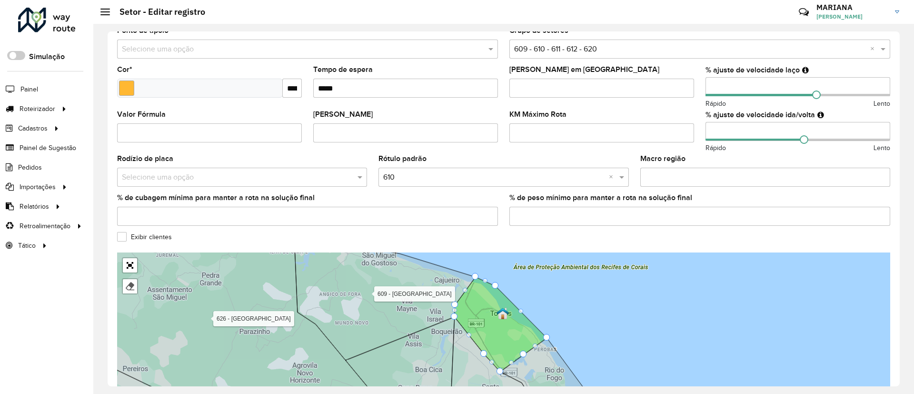
scroll to position [260, 0]
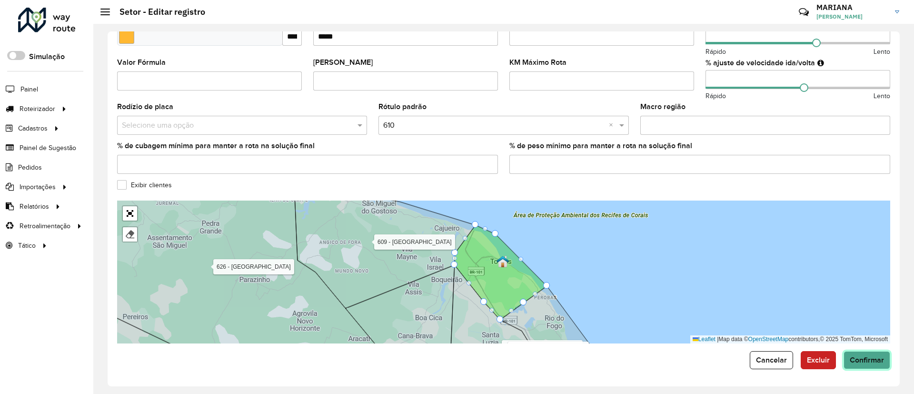
click at [863, 357] on span "Confirmar" at bounding box center [867, 360] width 34 height 8
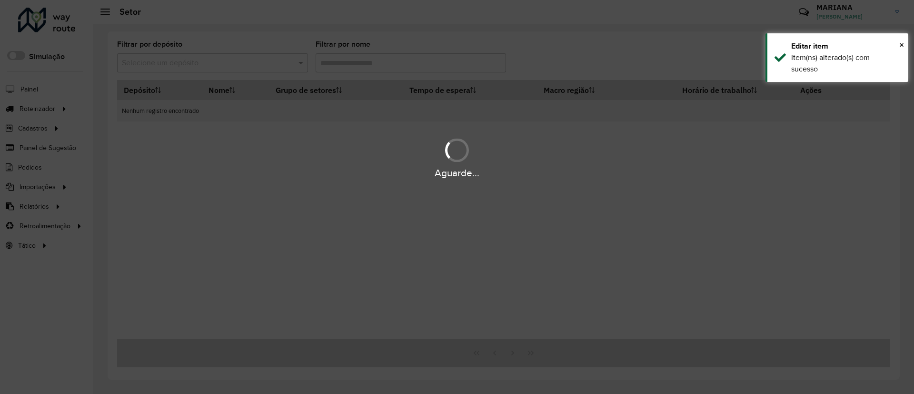
type input "*"
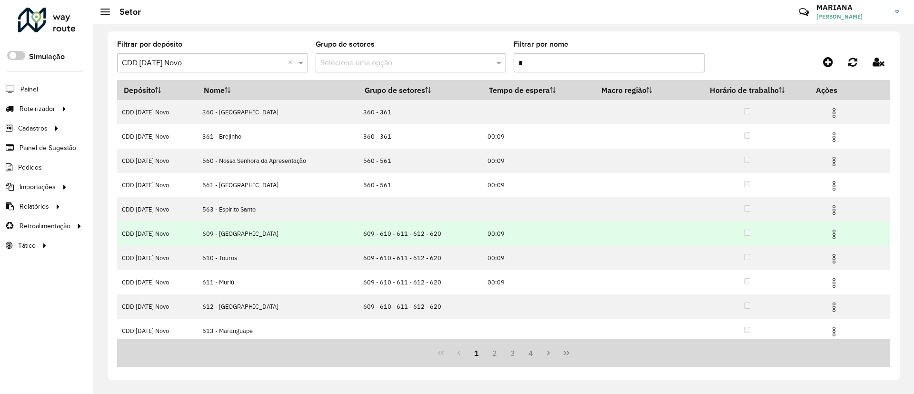
scroll to position [52, 0]
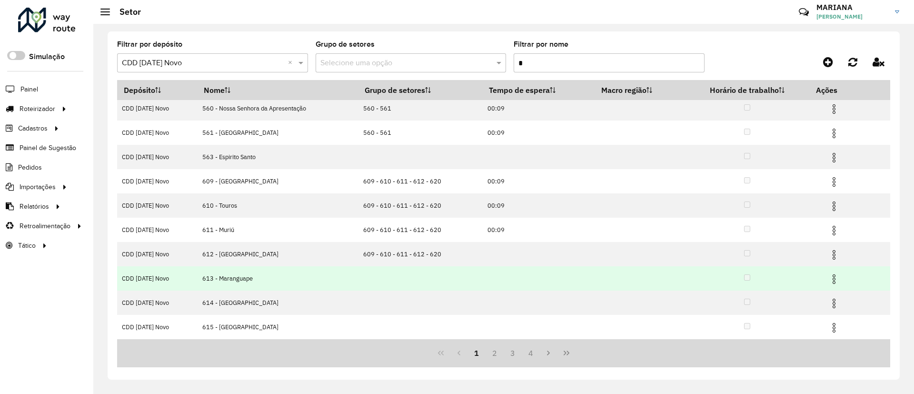
click at [833, 274] on img at bounding box center [833, 278] width 11 height 11
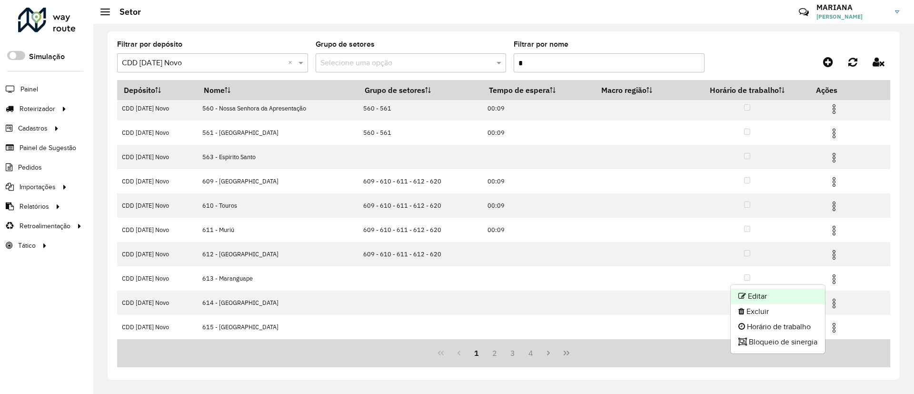
click at [790, 291] on li "Editar" at bounding box center [778, 296] width 94 height 15
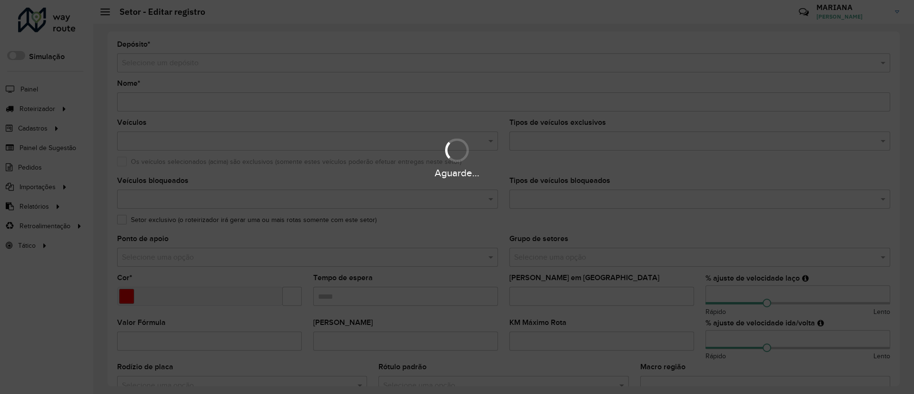
type input "**********"
type input "*******"
type input "*"
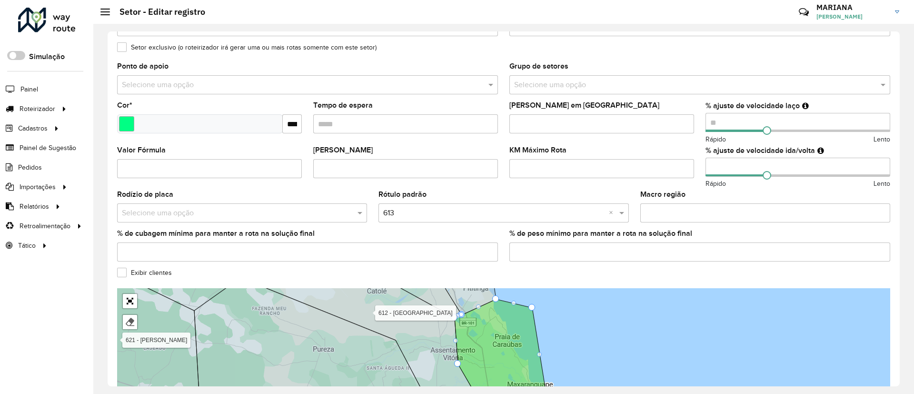
scroll to position [260, 0]
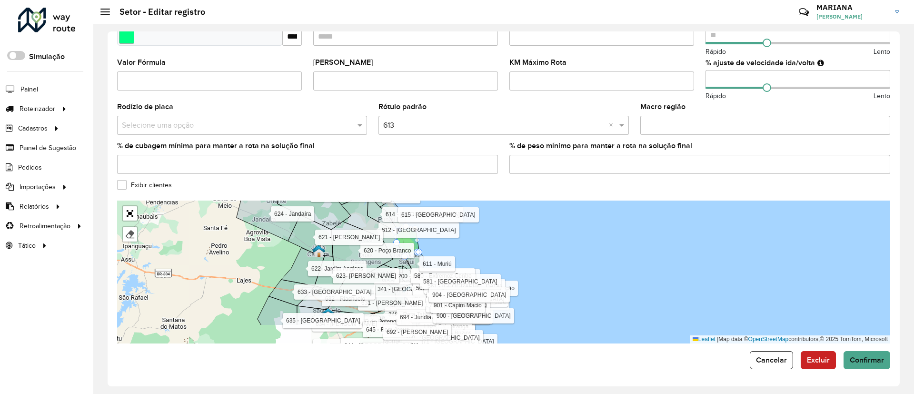
drag, startPoint x: 478, startPoint y: 237, endPoint x: 465, endPoint y: 212, distance: 27.5
click at [465, 213] on div "100 - [GEOGRAPHIC_DATA] 101 - [GEOGRAPHIC_DATA] Emaús 102 - Parnamirim Centro 1…" at bounding box center [503, 271] width 773 height 143
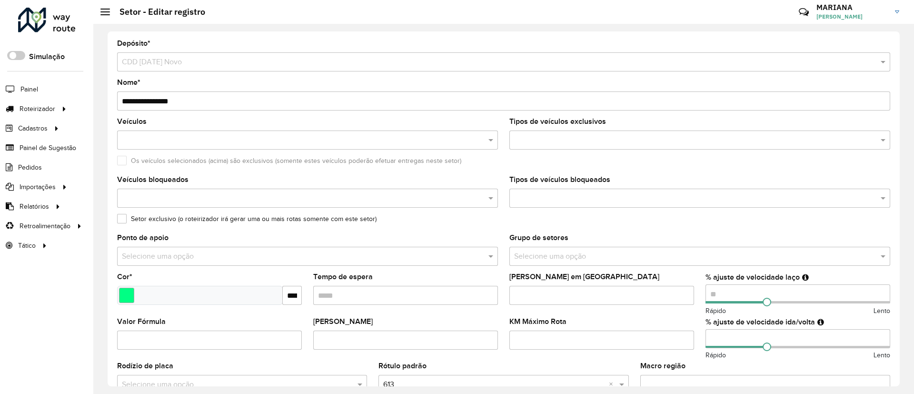
scroll to position [0, 0]
click at [168, 143] on input "text" at bounding box center [302, 141] width 367 height 11
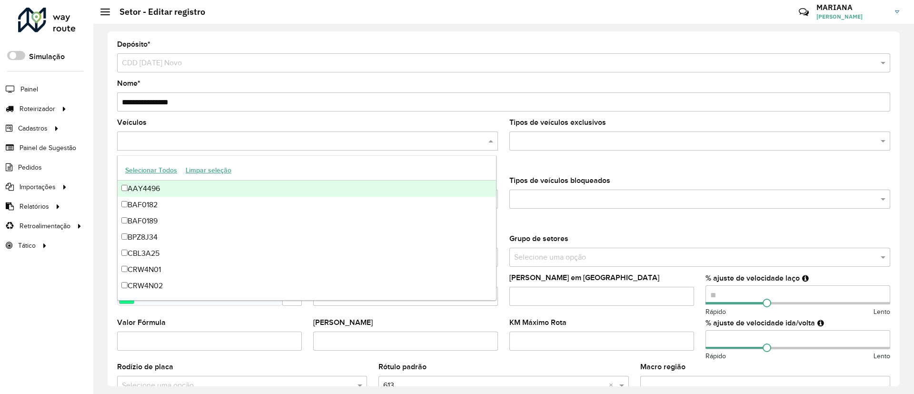
click at [146, 169] on button "Selecionar Todos" at bounding box center [151, 170] width 60 height 15
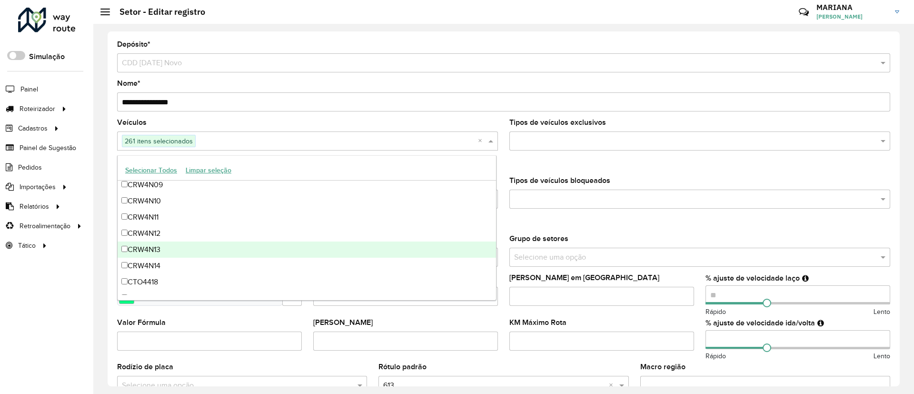
scroll to position [357, 0]
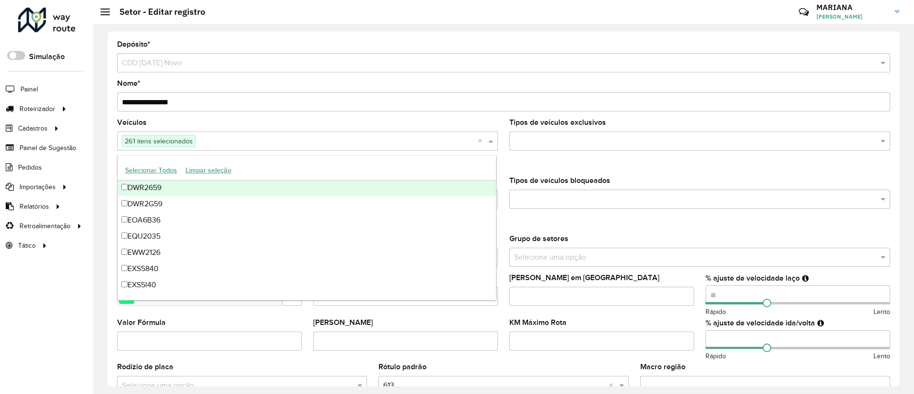
click at [210, 171] on button "Limpar seleção" at bounding box center [208, 170] width 54 height 15
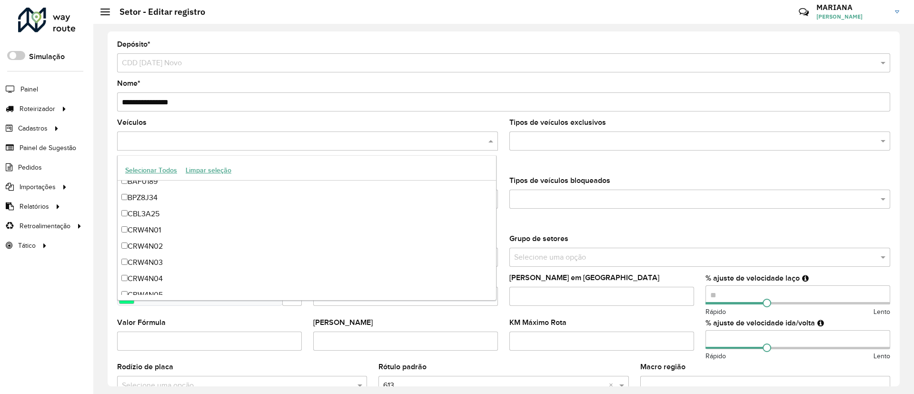
scroll to position [0, 0]
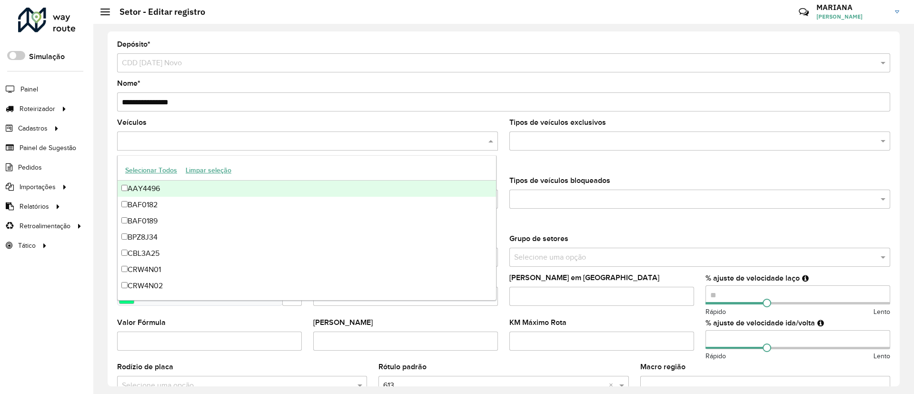
click at [135, 167] on button "Selecionar Todos" at bounding box center [151, 170] width 60 height 15
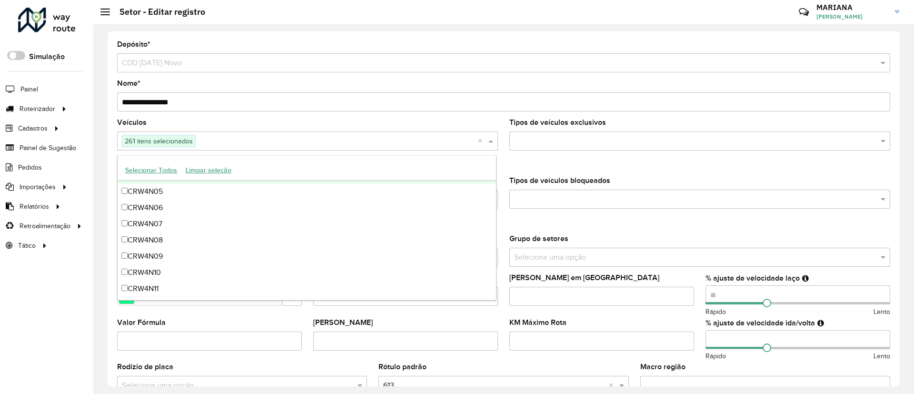
scroll to position [71, 0]
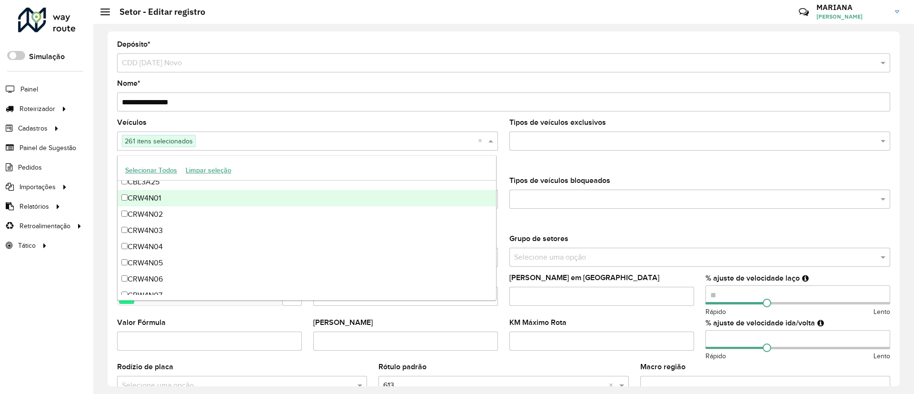
click at [154, 201] on div "CRW4N01" at bounding box center [307, 198] width 378 height 16
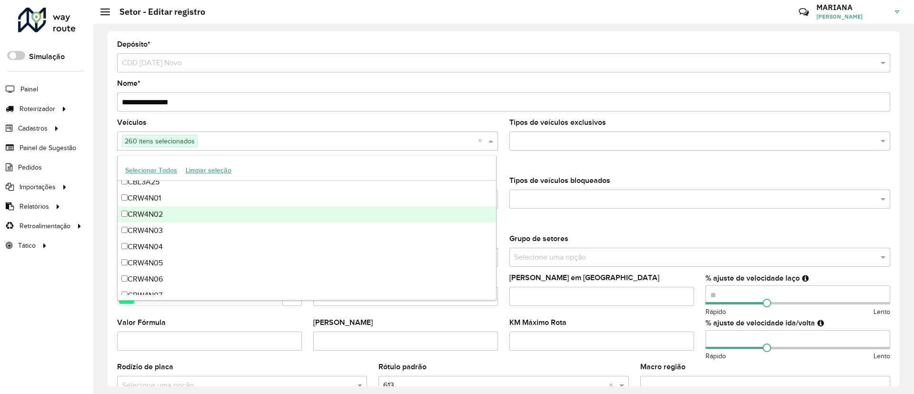
click at [152, 215] on div "CRW4N02" at bounding box center [307, 214] width 378 height 16
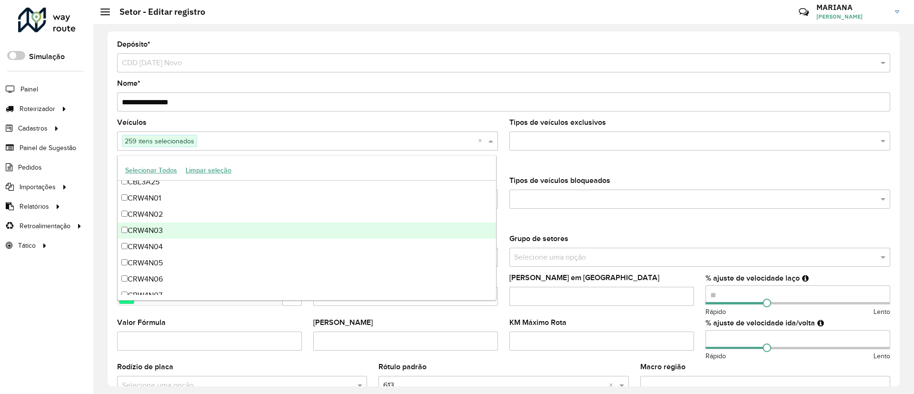
click at [152, 230] on div "CRW4N03" at bounding box center [307, 230] width 378 height 16
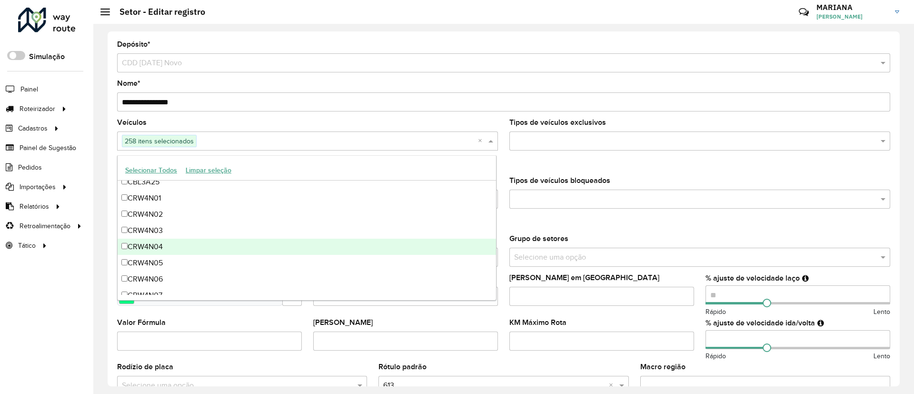
click at [152, 247] on div "CRW4N04" at bounding box center [307, 247] width 378 height 16
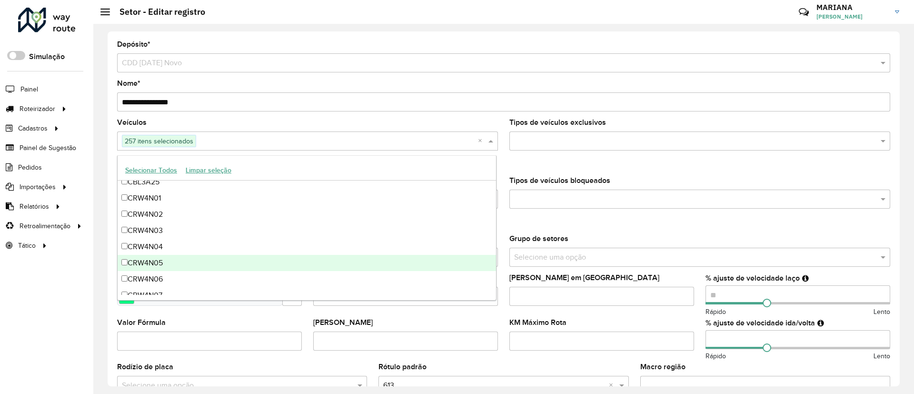
click at [154, 264] on div "CRW4N05" at bounding box center [307, 263] width 378 height 16
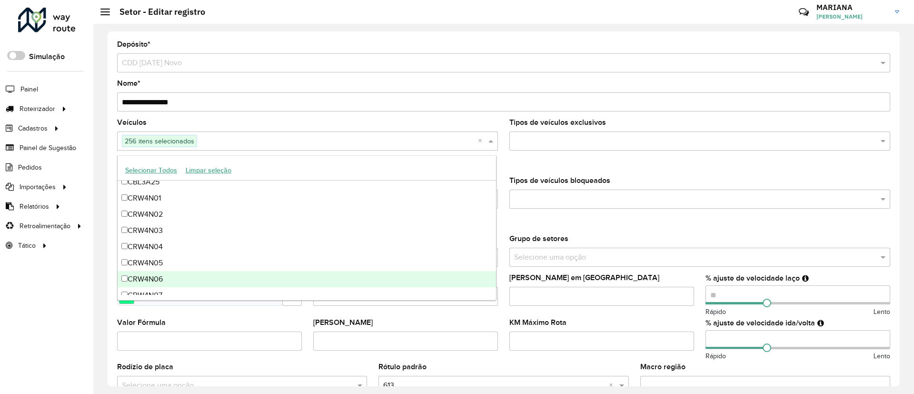
click at [155, 276] on div "CRW4N06" at bounding box center [307, 279] width 378 height 16
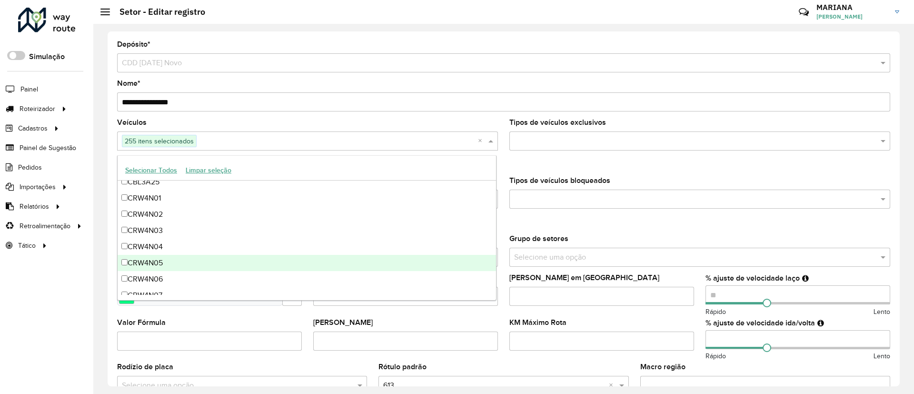
scroll to position [143, 0]
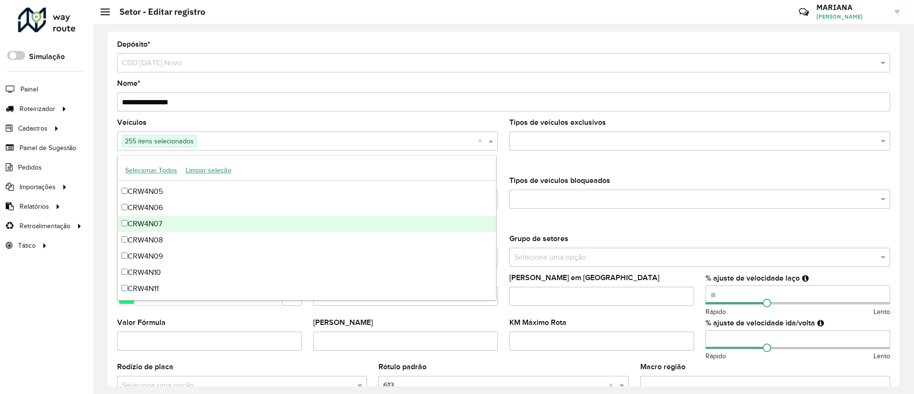
click at [159, 224] on div "CRW4N07" at bounding box center [307, 224] width 378 height 16
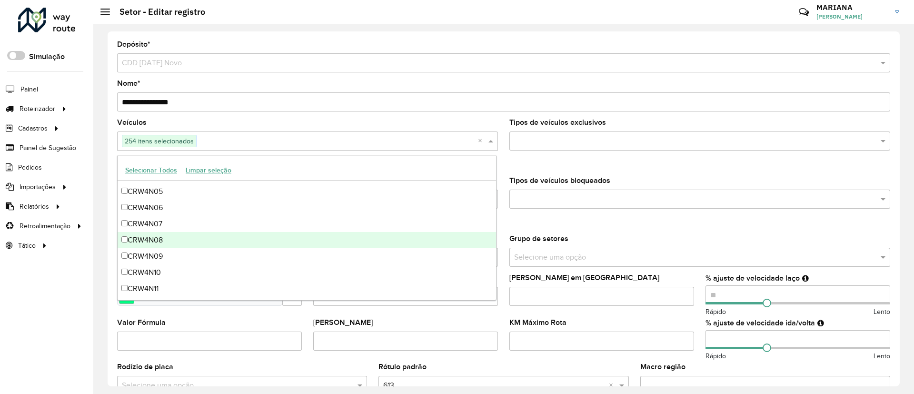
click at [152, 244] on div "CRW4N08" at bounding box center [307, 240] width 378 height 16
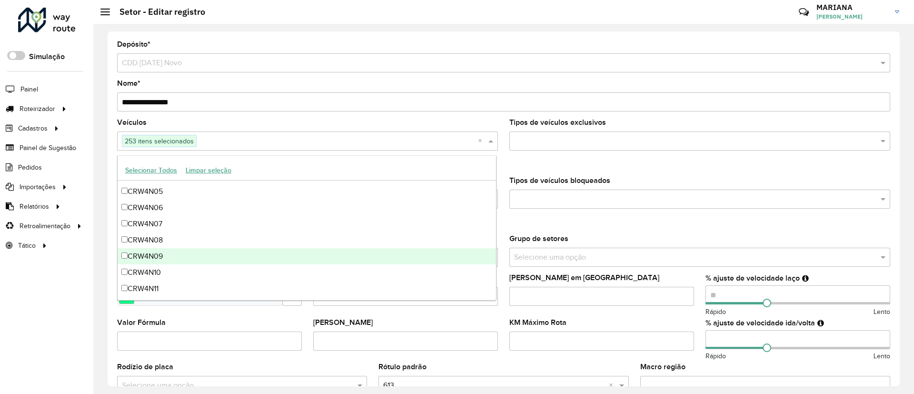
click at [153, 263] on div "CRW4N09" at bounding box center [307, 256] width 378 height 16
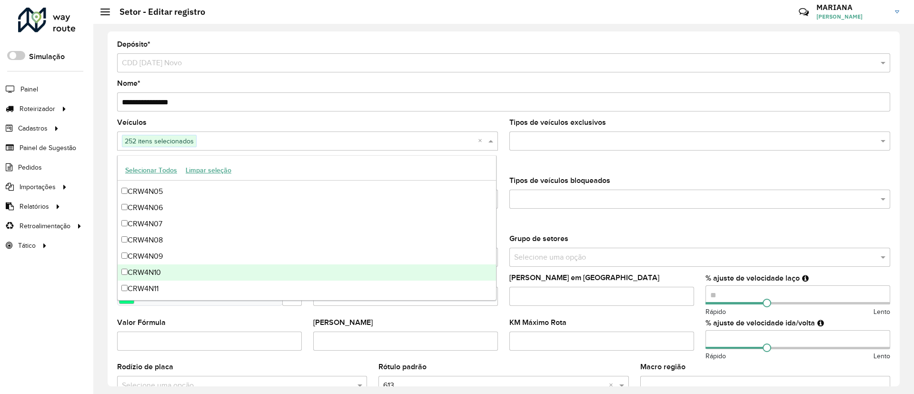
click at [154, 279] on div "CRW4N10" at bounding box center [307, 272] width 378 height 16
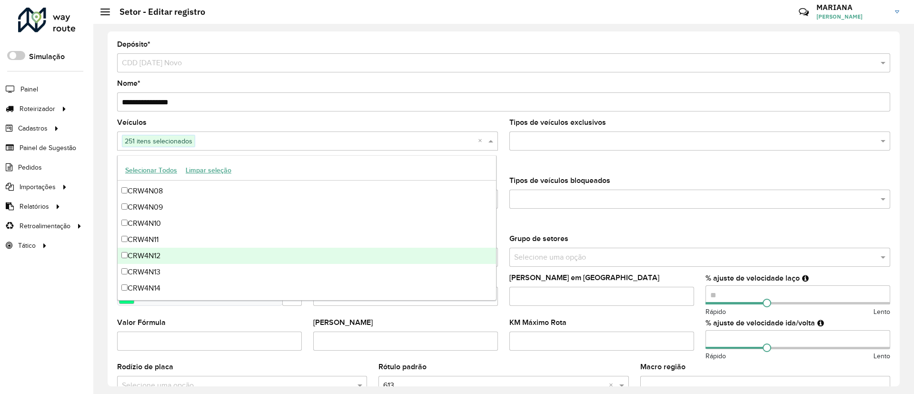
scroll to position [214, 0]
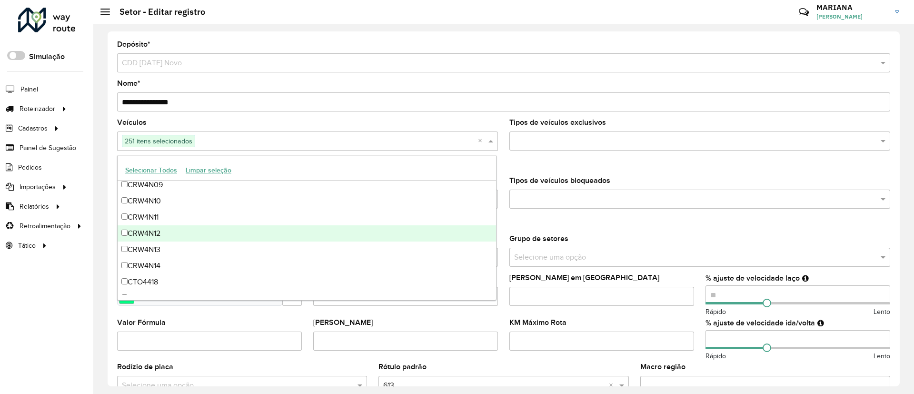
click at [157, 220] on div "CRW4N11" at bounding box center [307, 217] width 378 height 16
click at [157, 234] on div "CRW4N12" at bounding box center [307, 233] width 378 height 16
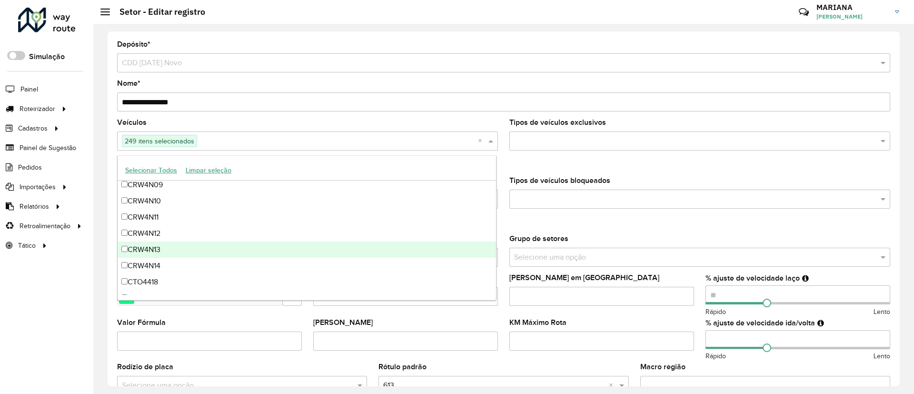
click at [155, 250] on div "CRW4N13" at bounding box center [307, 249] width 378 height 16
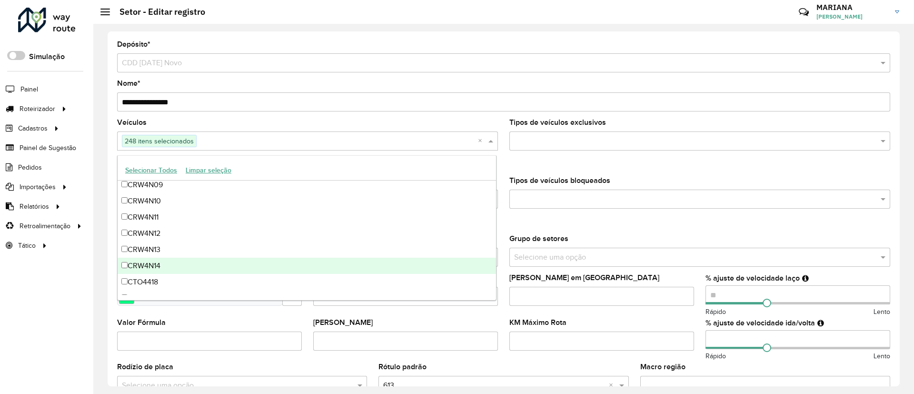
click at [152, 269] on div "CRW4N14" at bounding box center [307, 266] width 378 height 16
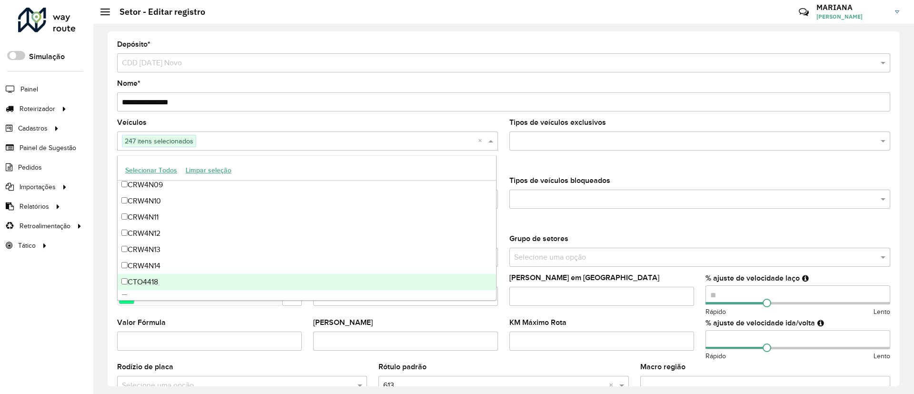
click at [152, 280] on div "CTO4418" at bounding box center [307, 282] width 378 height 16
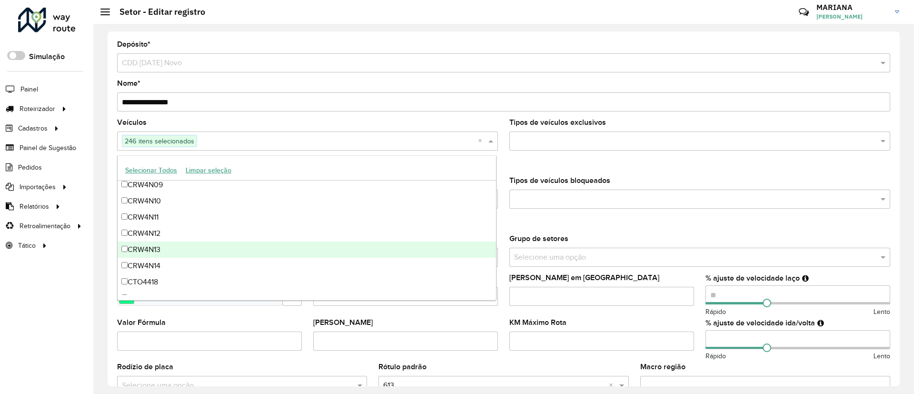
scroll to position [286, 0]
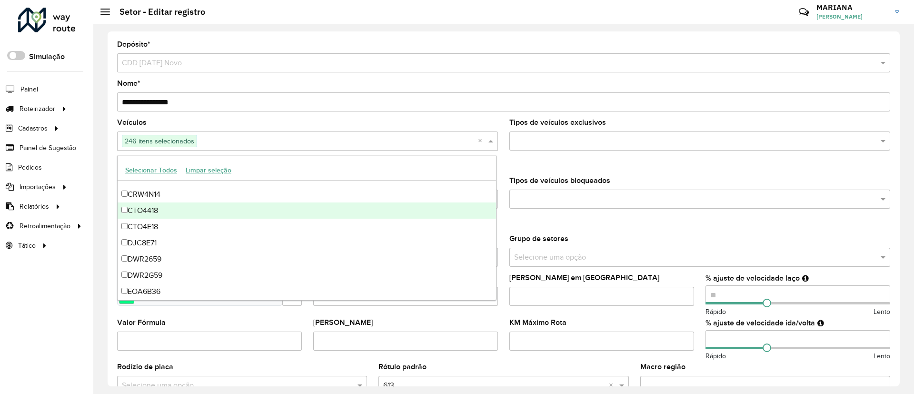
click at [159, 213] on div "CTO4418" at bounding box center [307, 210] width 378 height 16
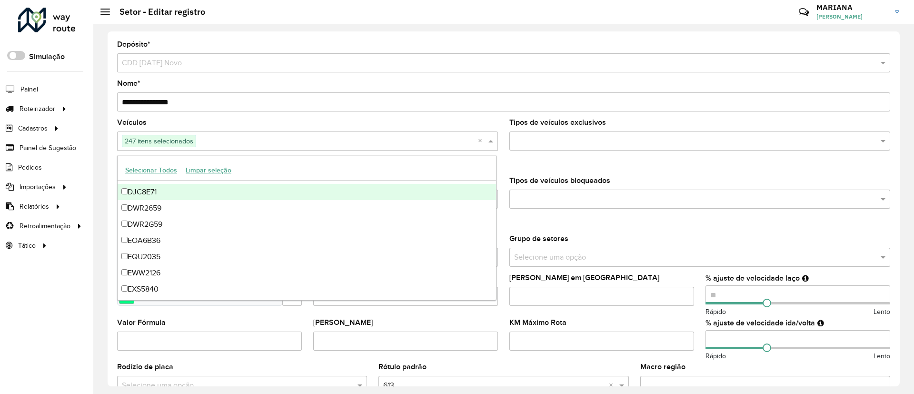
scroll to position [357, 0]
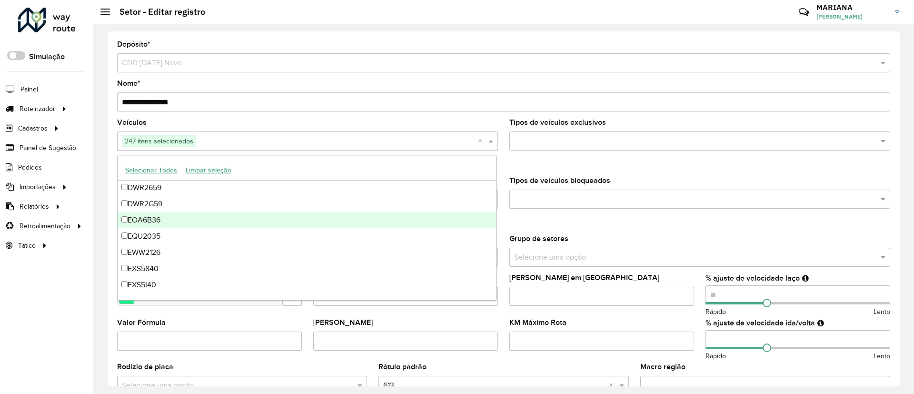
click at [163, 213] on div "EOA6B36" at bounding box center [307, 220] width 378 height 16
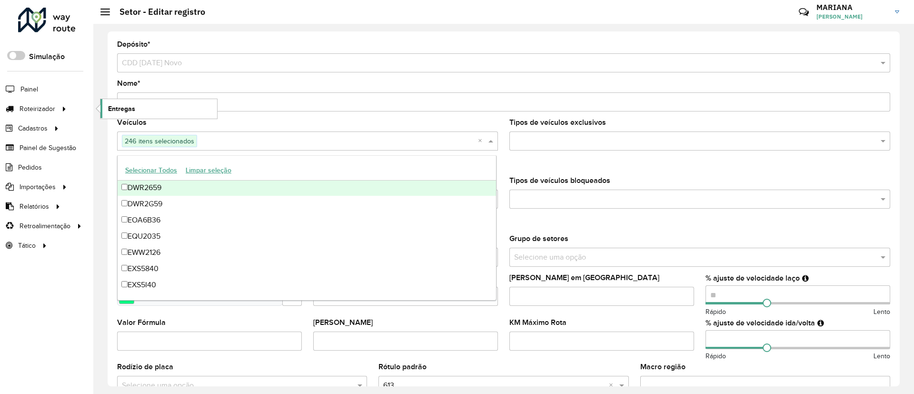
click at [124, 111] on span "Entregas" at bounding box center [121, 109] width 27 height 10
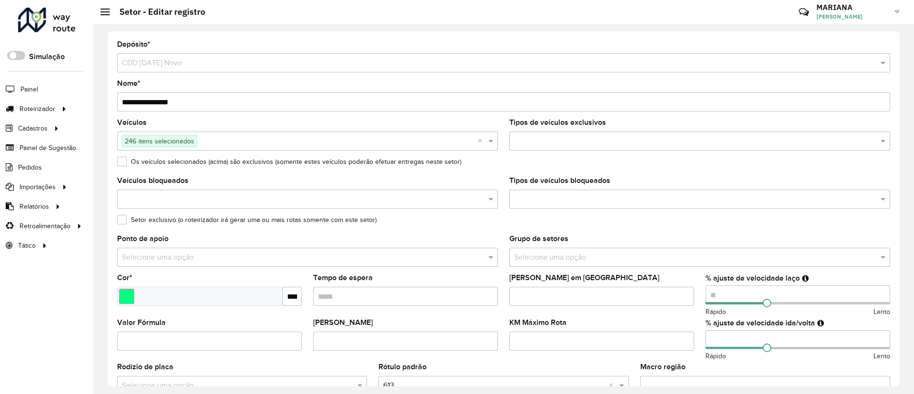
click at [252, 141] on input "text" at bounding box center [337, 141] width 281 height 11
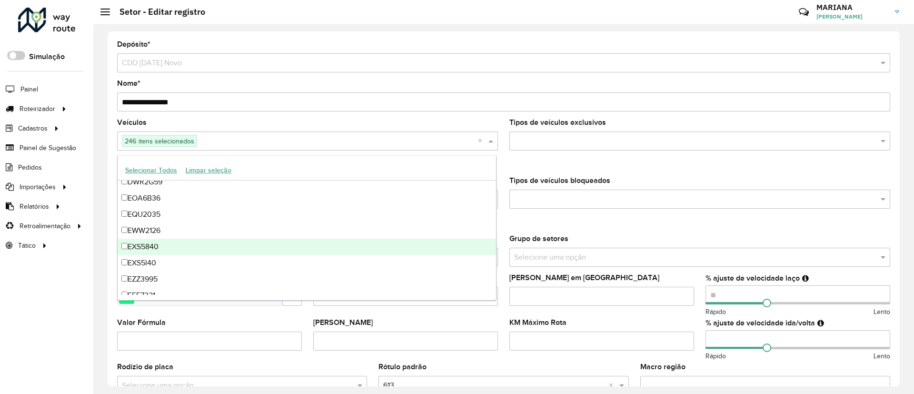
scroll to position [450, 0]
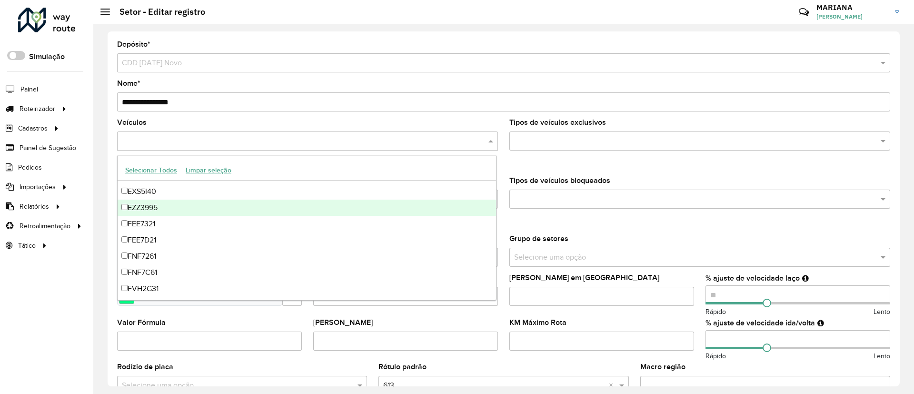
click at [479, 139] on input "text" at bounding box center [302, 141] width 367 height 11
click at [587, 179] on label "Tipos de veículos bloqueados" at bounding box center [559, 180] width 101 height 11
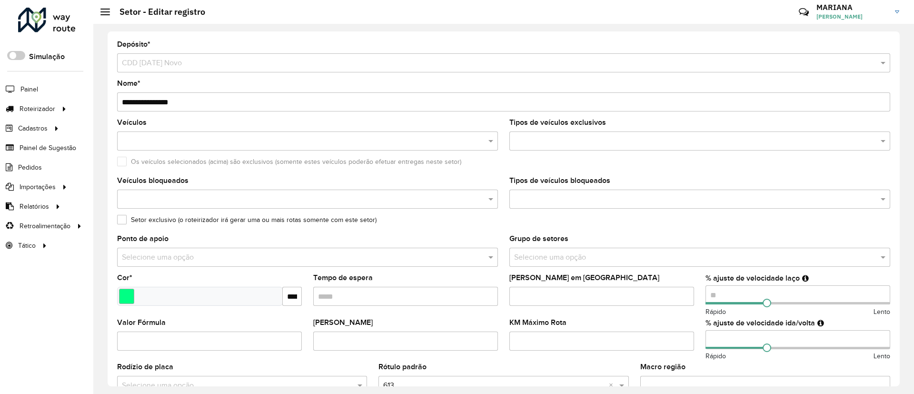
scroll to position [71, 0]
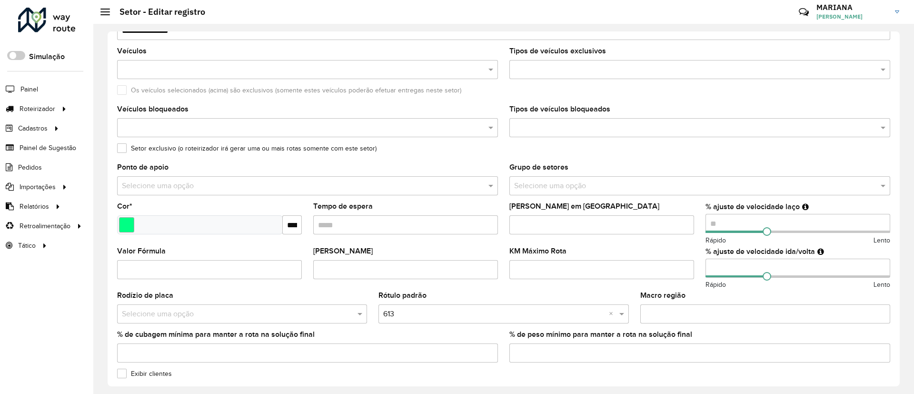
click at [438, 125] on input "text" at bounding box center [302, 127] width 367 height 11
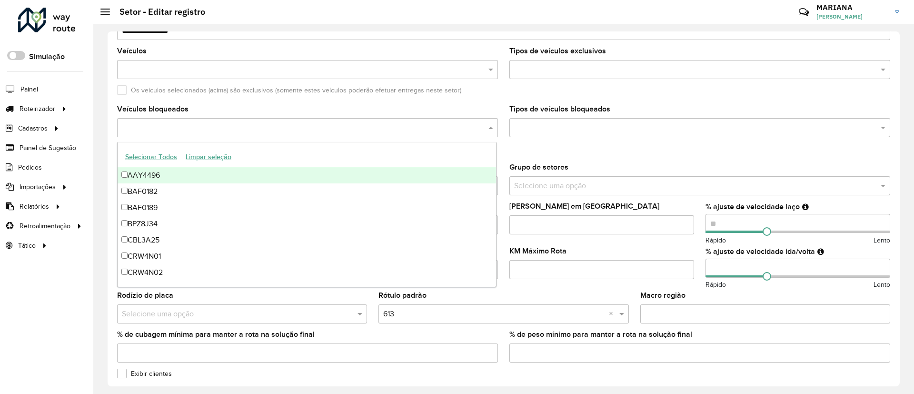
click at [142, 155] on button "Selecionar Todos" at bounding box center [151, 156] width 60 height 15
click at [126, 105] on span "Entregas" at bounding box center [121, 109] width 27 height 10
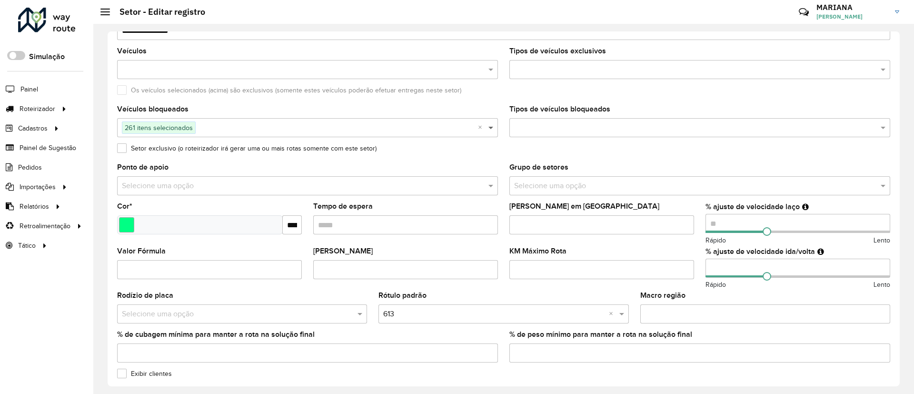
click at [490, 127] on span at bounding box center [492, 127] width 12 height 11
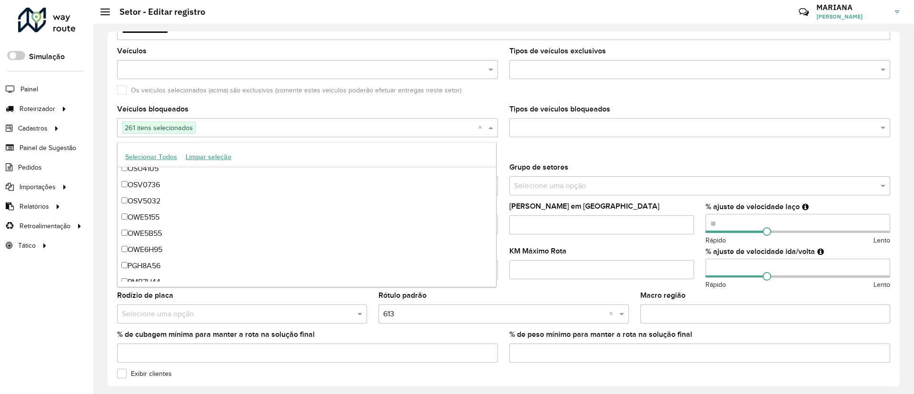
scroll to position [2254, 0]
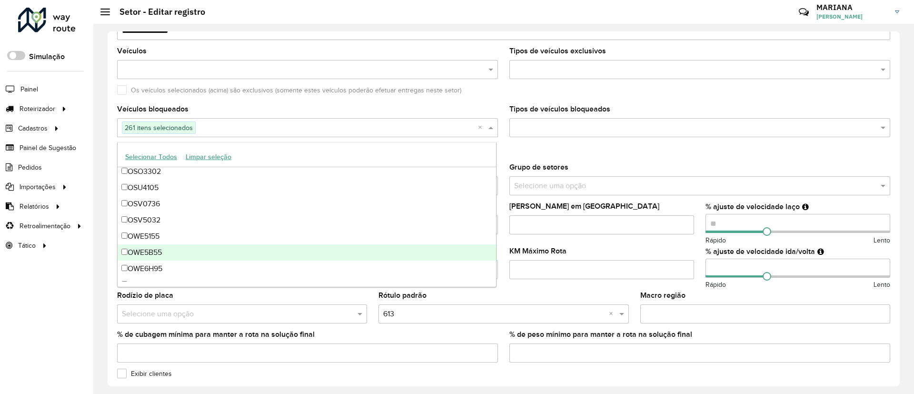
click at [177, 255] on div "OWE5B55" at bounding box center [307, 252] width 378 height 16
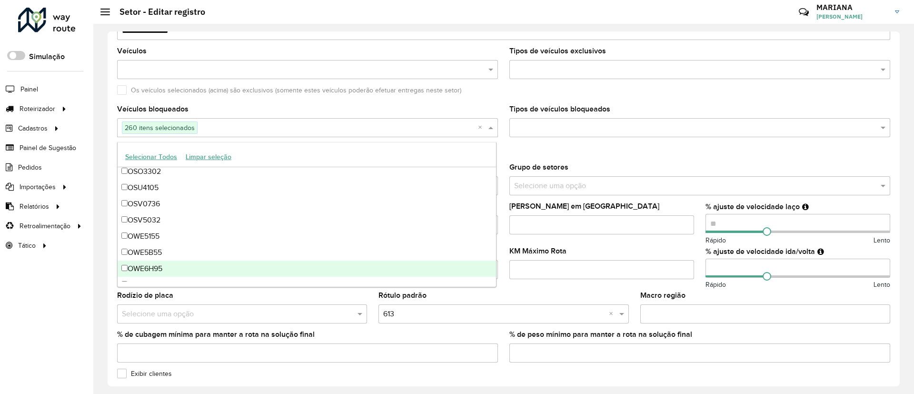
click at [172, 265] on div "OWE6H95" at bounding box center [307, 268] width 378 height 16
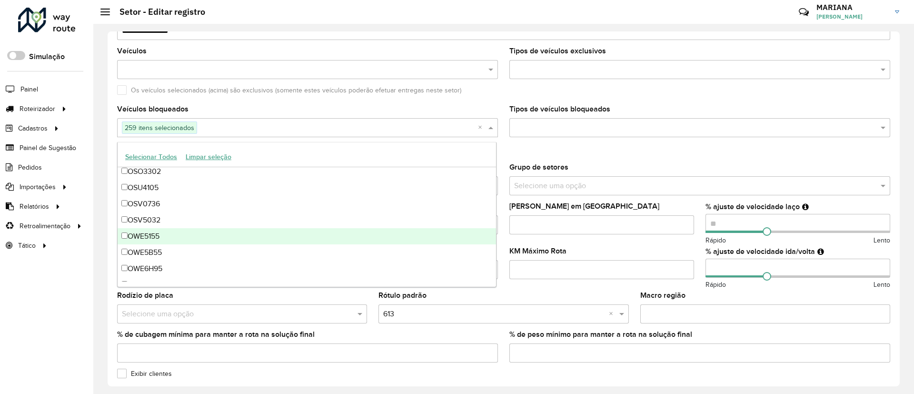
click at [169, 239] on div "OWE5155" at bounding box center [307, 236] width 378 height 16
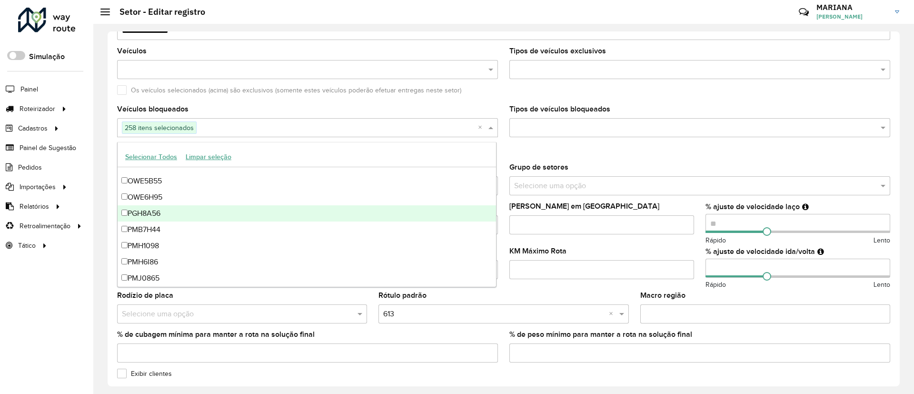
click at [179, 214] on div "PGH8A56" at bounding box center [307, 213] width 378 height 16
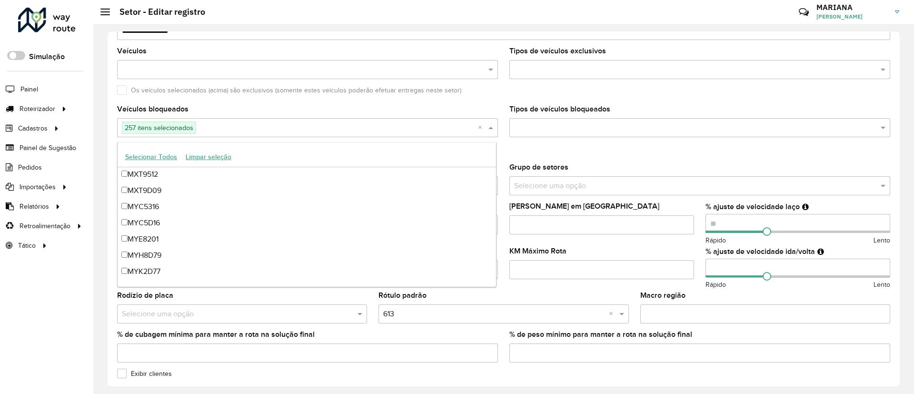
scroll to position [1111, 0]
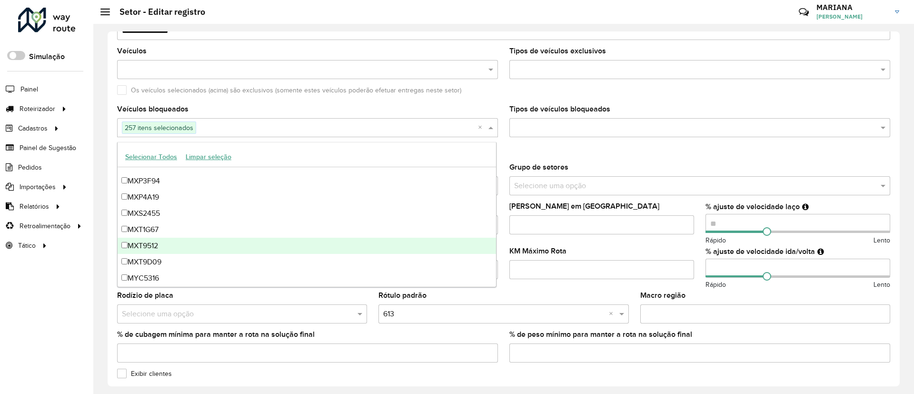
click at [187, 240] on div "MXT9512" at bounding box center [307, 246] width 378 height 16
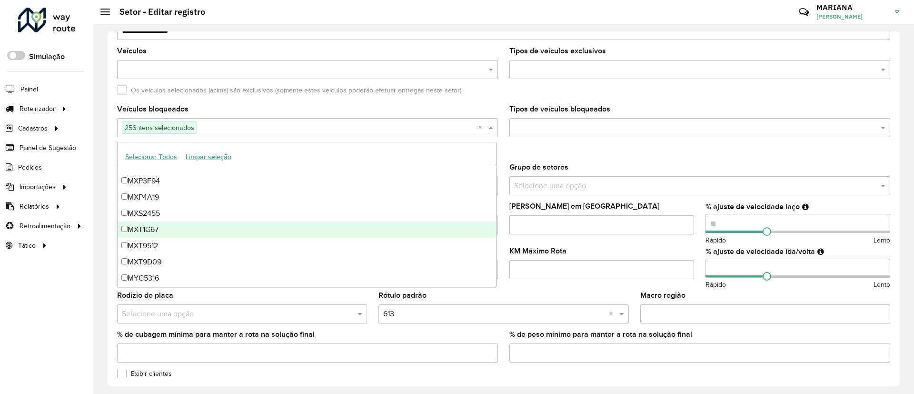
click at [188, 230] on div "MXT1G67" at bounding box center [307, 229] width 378 height 16
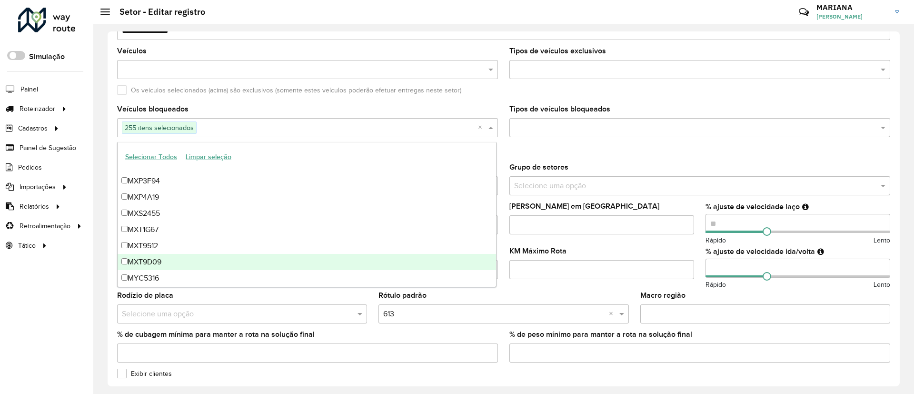
click at [189, 259] on div "MXT9D09" at bounding box center [307, 262] width 378 height 16
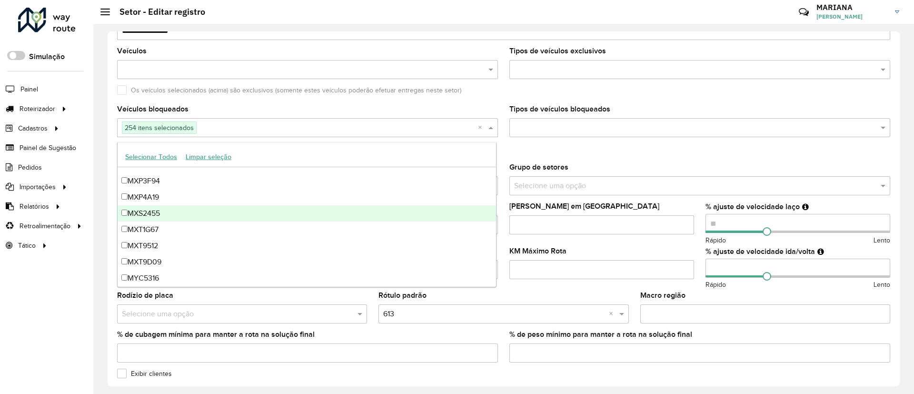
click at [189, 218] on div "MXS2455" at bounding box center [307, 213] width 378 height 16
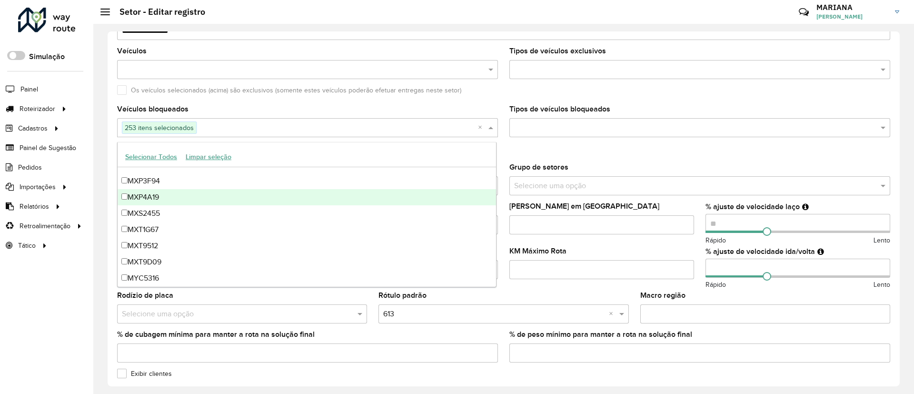
click at [185, 202] on div "MXP4A19" at bounding box center [307, 197] width 378 height 16
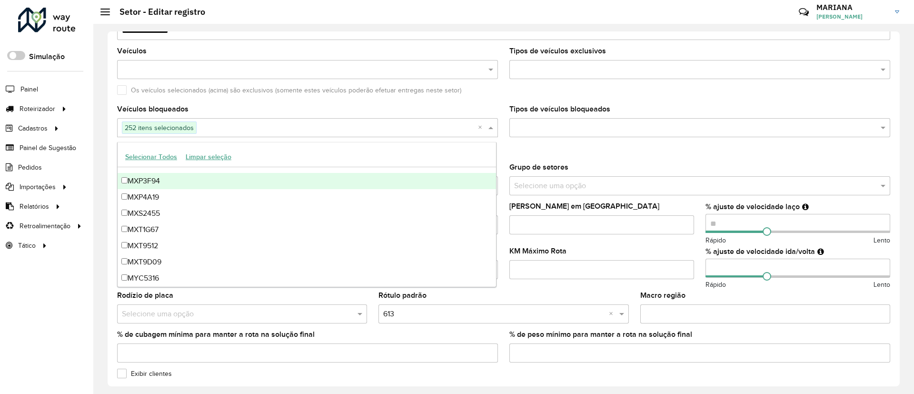
click at [185, 188] on div "MXP3F94" at bounding box center [307, 181] width 378 height 16
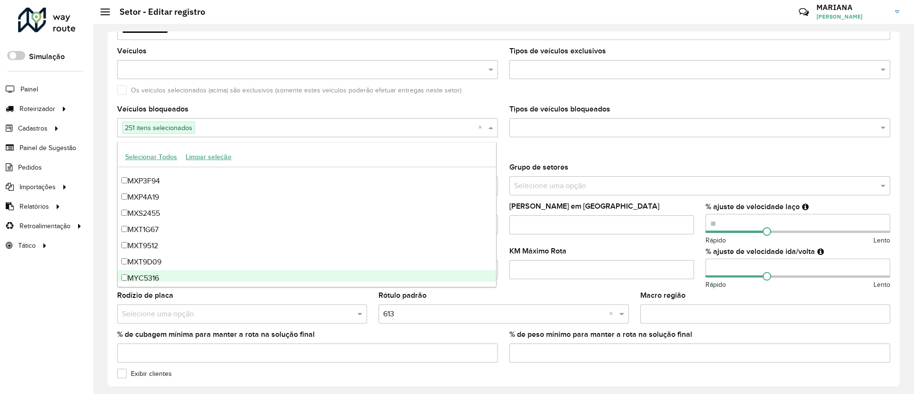
click at [193, 279] on div "MYC5316" at bounding box center [307, 278] width 378 height 16
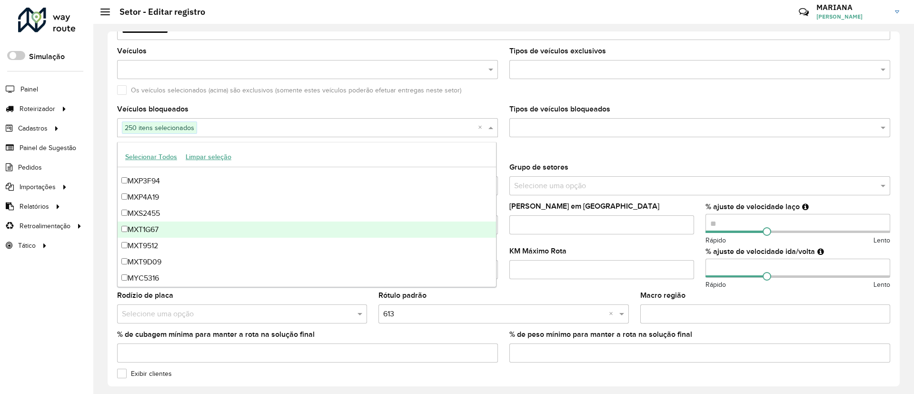
scroll to position [1040, 0]
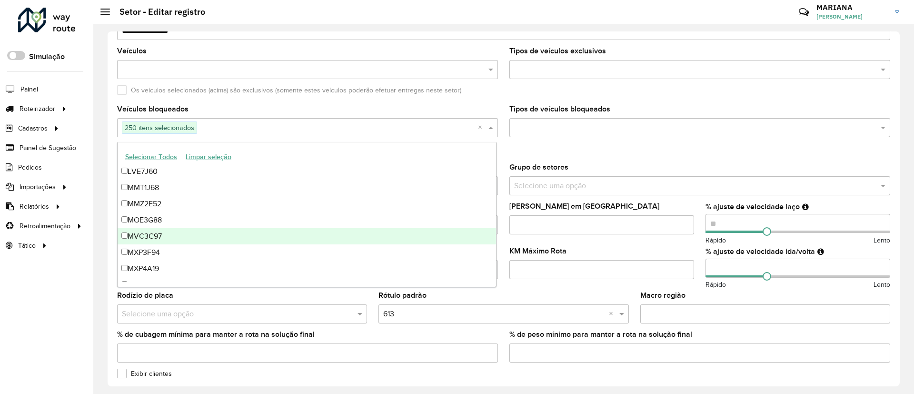
click at [194, 235] on div "MVC3C97" at bounding box center [307, 236] width 378 height 16
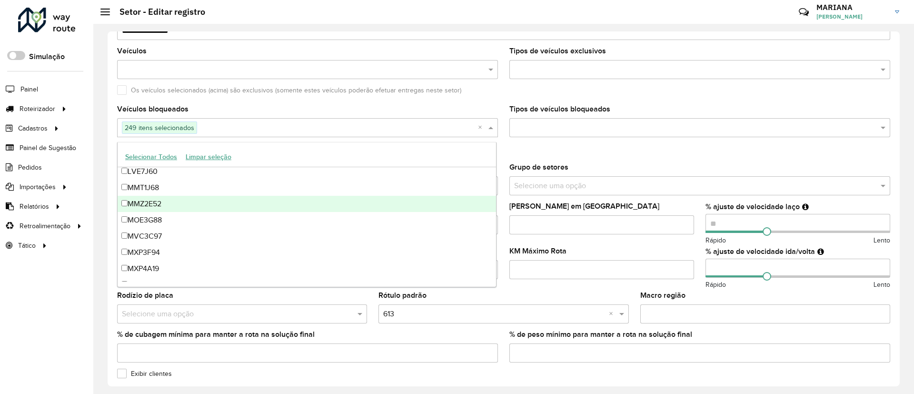
click at [198, 203] on div "MMZ2E52" at bounding box center [307, 204] width 378 height 16
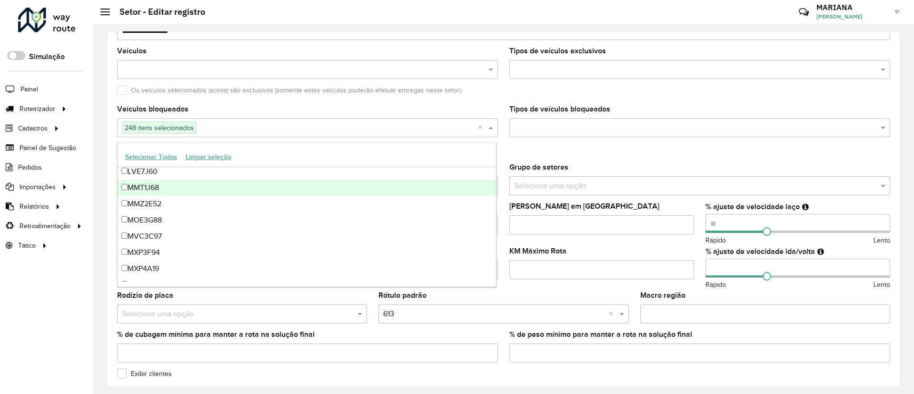
click at [195, 193] on div "MMT1J68" at bounding box center [307, 187] width 378 height 16
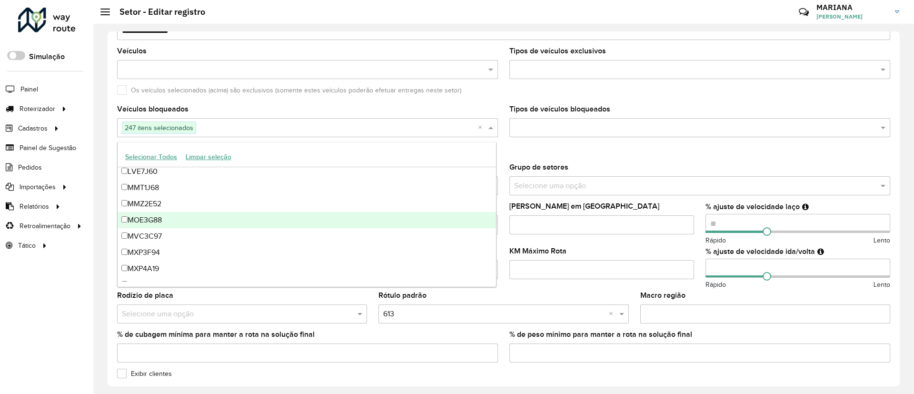
click at [197, 222] on div "MOE3G88" at bounding box center [307, 220] width 378 height 16
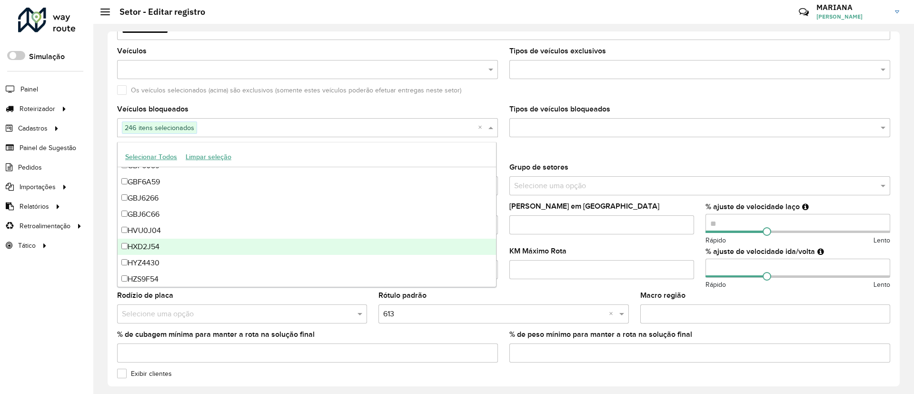
scroll to position [826, 0]
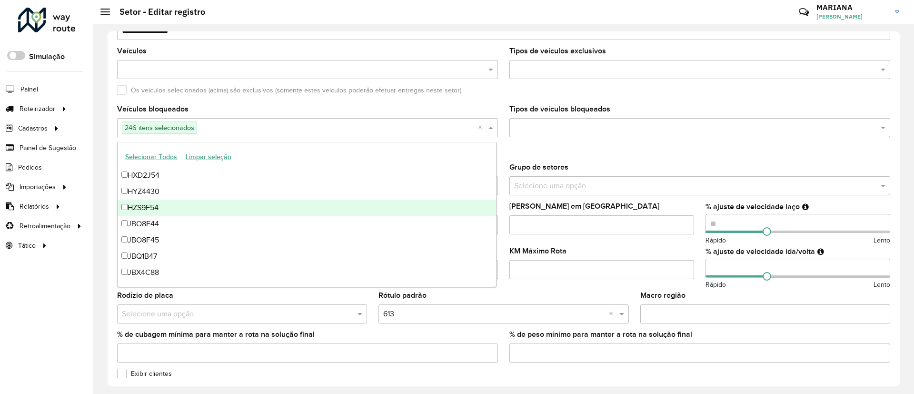
click at [189, 201] on div "HZS9F54" at bounding box center [307, 207] width 378 height 16
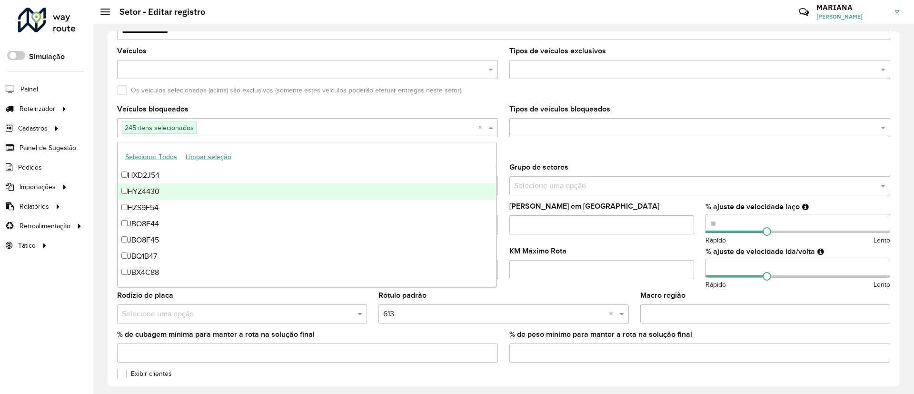
click at [185, 194] on div "HYZ4430" at bounding box center [307, 191] width 378 height 16
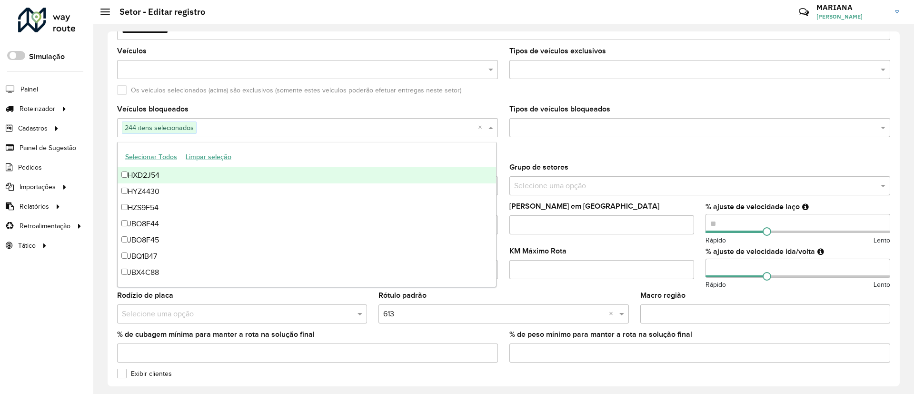
click at [184, 180] on div "HXD2J54" at bounding box center [307, 175] width 378 height 16
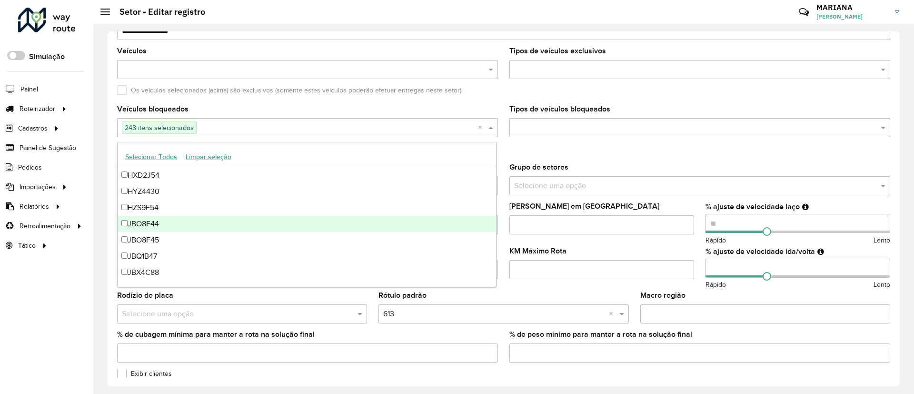
click at [182, 224] on div "JBO8F44" at bounding box center [307, 224] width 378 height 16
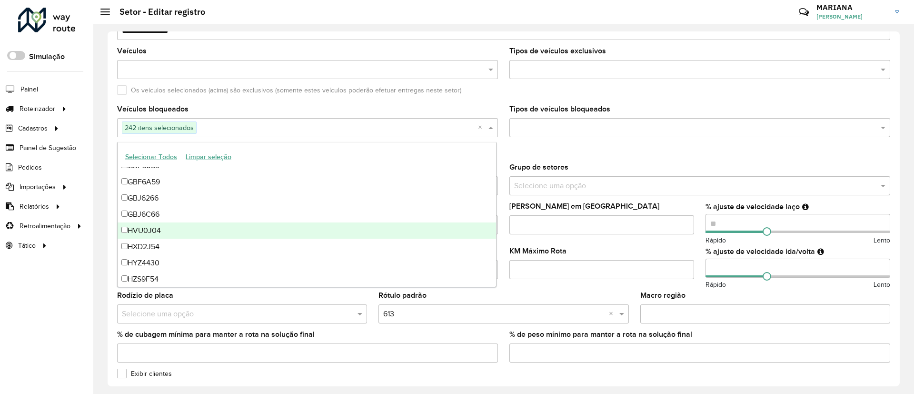
click at [185, 229] on div "HVU0J04" at bounding box center [307, 230] width 378 height 16
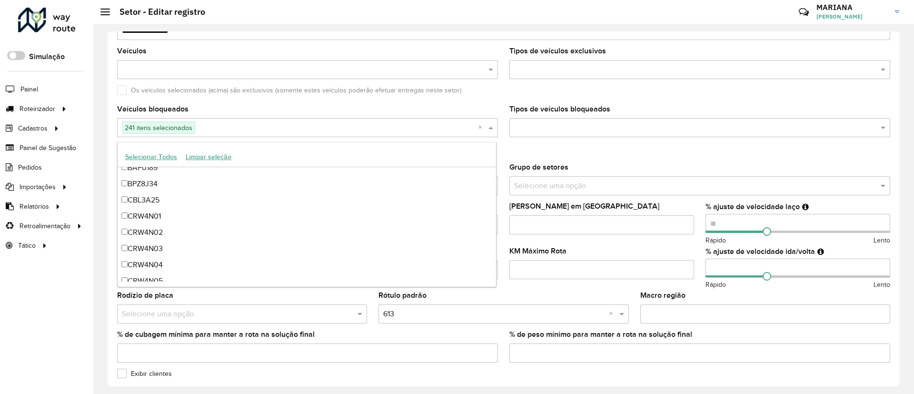
scroll to position [0, 0]
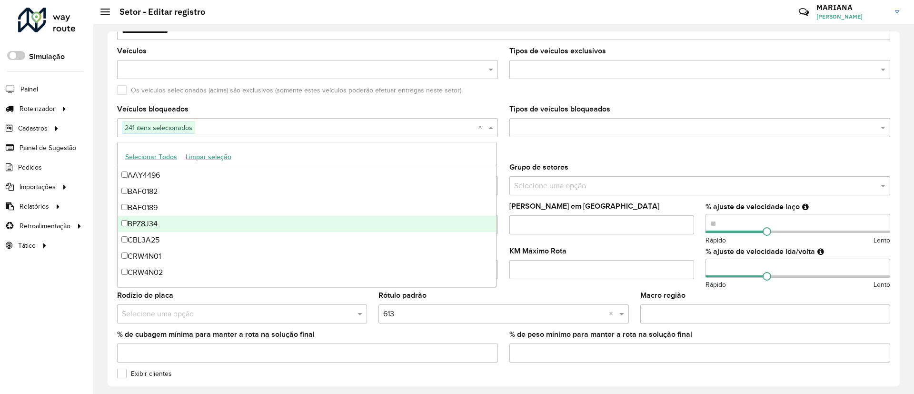
click at [565, 155] on div "Setor exclusivo (o roteirizador irá gerar uma ou mais rotas somente com este se…" at bounding box center [503, 150] width 773 height 11
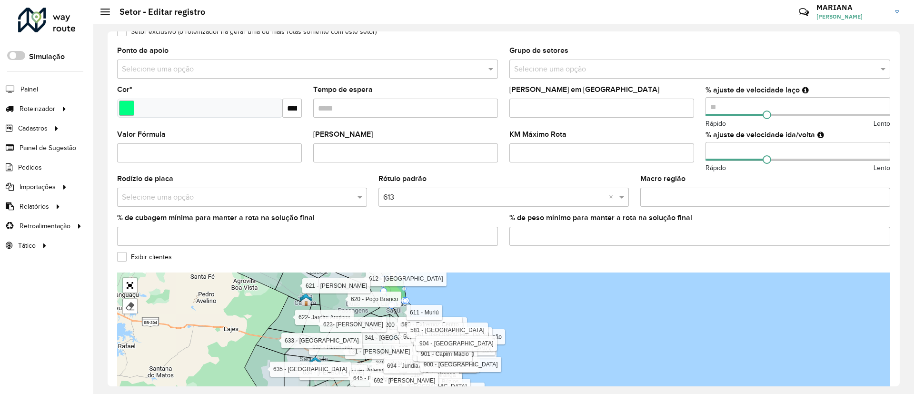
scroll to position [260, 0]
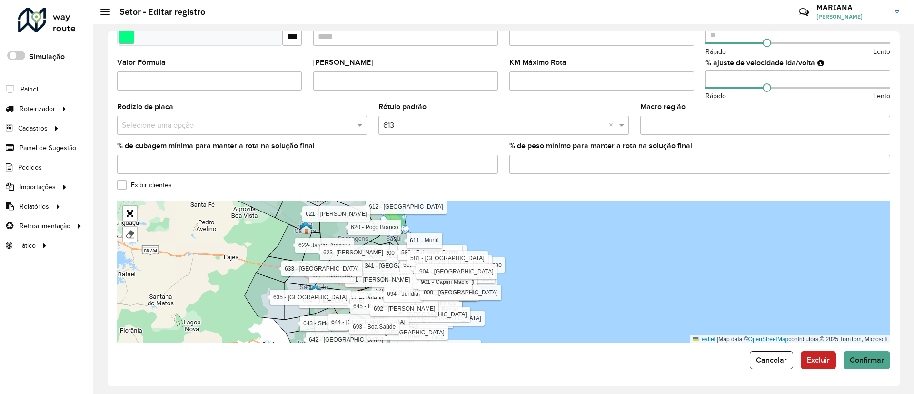
click at [876, 370] on div "**********" at bounding box center [504, 208] width 792 height 355
click at [866, 362] on span "Confirmar" at bounding box center [867, 360] width 34 height 8
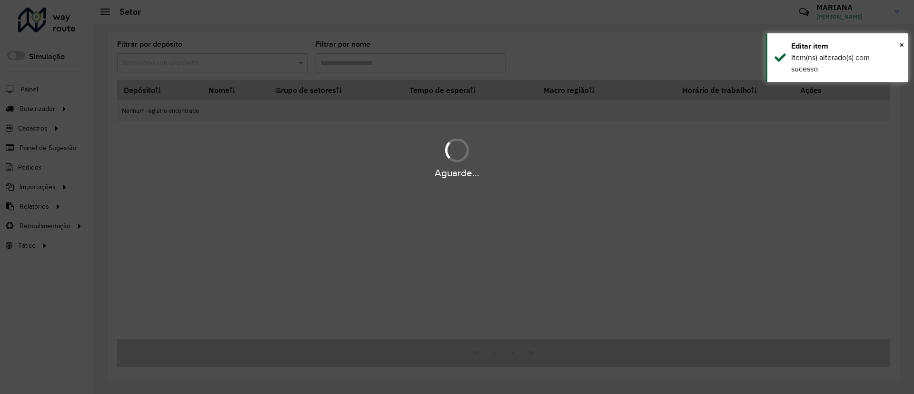
type input "*"
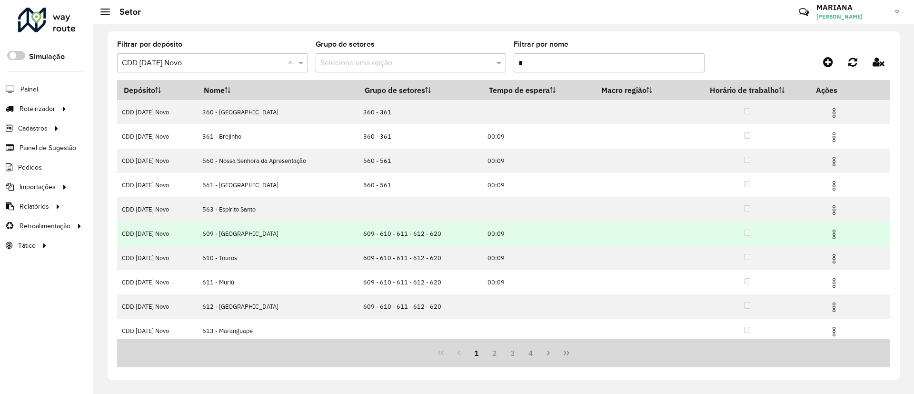
scroll to position [52, 0]
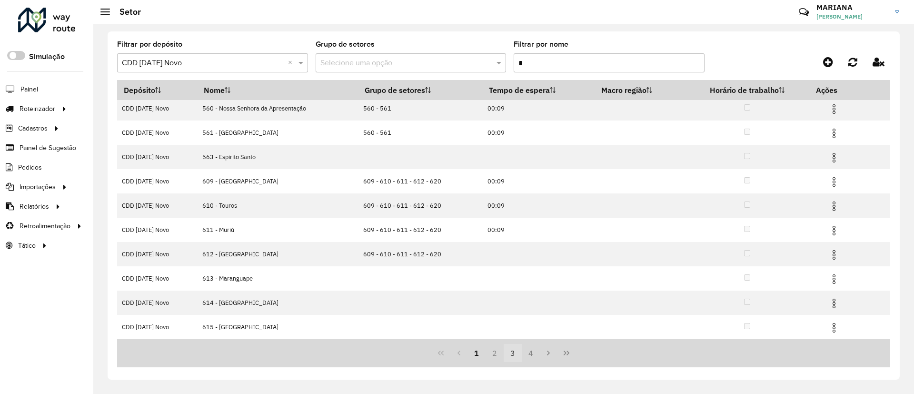
click at [512, 354] on button "3" at bounding box center [513, 353] width 18 height 18
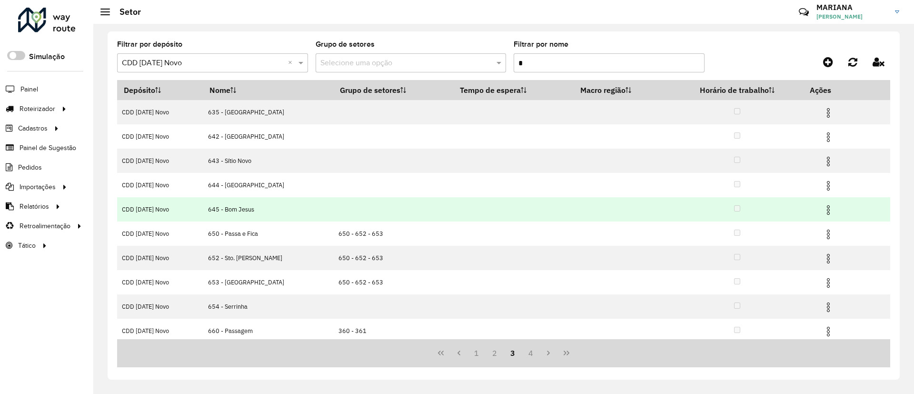
click at [826, 210] on img at bounding box center [828, 209] width 11 height 11
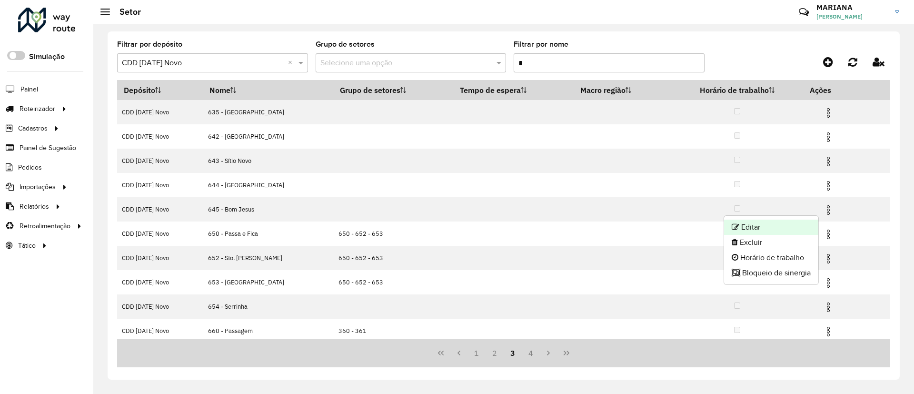
click at [772, 226] on li "Editar" at bounding box center [771, 226] width 94 height 15
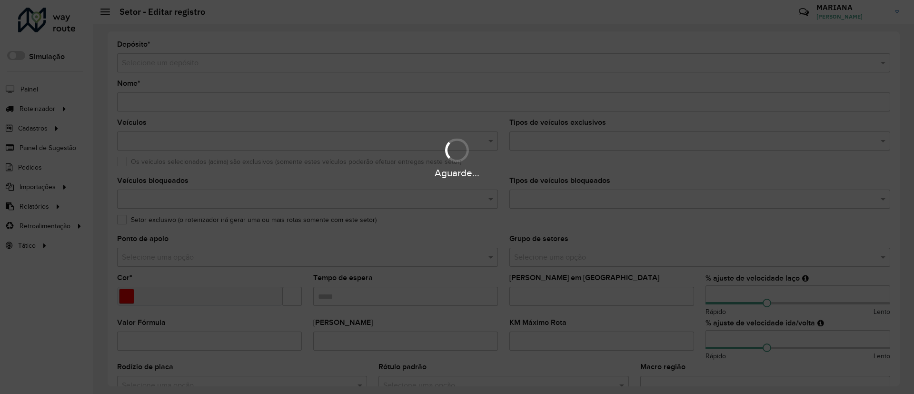
type input "**********"
type input "*******"
type input "*"
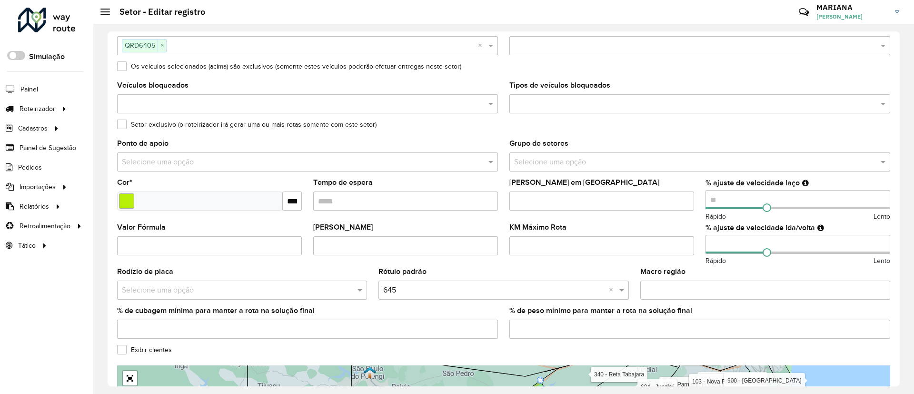
scroll to position [214, 0]
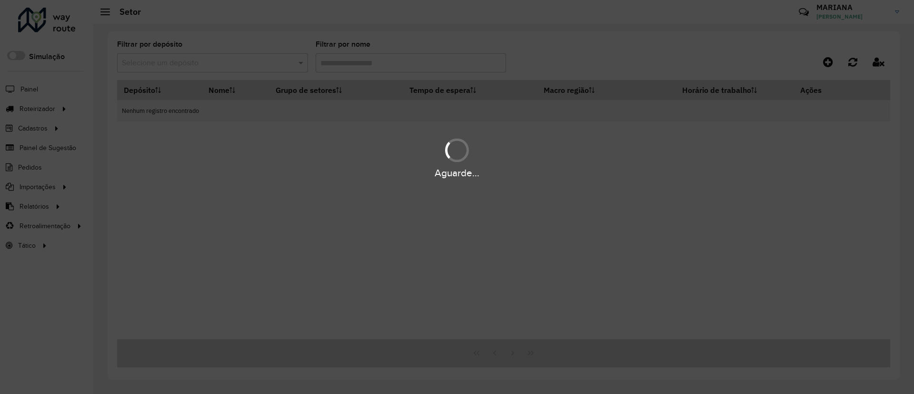
type input "*"
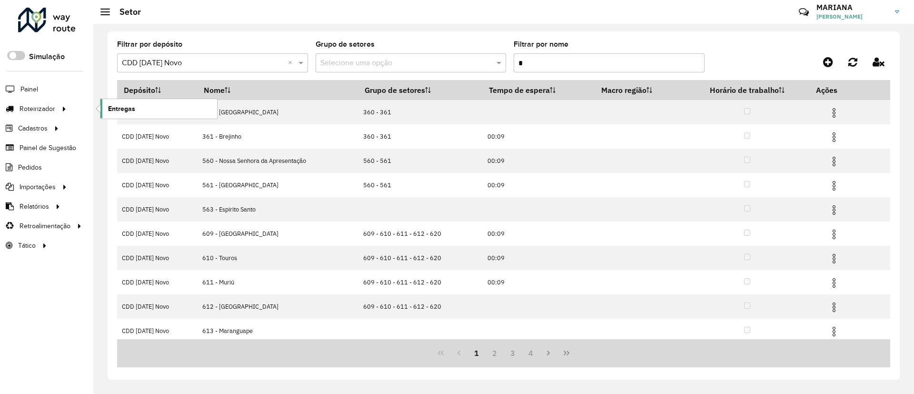
click at [147, 109] on link "Entregas" at bounding box center [158, 108] width 117 height 19
click at [116, 110] on span "Entregas" at bounding box center [121, 109] width 27 height 10
